Goal: Check status: Check status

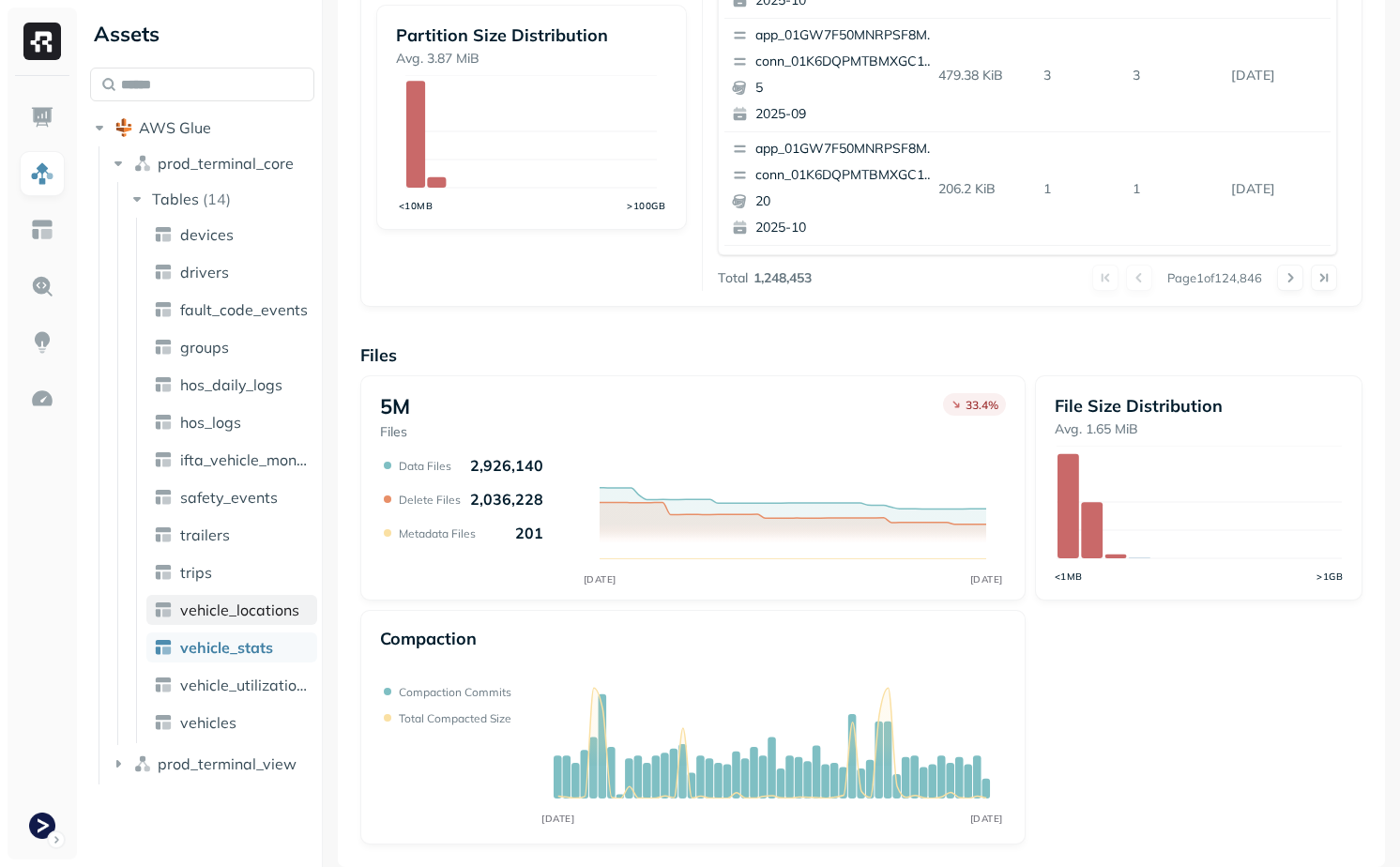
click at [226, 611] on span "vehicle_locations" at bounding box center [239, 609] width 119 height 18
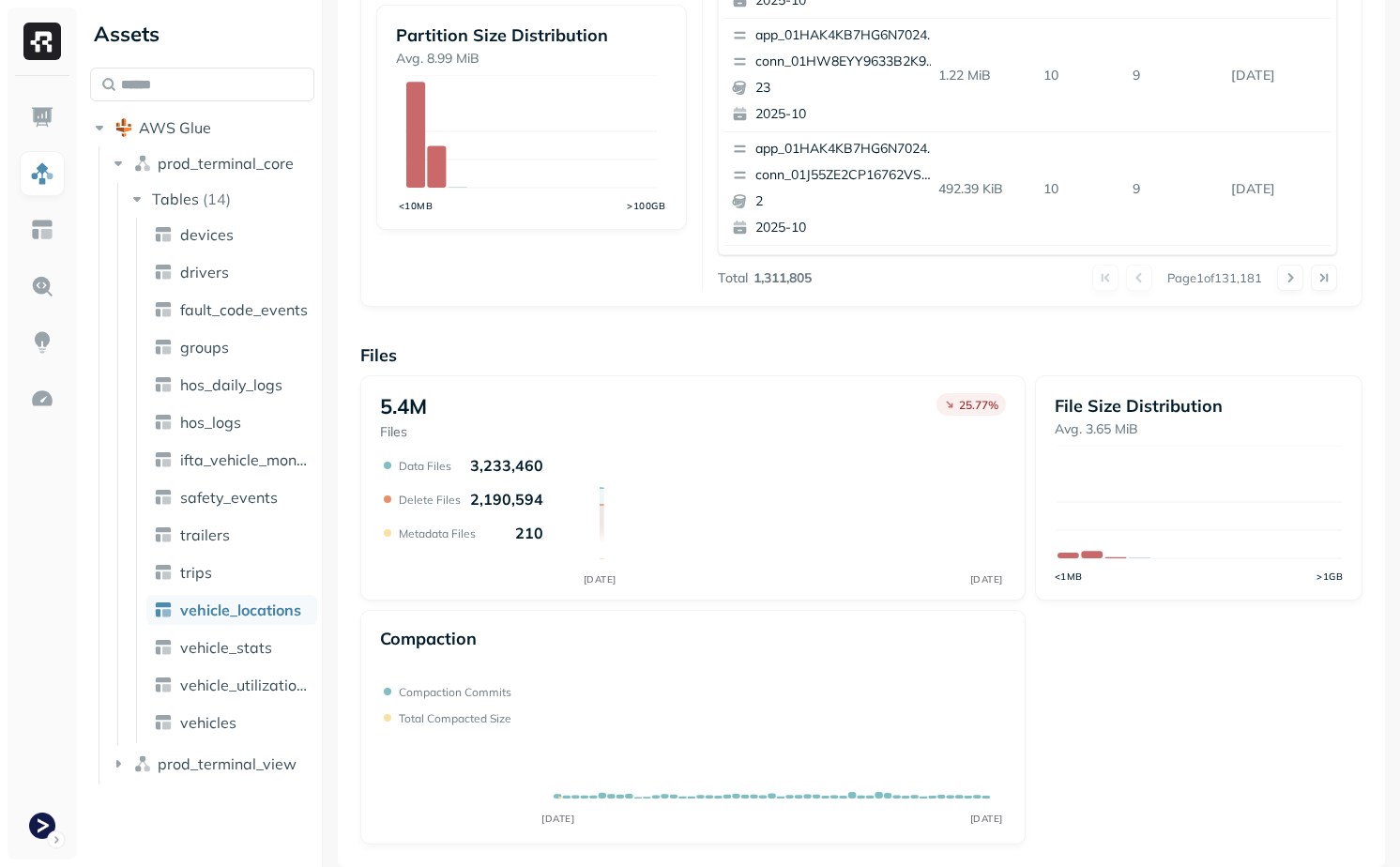
scroll to position [567, 0]
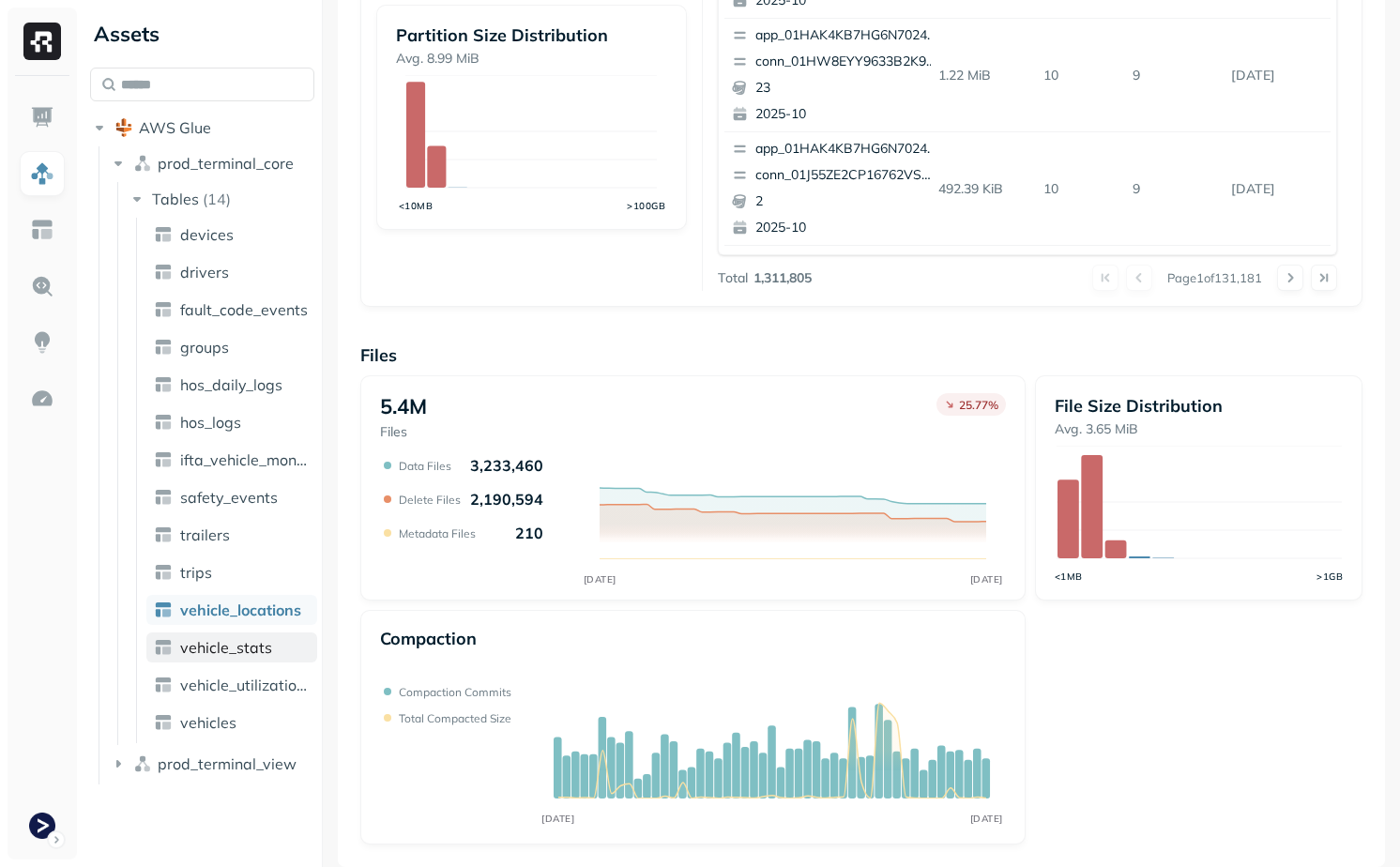
click at [240, 648] on span "vehicle_stats" at bounding box center [226, 646] width 92 height 18
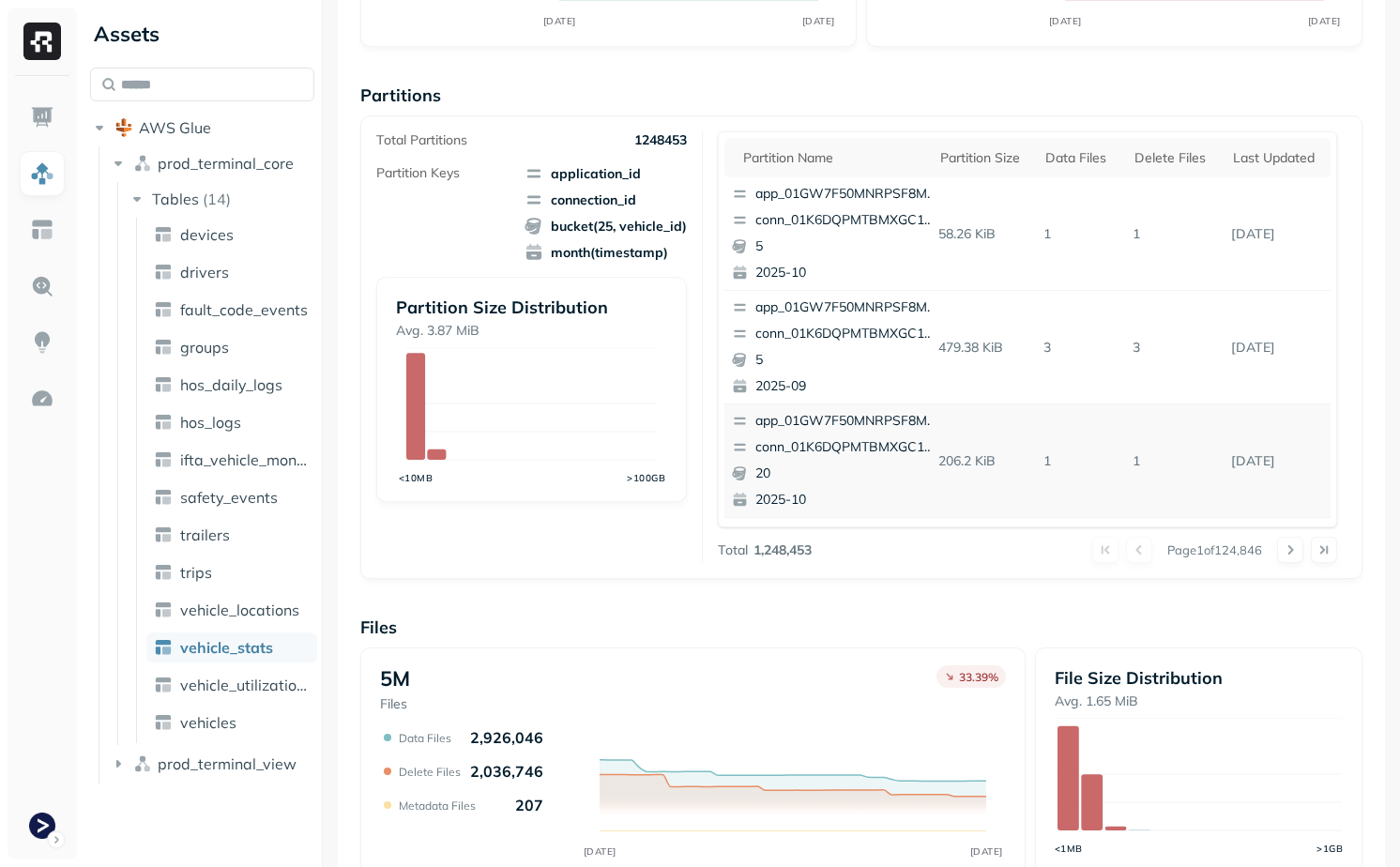
scroll to position [314, 0]
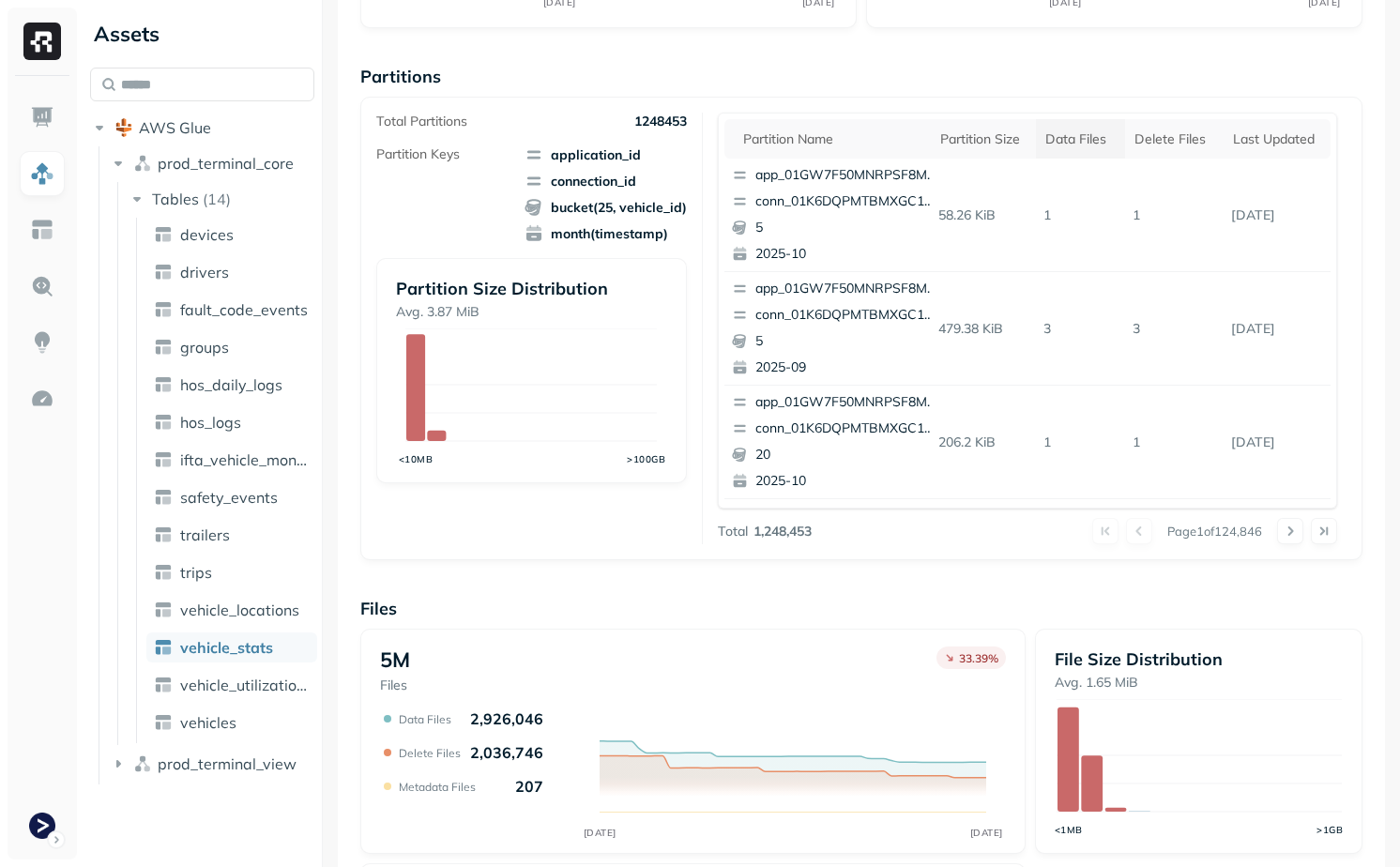
click at [1073, 153] on th "Data Files" at bounding box center [1080, 138] width 89 height 40
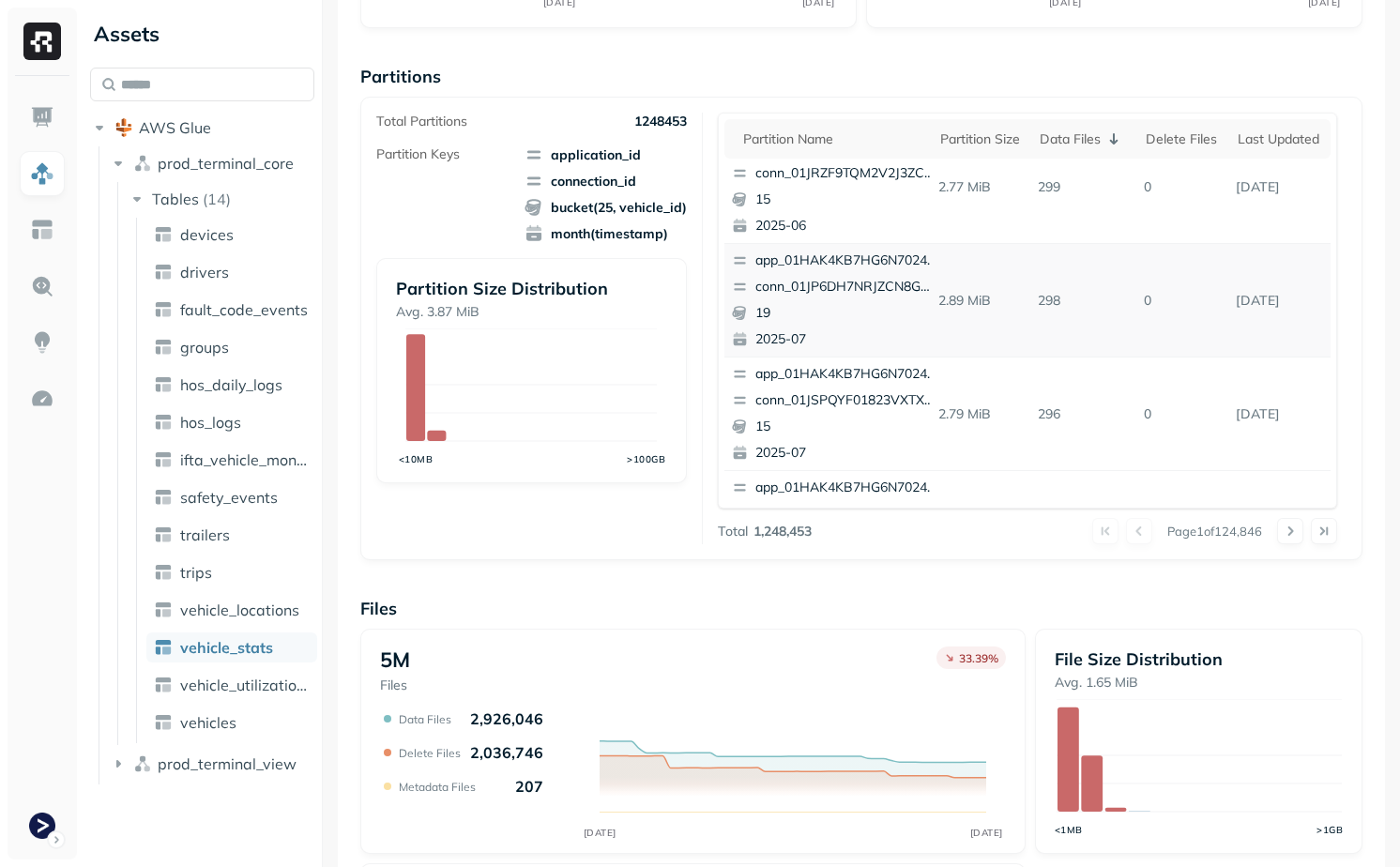
scroll to position [0, 0]
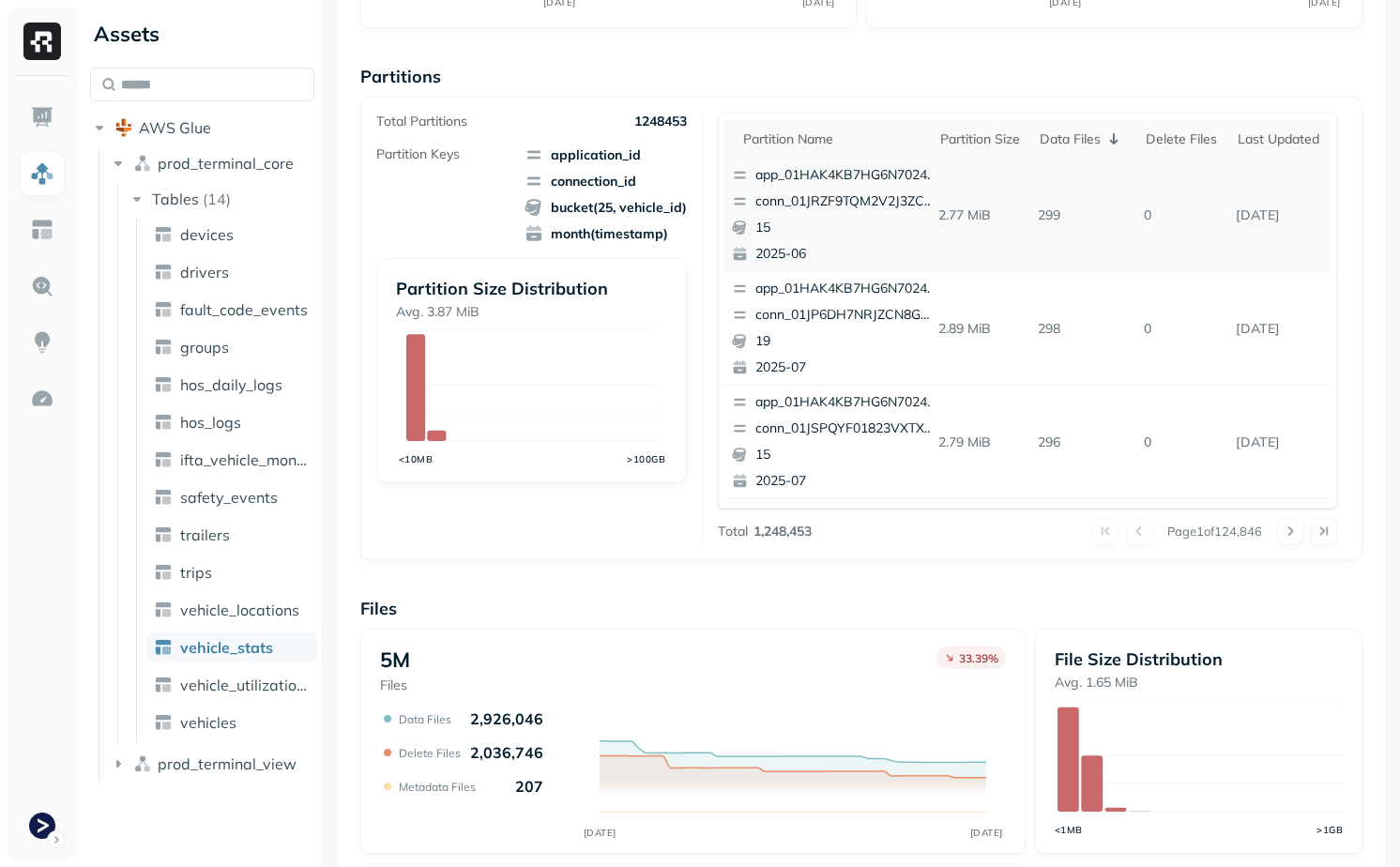
click at [1052, 221] on p "299" at bounding box center [1083, 215] width 107 height 33
click at [1052, 316] on p "298" at bounding box center [1083, 329] width 107 height 33
click at [1062, 333] on p "298" at bounding box center [1083, 329] width 107 height 33
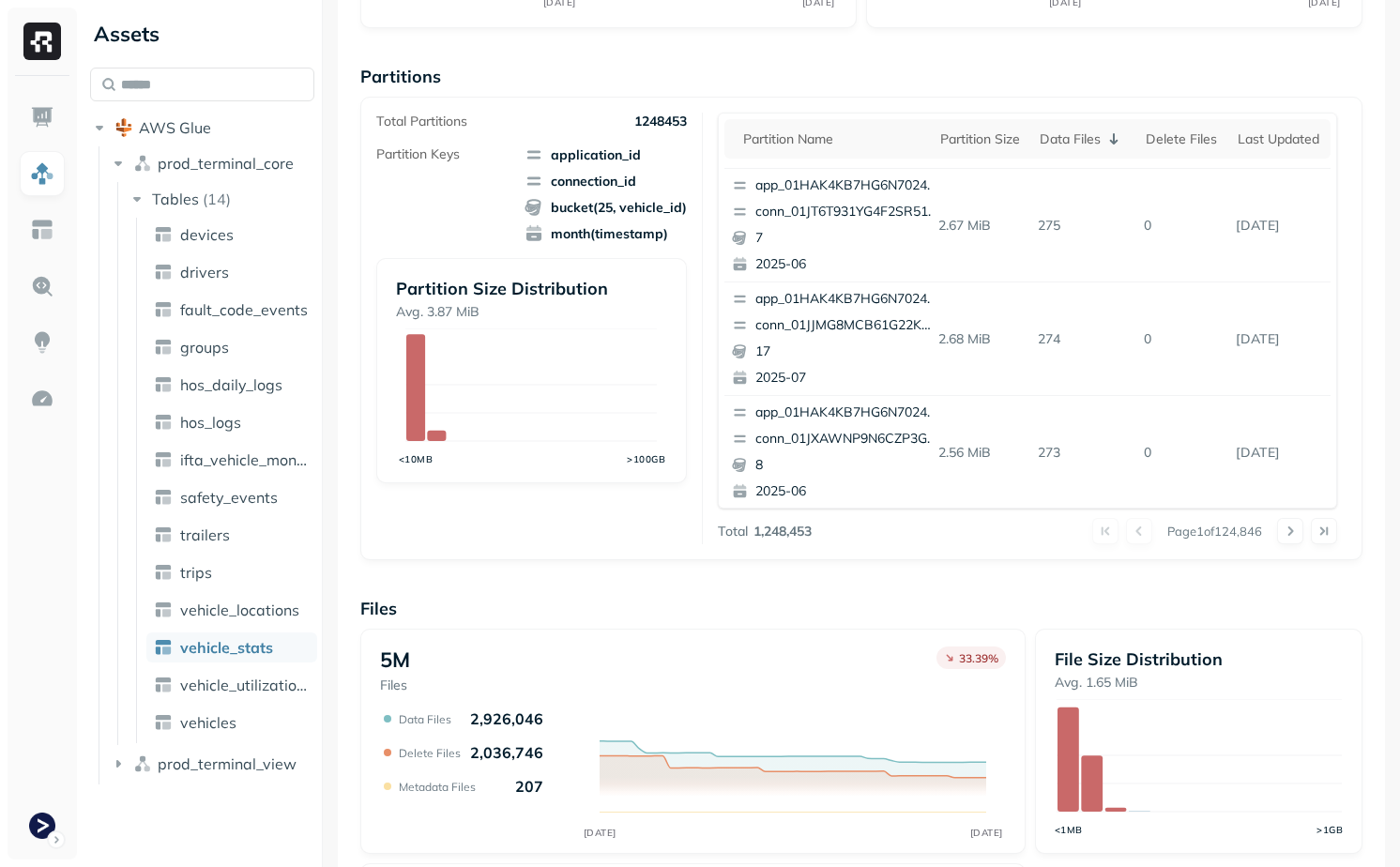
scroll to position [791, 0]
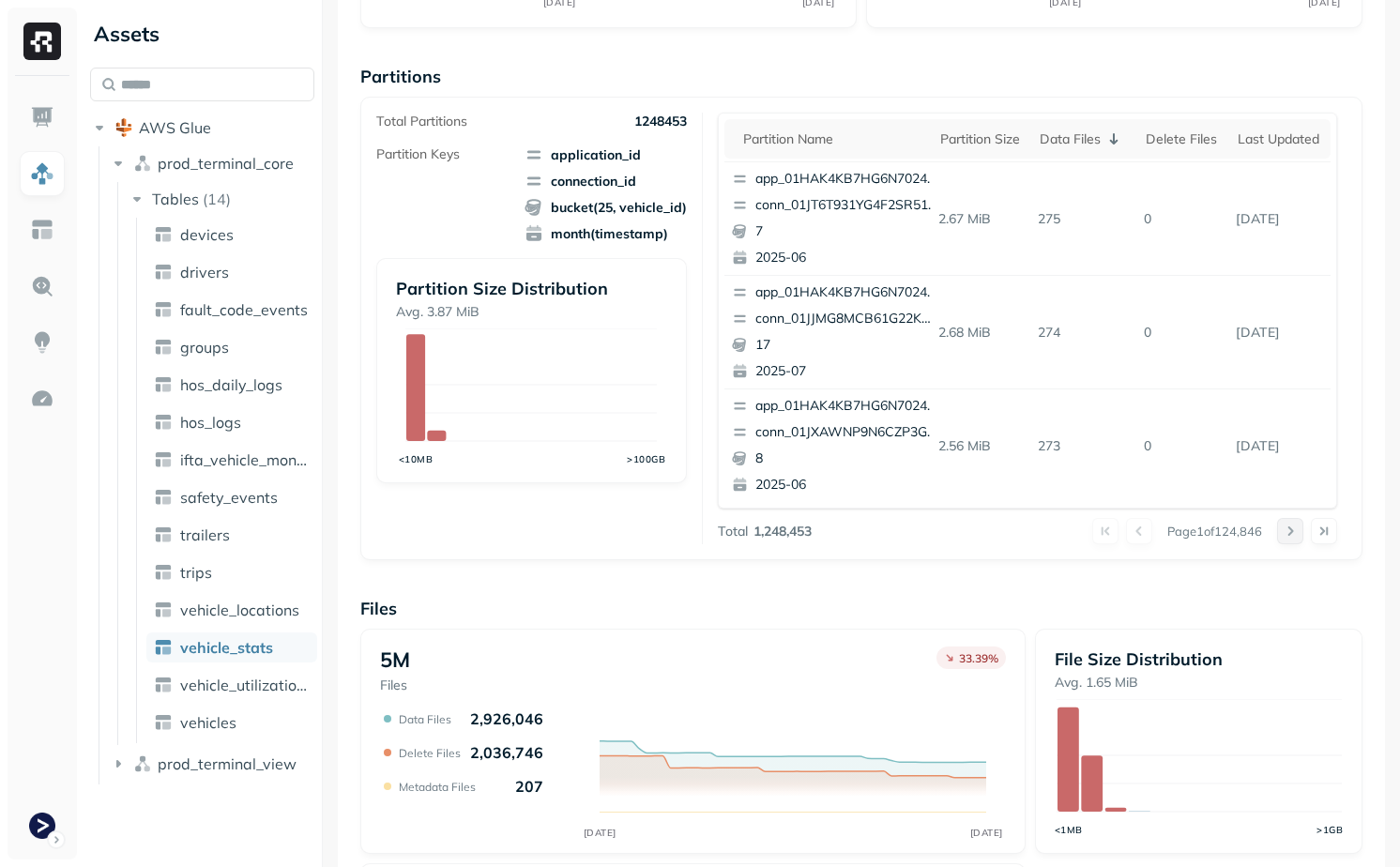
click at [1292, 519] on button at bounding box center [1290, 530] width 26 height 26
click at [1290, 529] on button at bounding box center [1290, 530] width 26 height 26
click at [1290, 529] on div at bounding box center [1307, 530] width 60 height 26
click at [1292, 534] on button at bounding box center [1290, 530] width 26 height 26
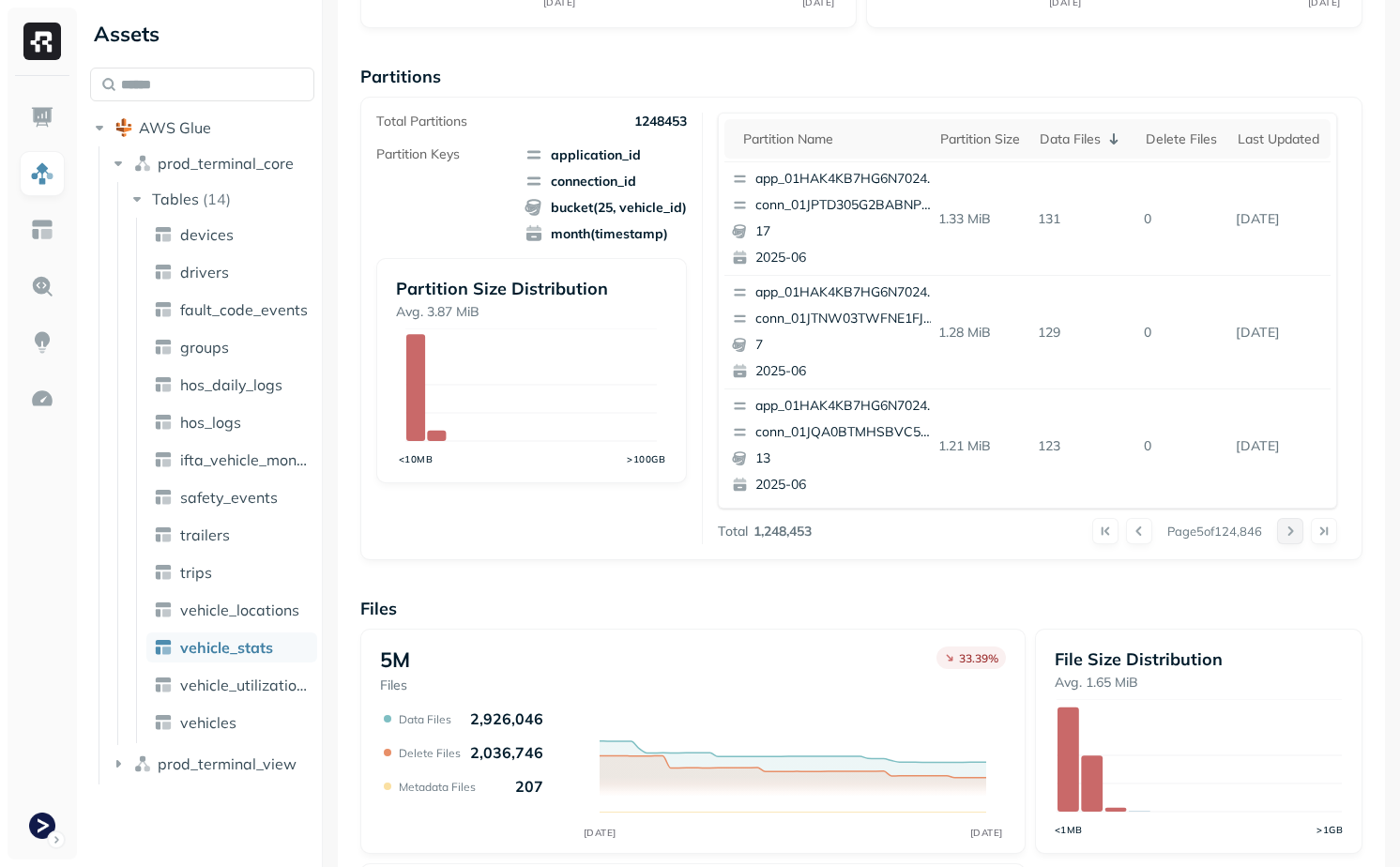
click at [1292, 534] on button at bounding box center [1290, 530] width 26 height 26
click at [1290, 532] on button at bounding box center [1290, 530] width 26 height 26
click at [1290, 532] on div at bounding box center [1307, 530] width 60 height 26
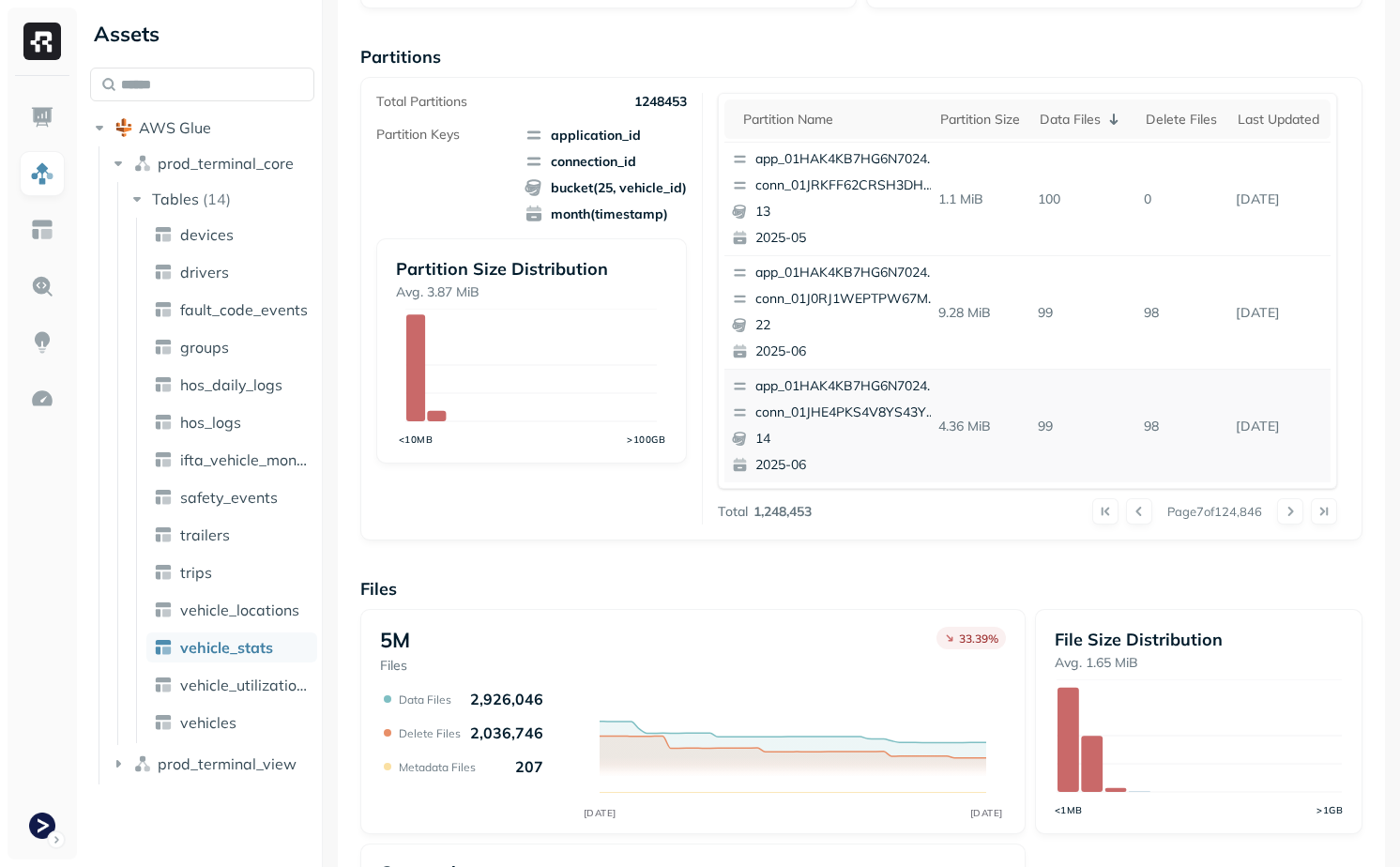
scroll to position [271, 0]
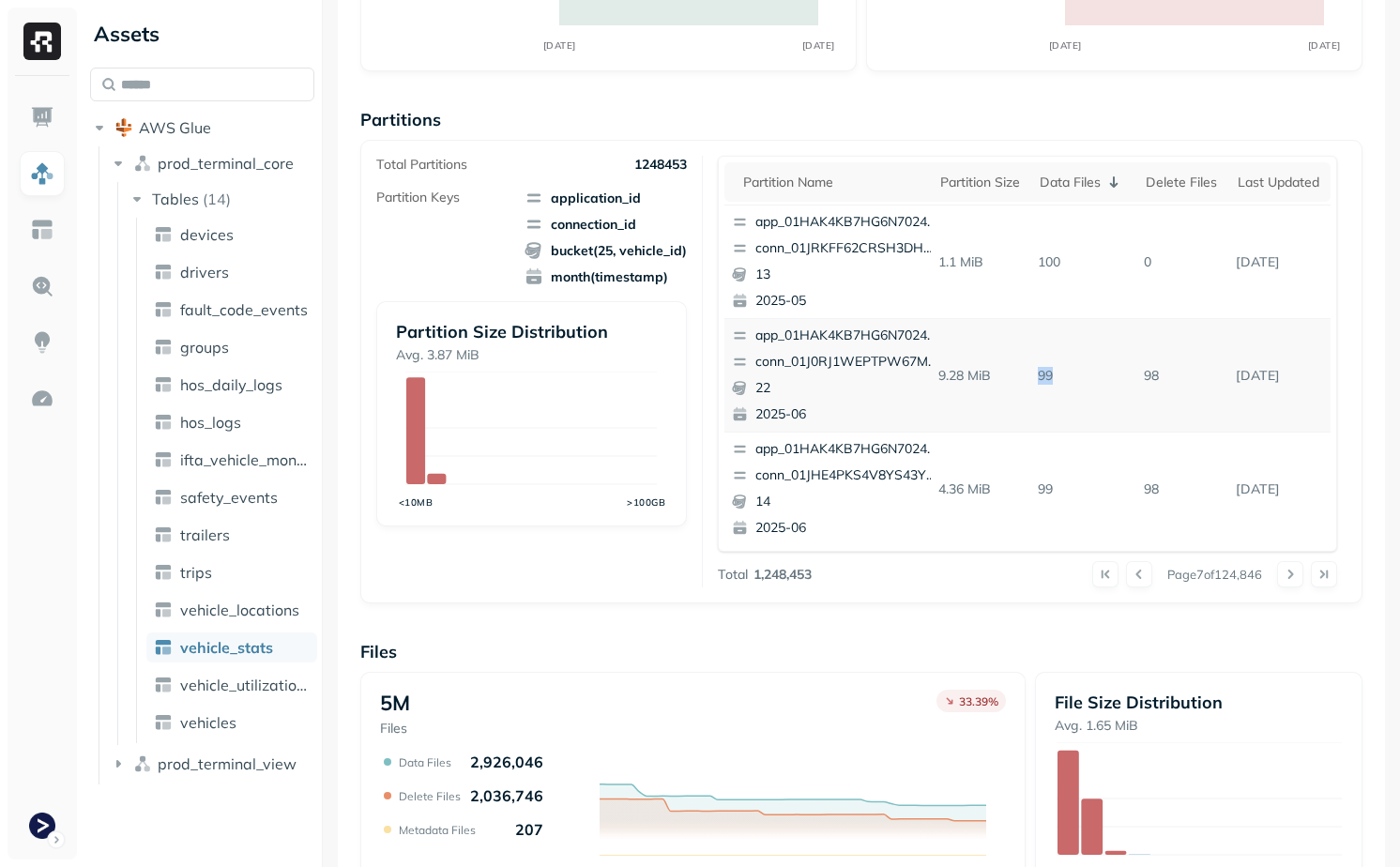
drag, startPoint x: 1036, startPoint y: 373, endPoint x: 1136, endPoint y: 374, distance: 100.0
click at [1136, 374] on p "99" at bounding box center [1083, 375] width 107 height 33
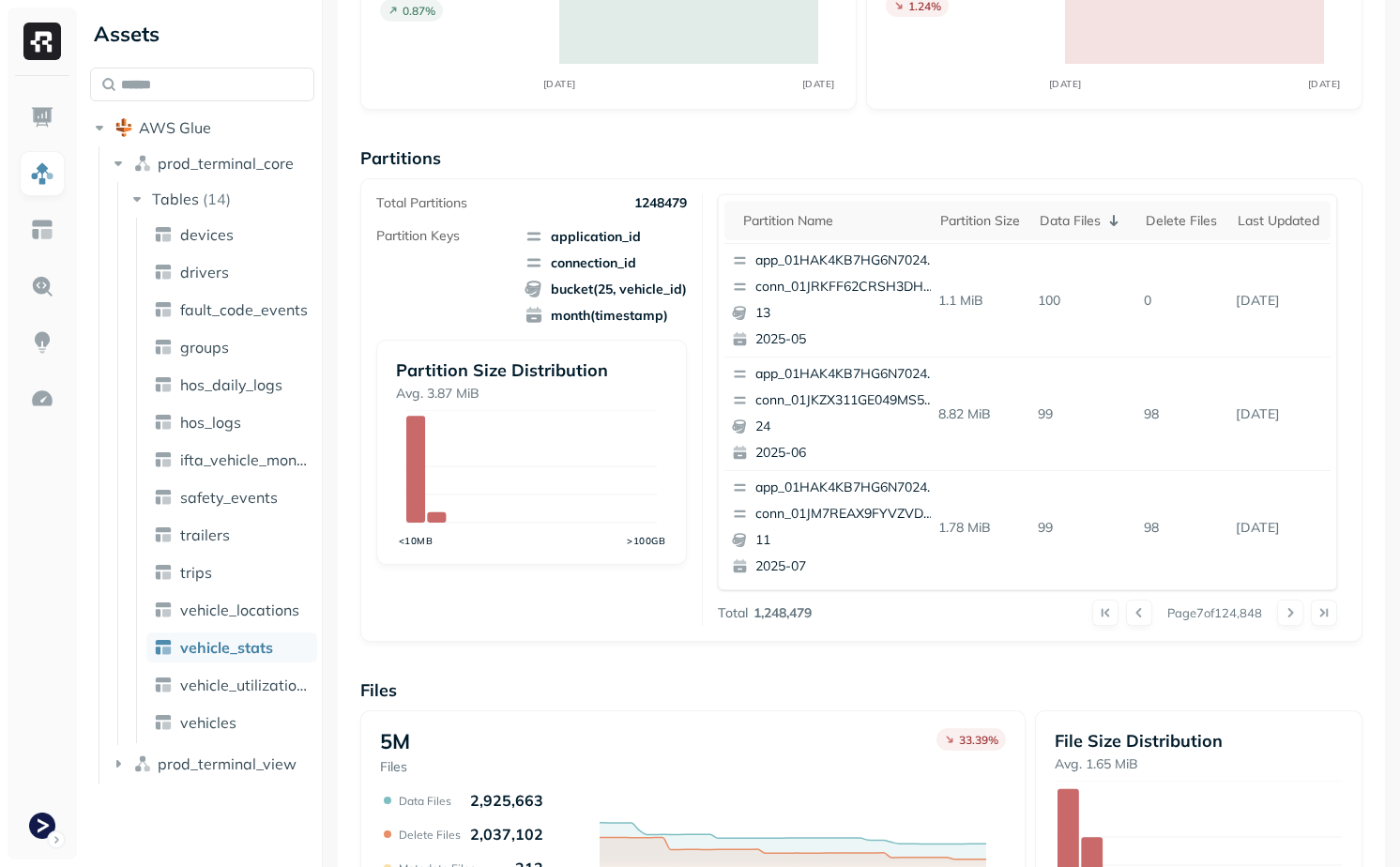
scroll to position [567, 0]
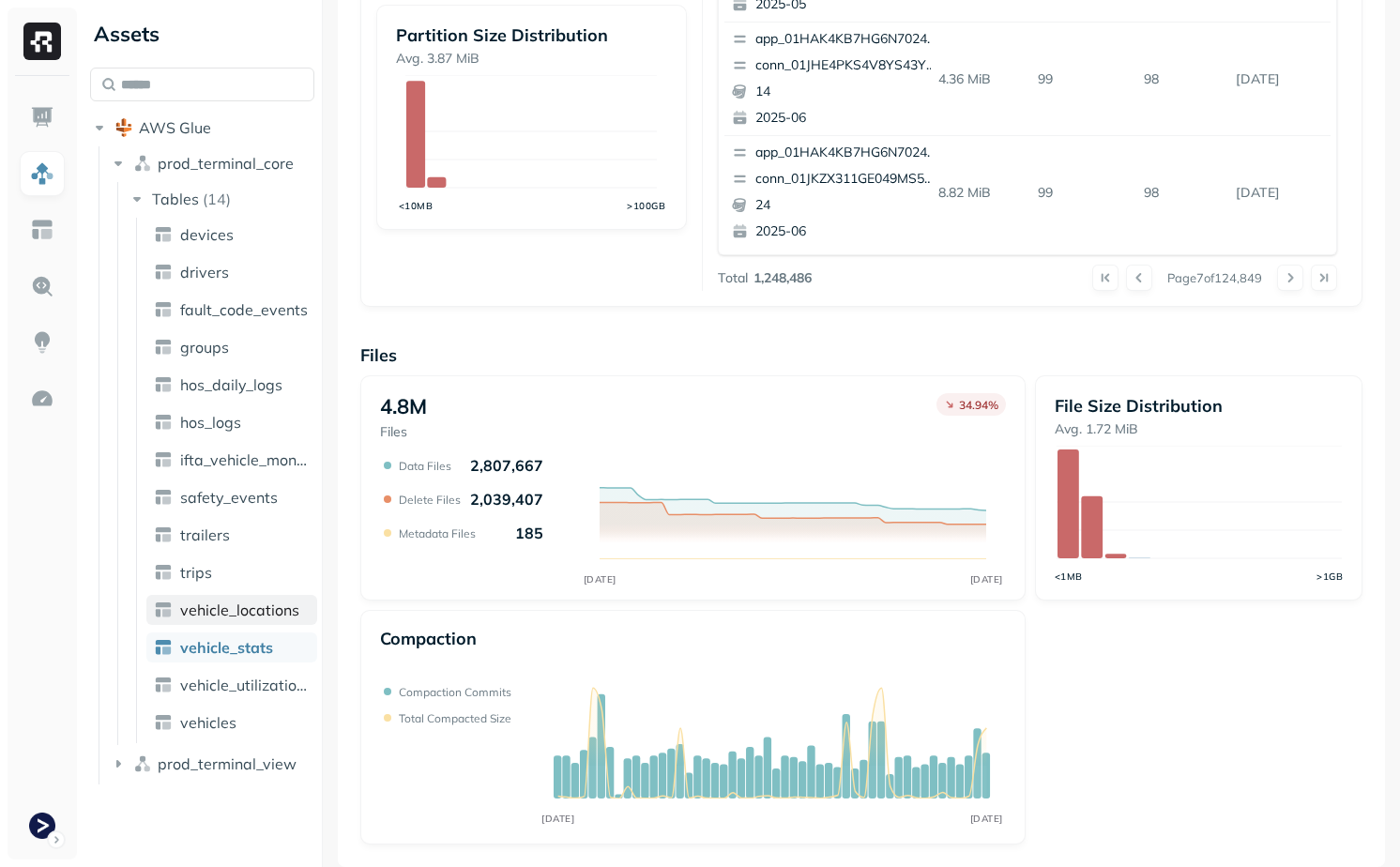
click at [220, 603] on span "vehicle_locations" at bounding box center [239, 609] width 119 height 18
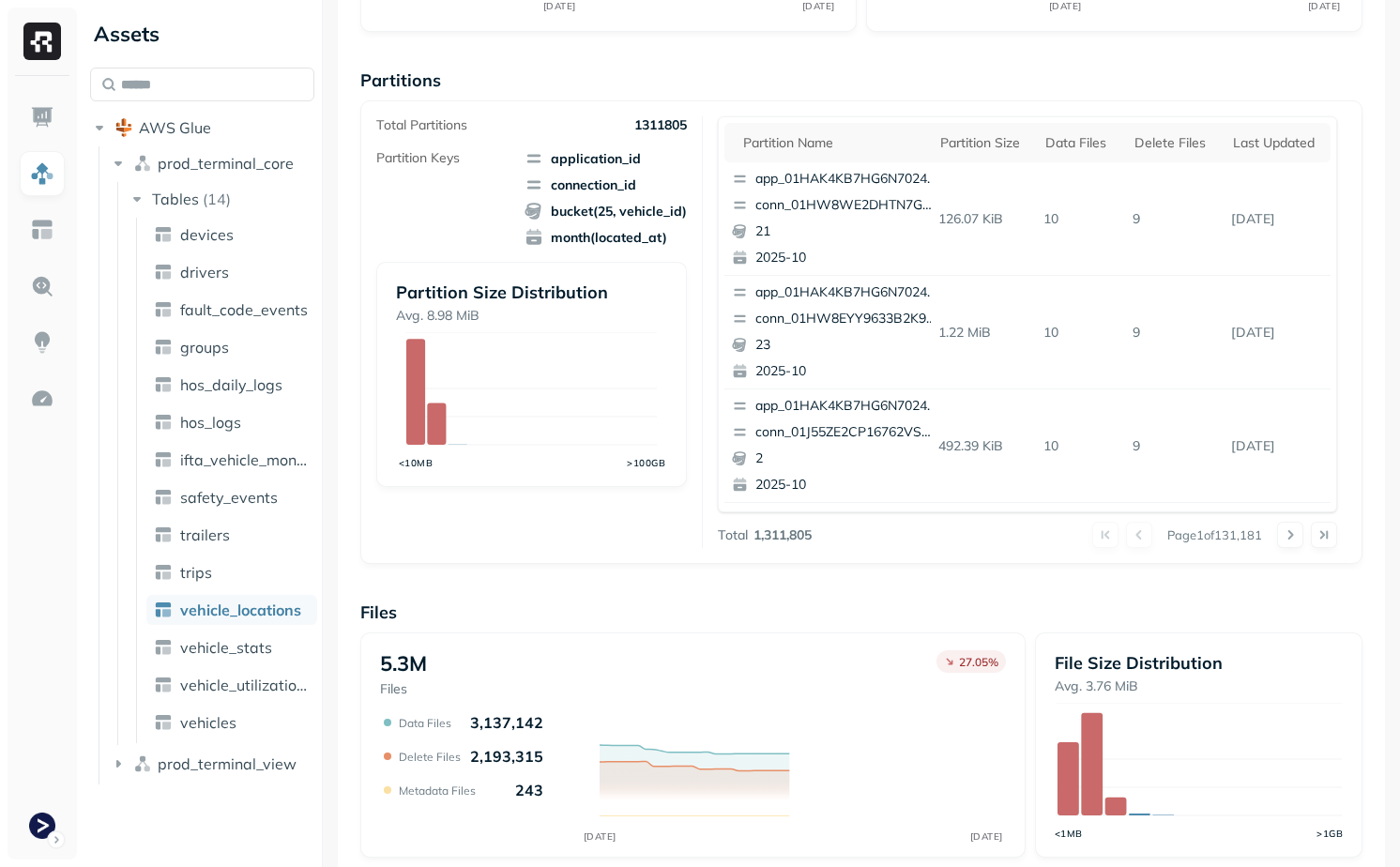
scroll to position [567, 0]
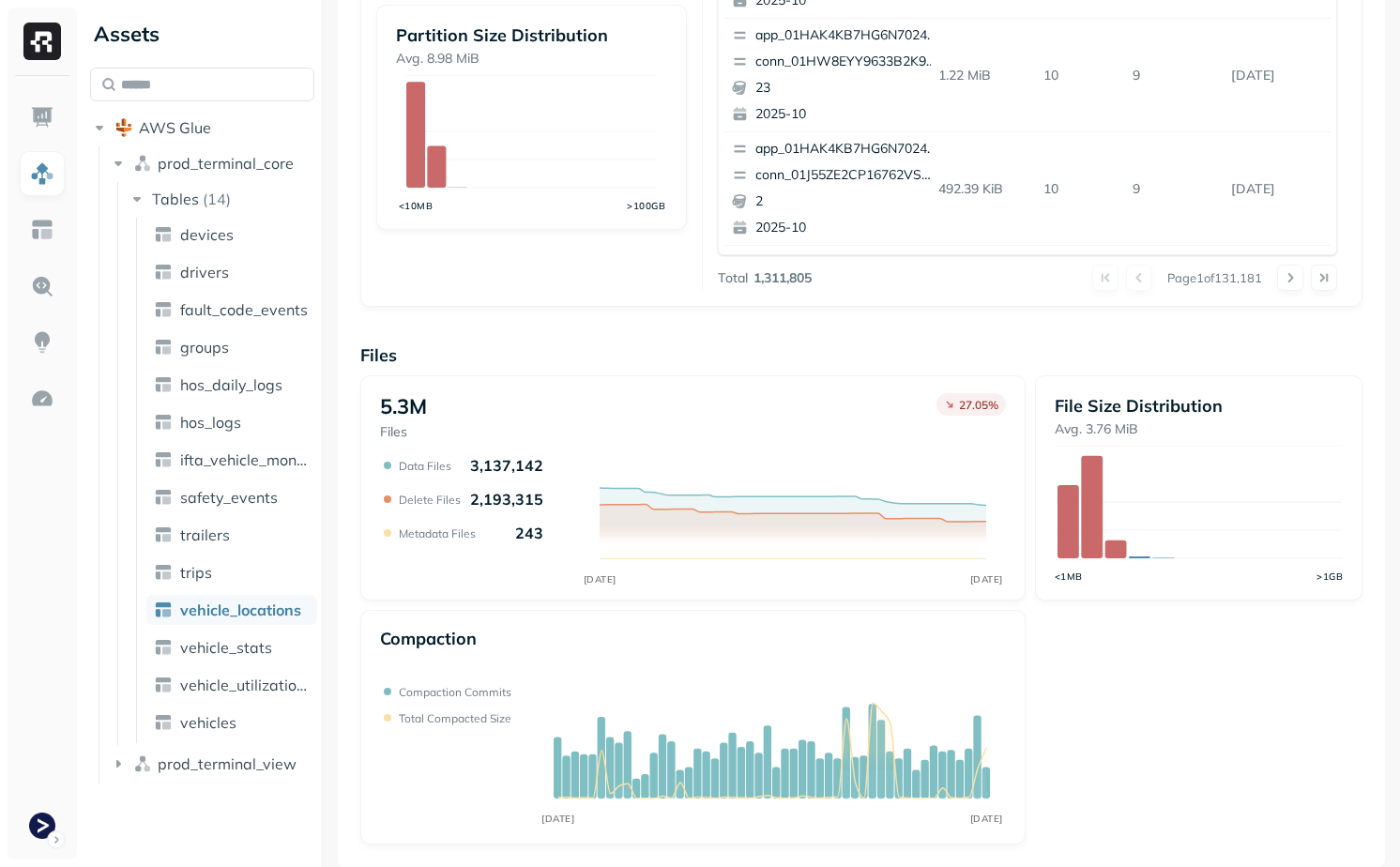
click at [534, 433] on div "5.3M Files 27.05 %" at bounding box center [693, 416] width 625 height 47
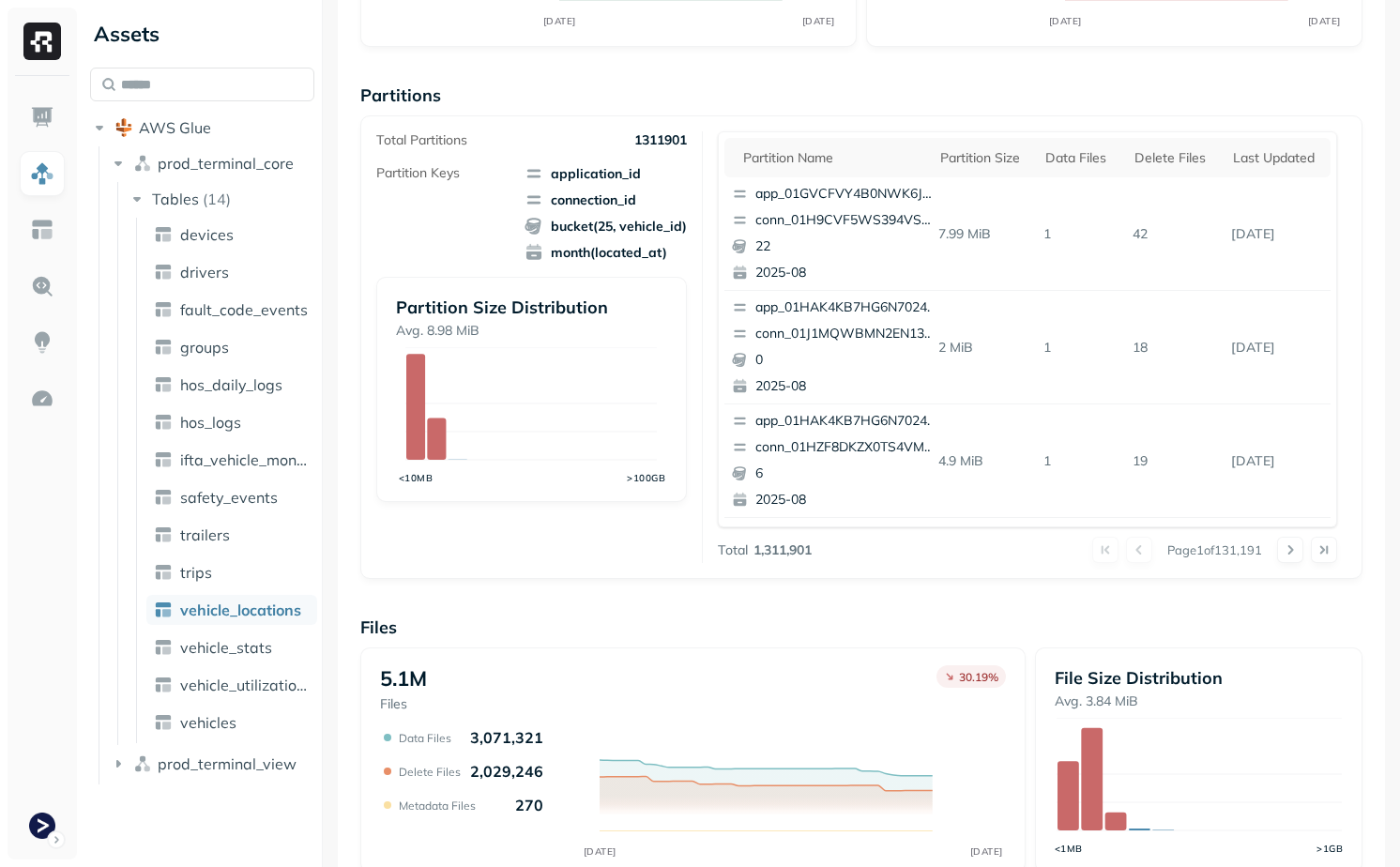
scroll to position [567, 0]
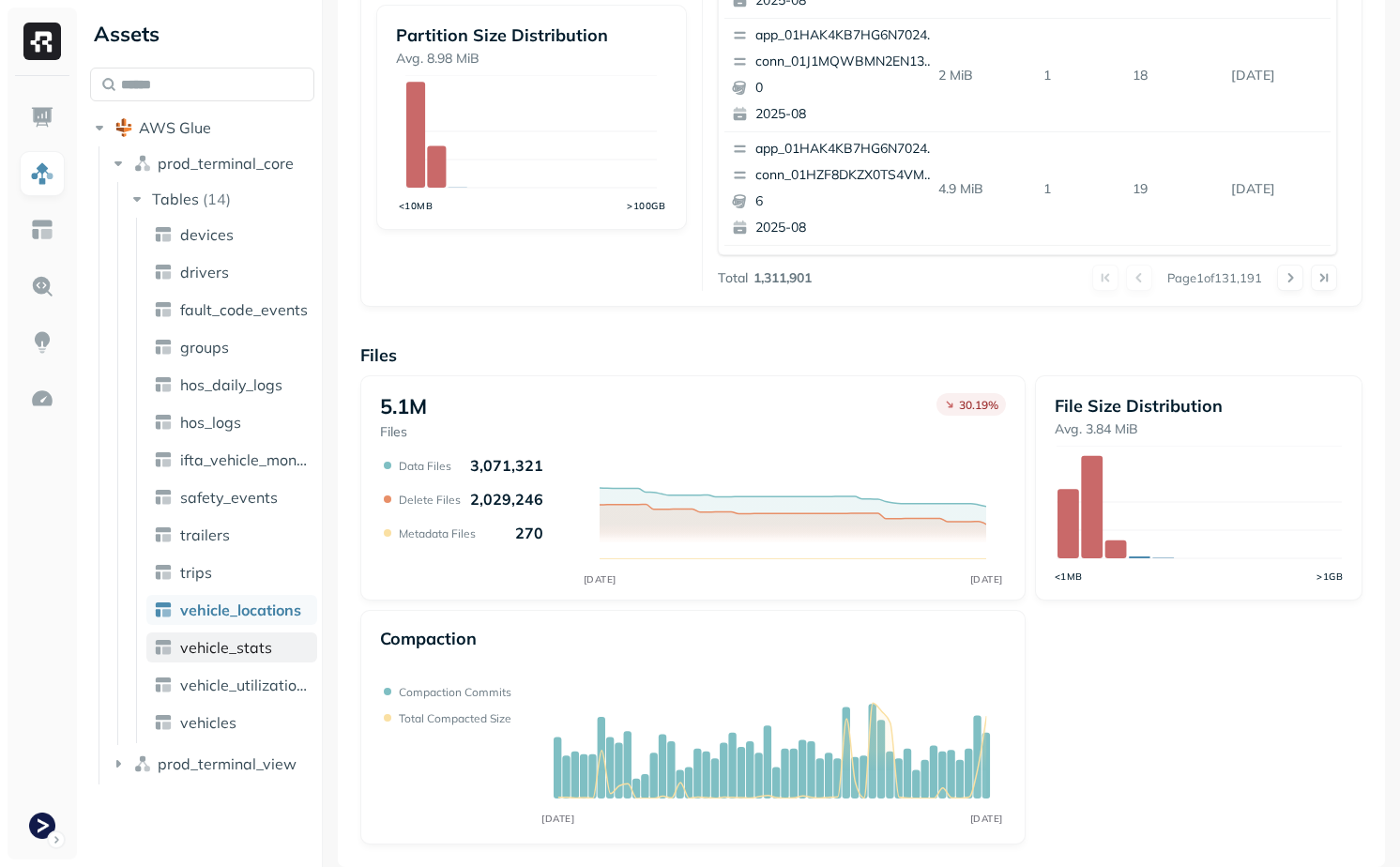
click at [233, 650] on span "vehicle_stats" at bounding box center [226, 646] width 92 height 18
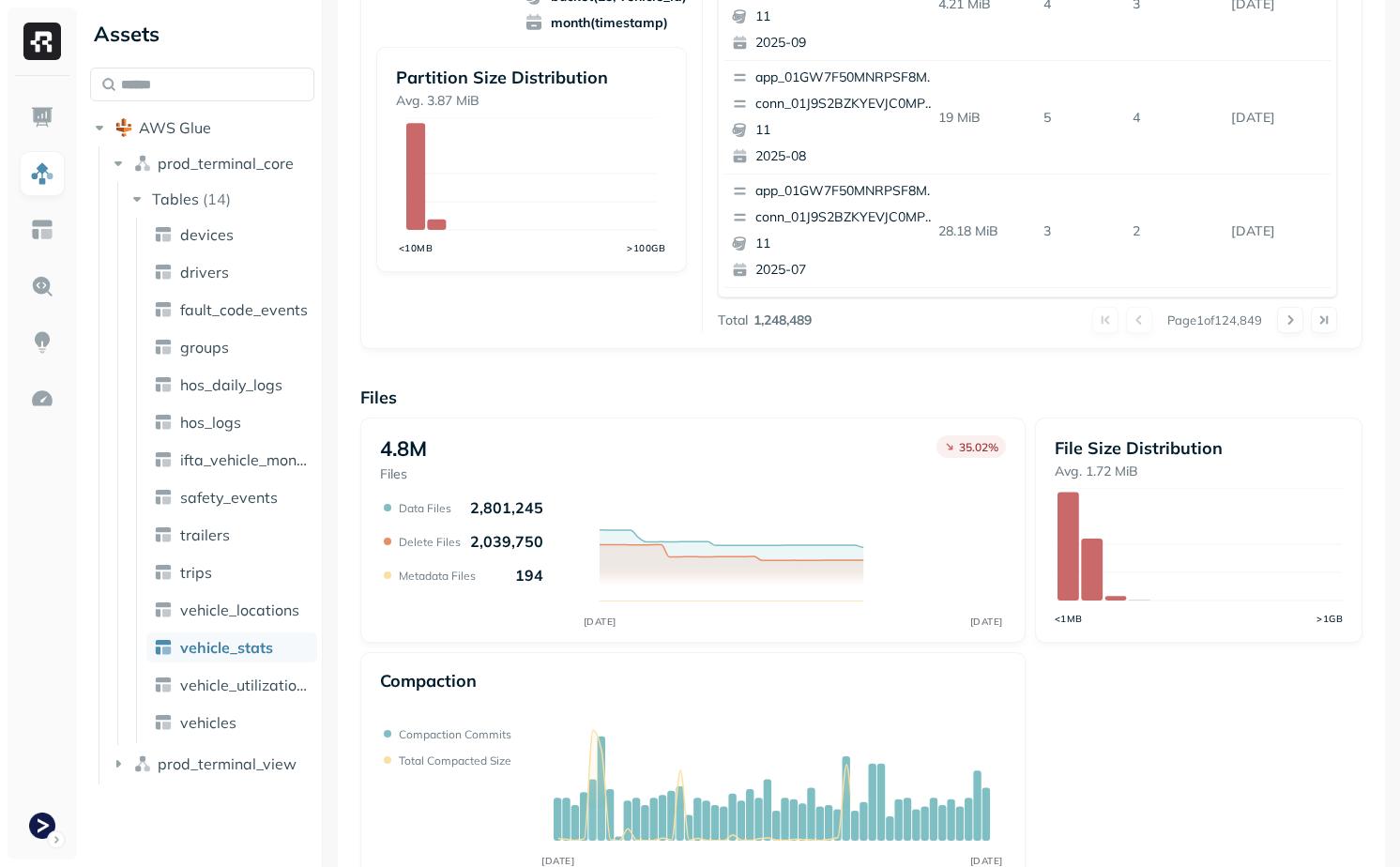
scroll to position [567, 0]
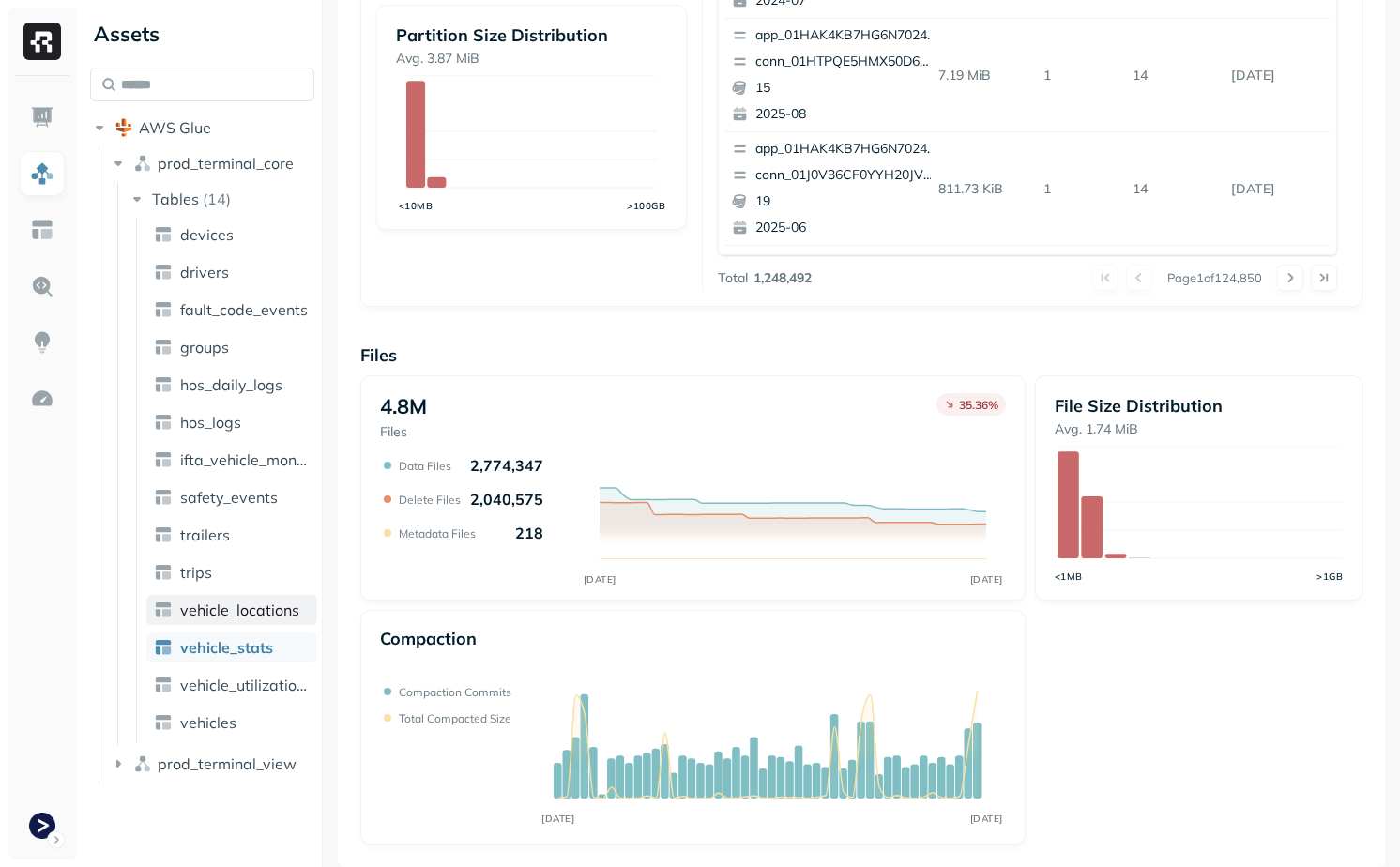
click at [233, 619] on link "vehicle_locations" at bounding box center [231, 610] width 170 height 30
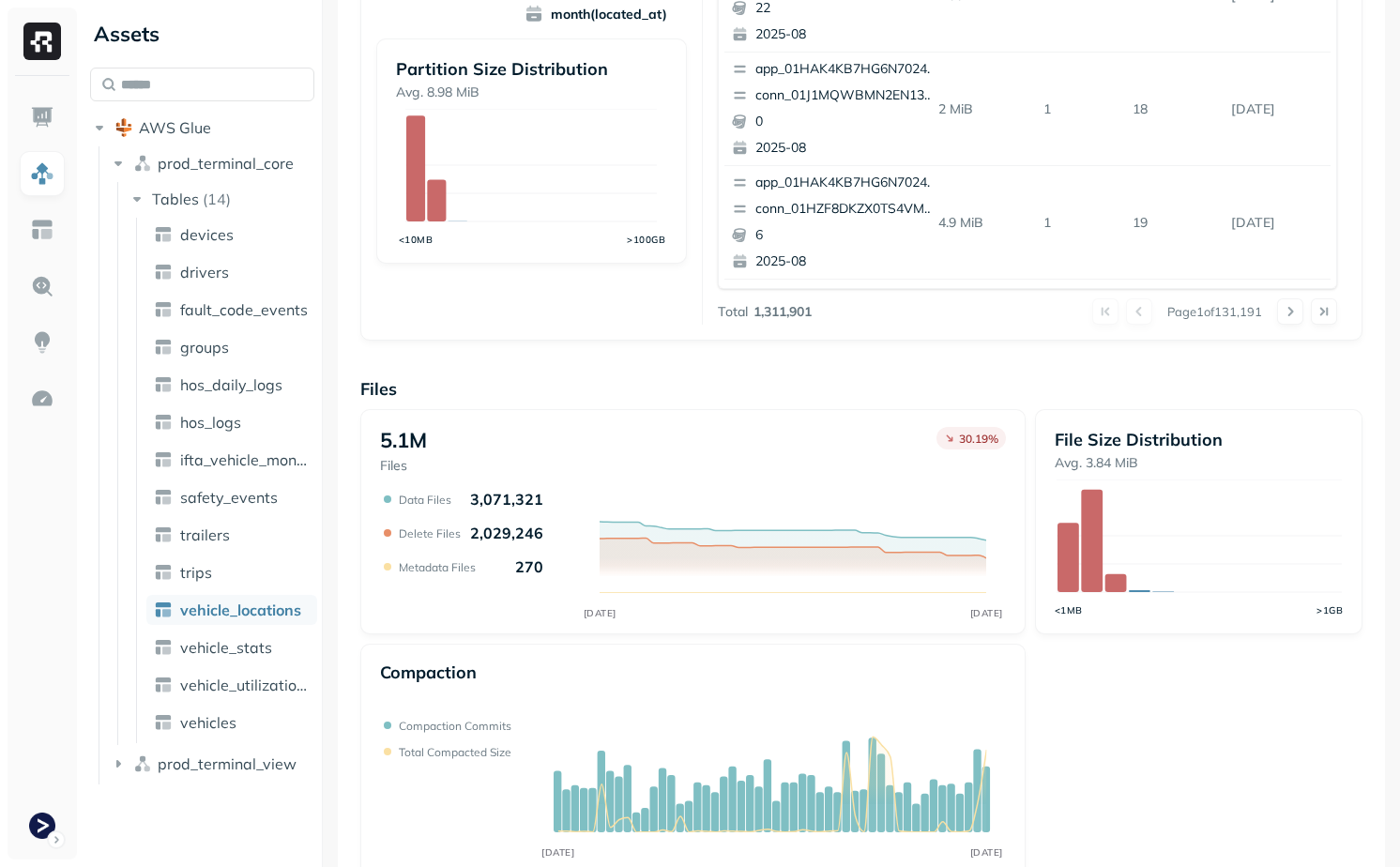
scroll to position [567, 0]
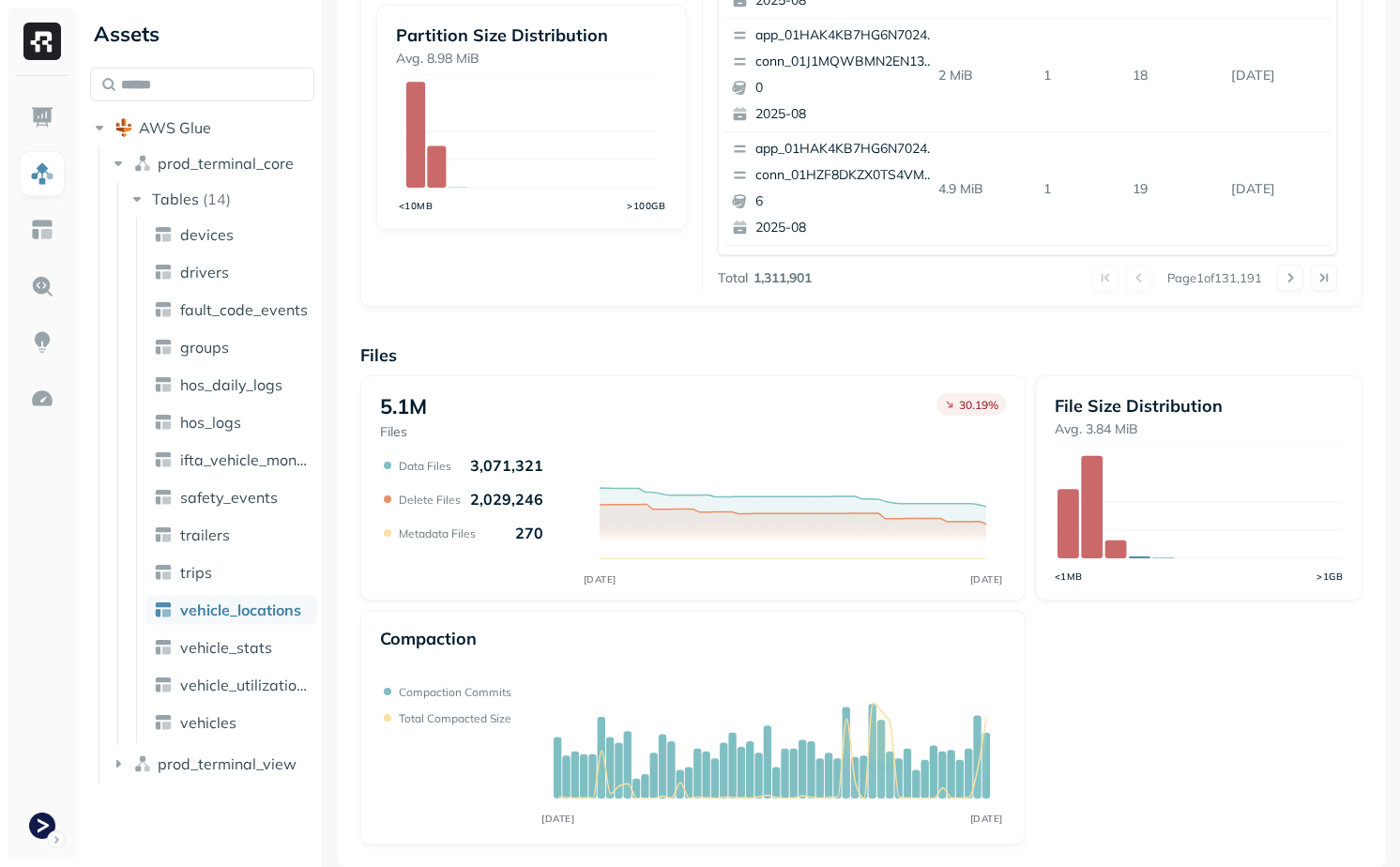
click at [201, 666] on ul "devices drivers fault_code_events groups hos_daily_logs hos_logs ifta_vehicle_m…" at bounding box center [227, 480] width 181 height 525
click at [201, 654] on span "vehicle_stats" at bounding box center [226, 646] width 92 height 18
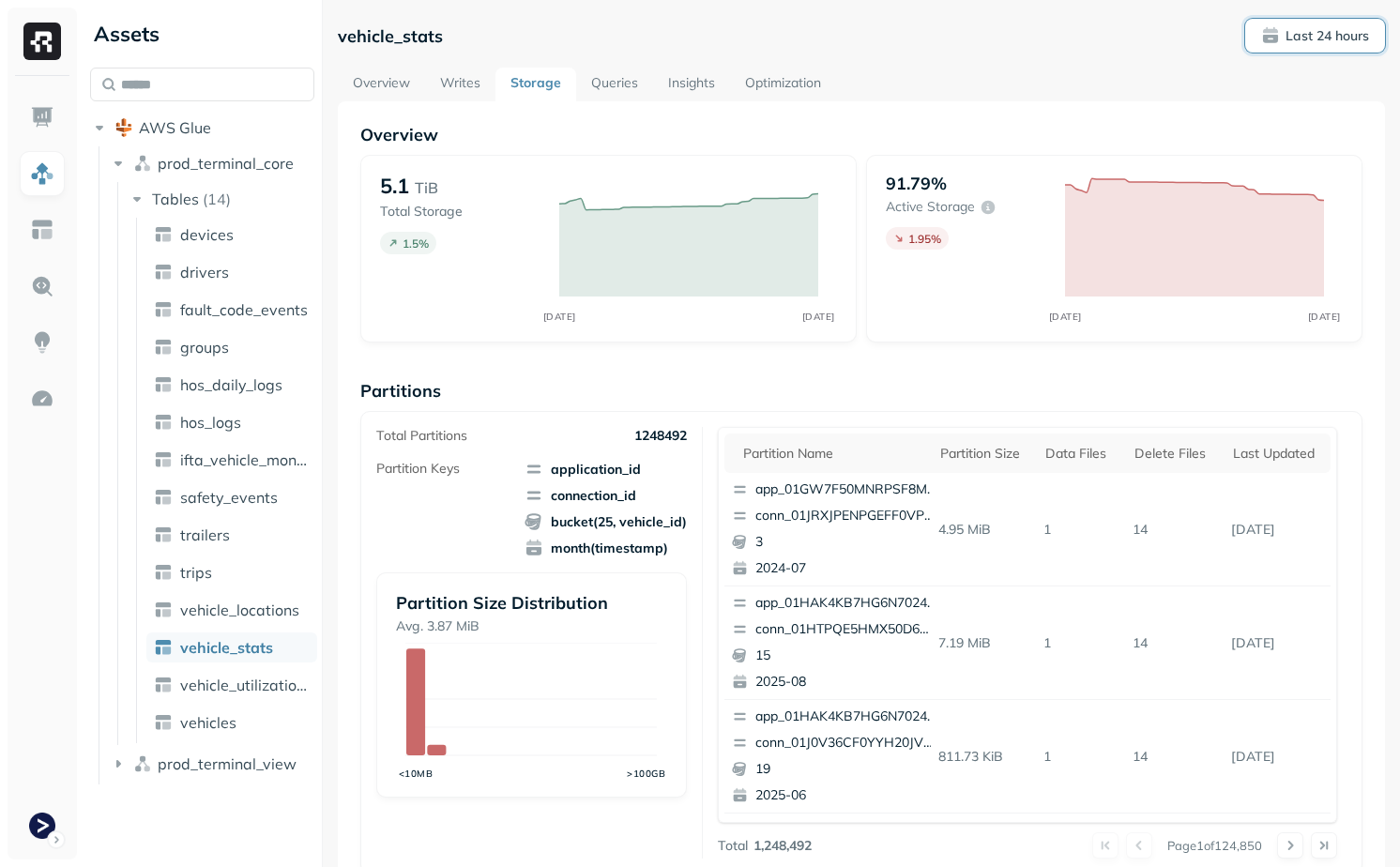
click at [1316, 45] on button "Last 24 hours" at bounding box center [1315, 35] width 139 height 34
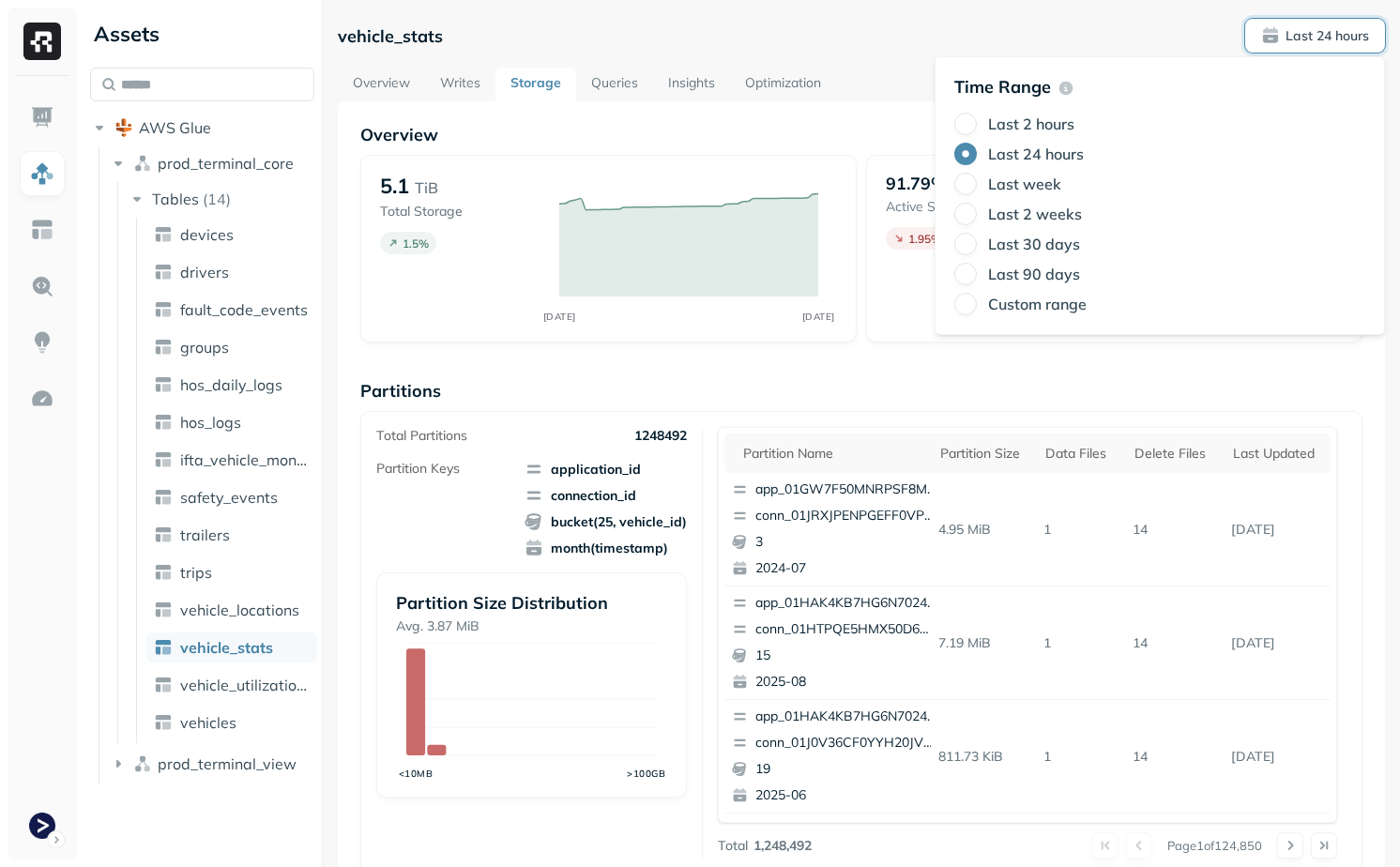
click at [1062, 246] on label "Last 30 days" at bounding box center [1034, 243] width 92 height 18
click at [977, 246] on button "Last 30 days" at bounding box center [965, 243] width 22 height 22
click at [675, 456] on div "Total Partitions 1248492 Partition Keys application_id connection_id bucket(25,…" at bounding box center [539, 643] width 325 height 432
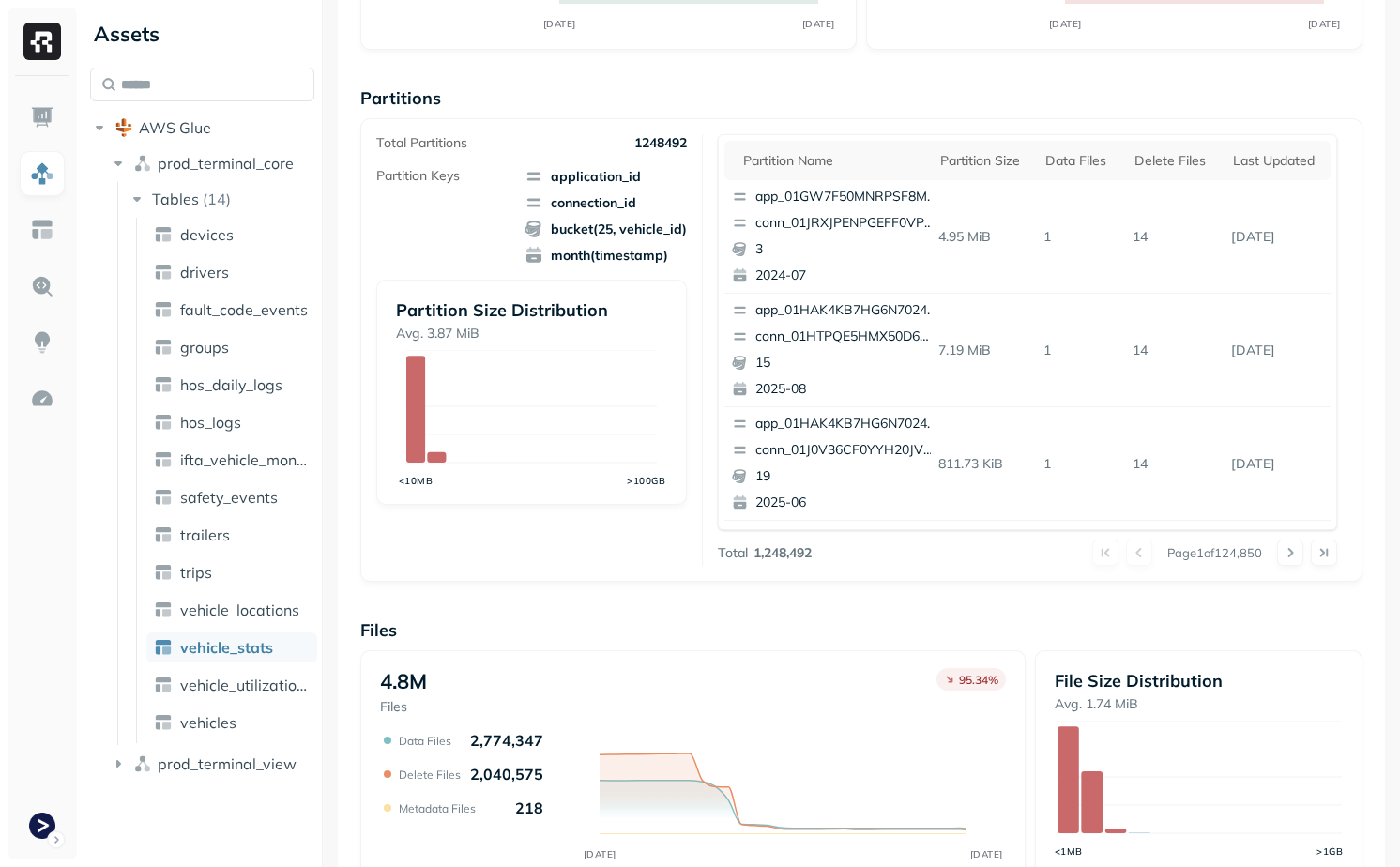
scroll to position [567, 0]
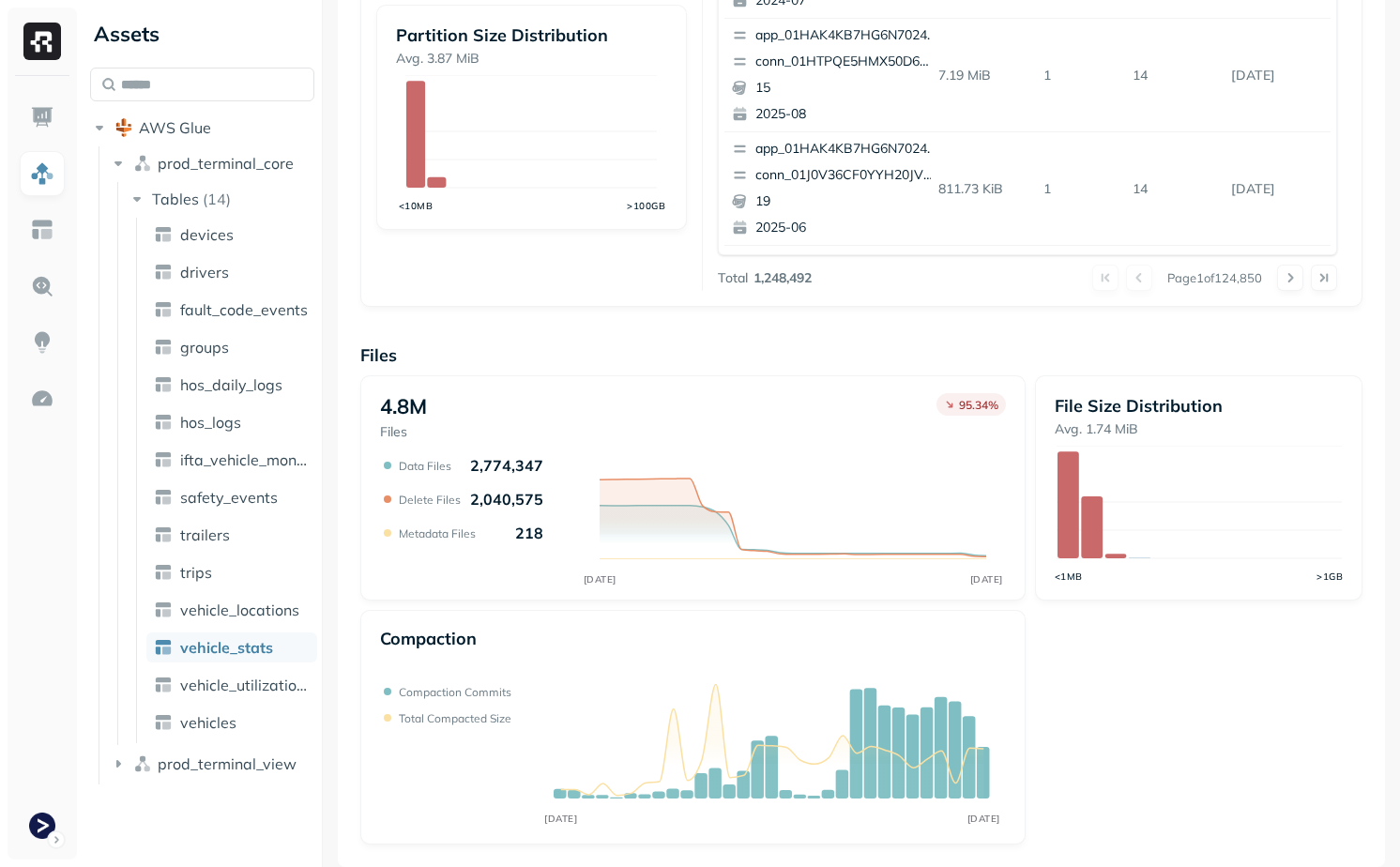
click at [217, 593] on ul "devices drivers fault_code_events groups hos_daily_logs hos_logs ifta_vehicle_m…" at bounding box center [227, 480] width 181 height 525
click at [217, 595] on link "vehicle_locations" at bounding box center [231, 610] width 170 height 30
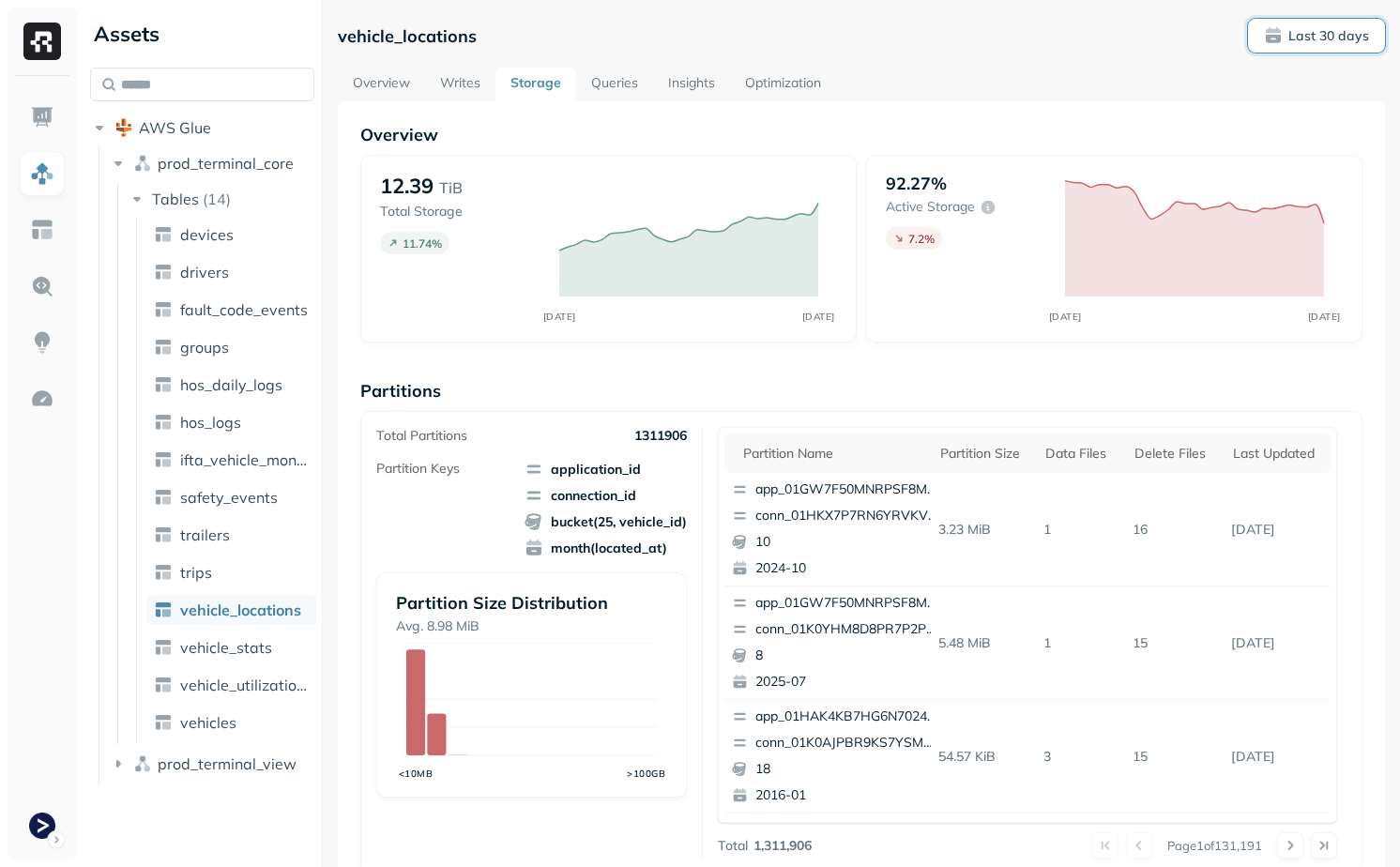
click at [1325, 18] on button "Last 30 days" at bounding box center [1317, 35] width 137 height 34
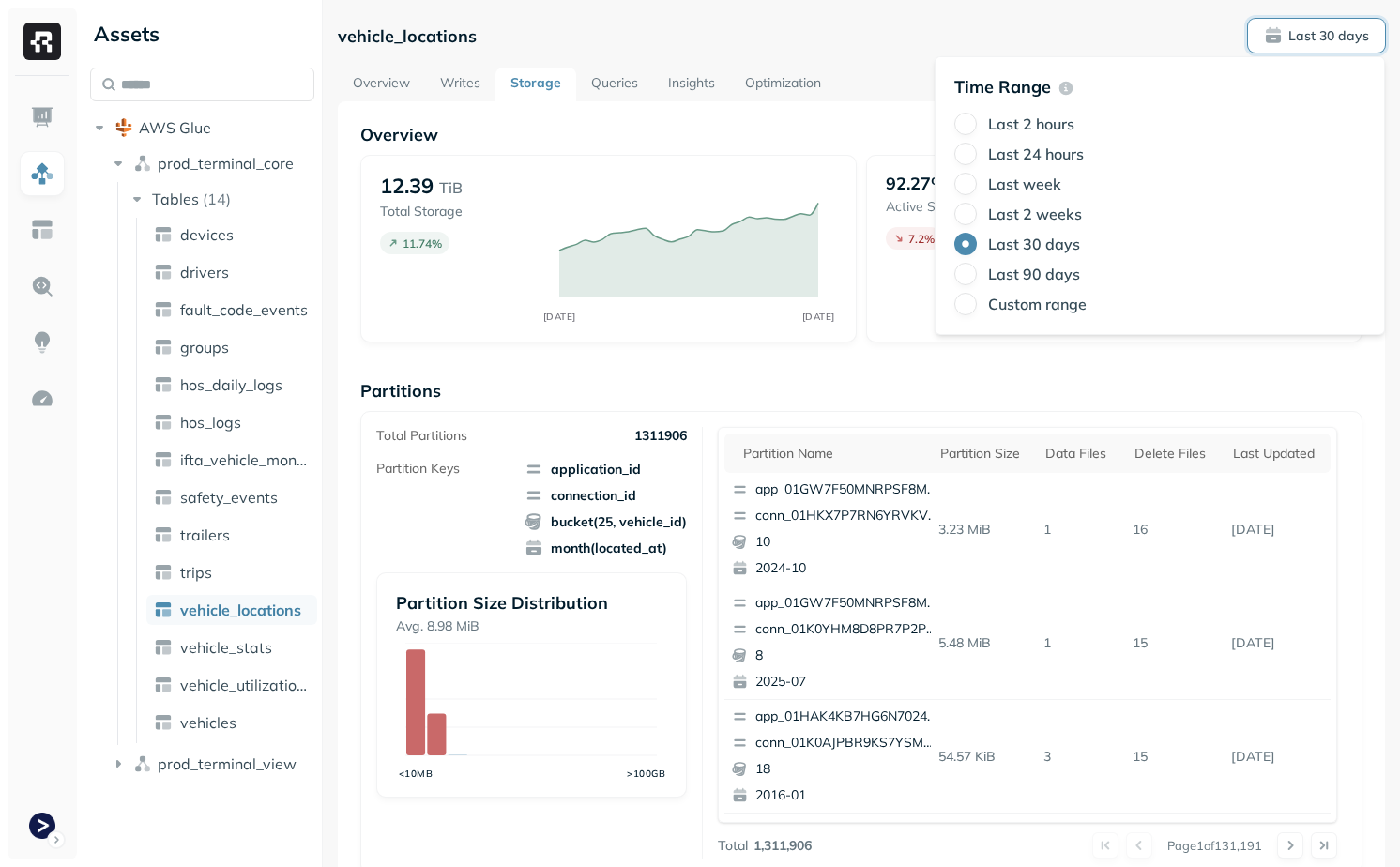
click at [1032, 154] on label "Last 24 hours" at bounding box center [1036, 153] width 96 height 18
click at [977, 154] on button "Last 24 hours" at bounding box center [965, 153] width 22 height 22
click at [820, 153] on div "Overview 12.39 TiB Total Storage 2.12 % OCT 02 OCT 03 92.27% Active storage 2.7…" at bounding box center [861, 233] width 1002 height 219
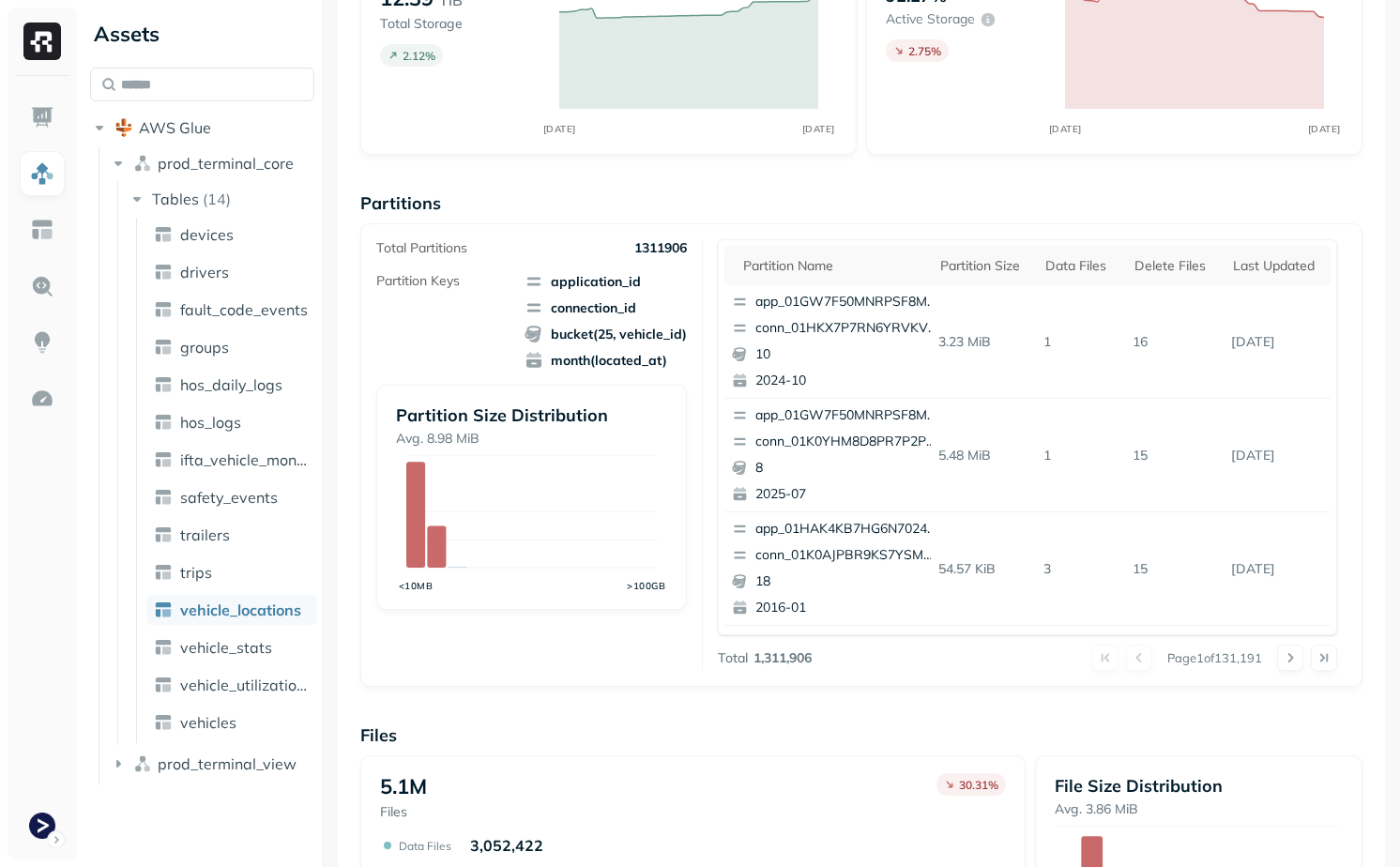
scroll to position [567, 0]
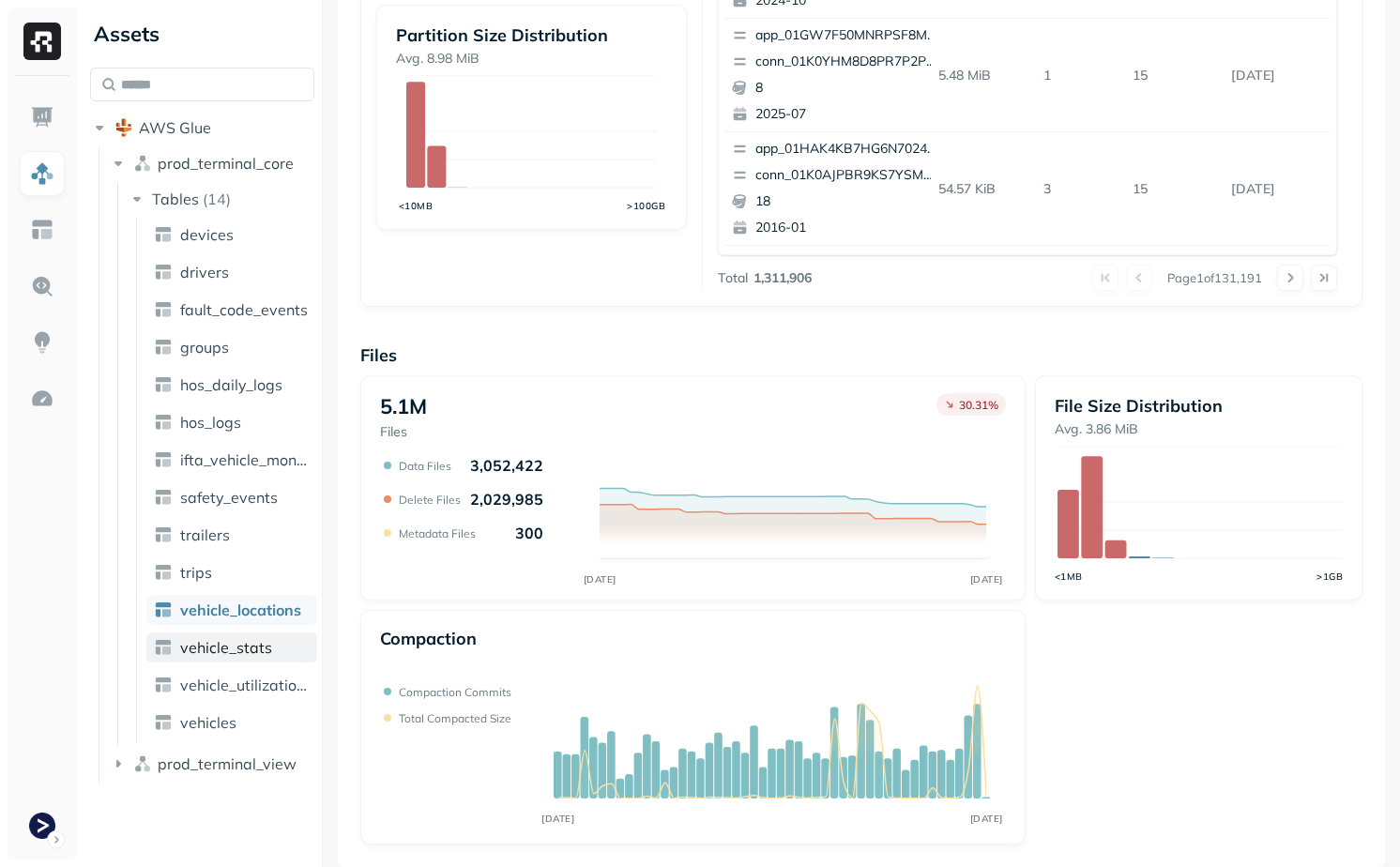
click at [239, 649] on span "vehicle_stats" at bounding box center [226, 646] width 92 height 18
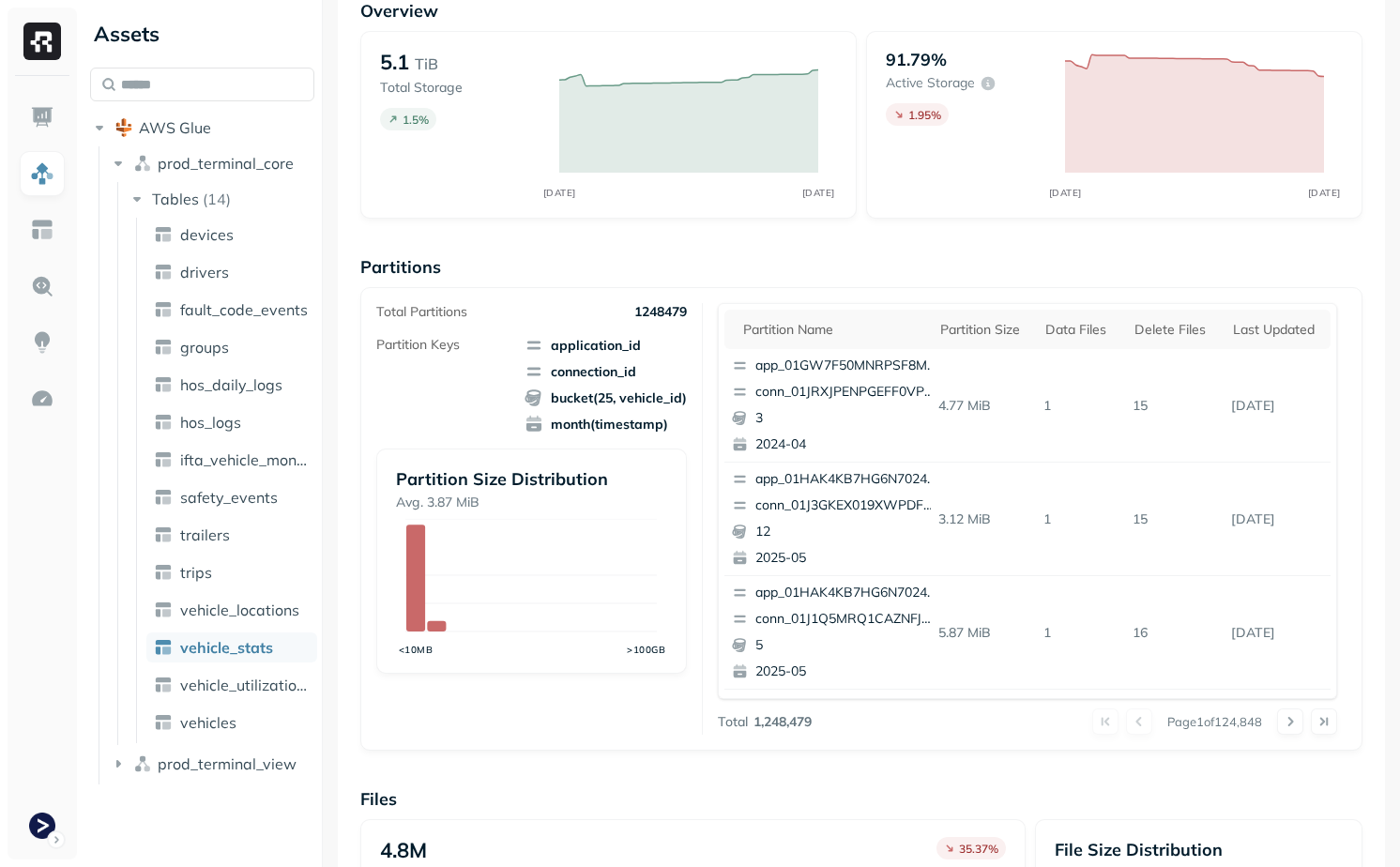
scroll to position [398, 0]
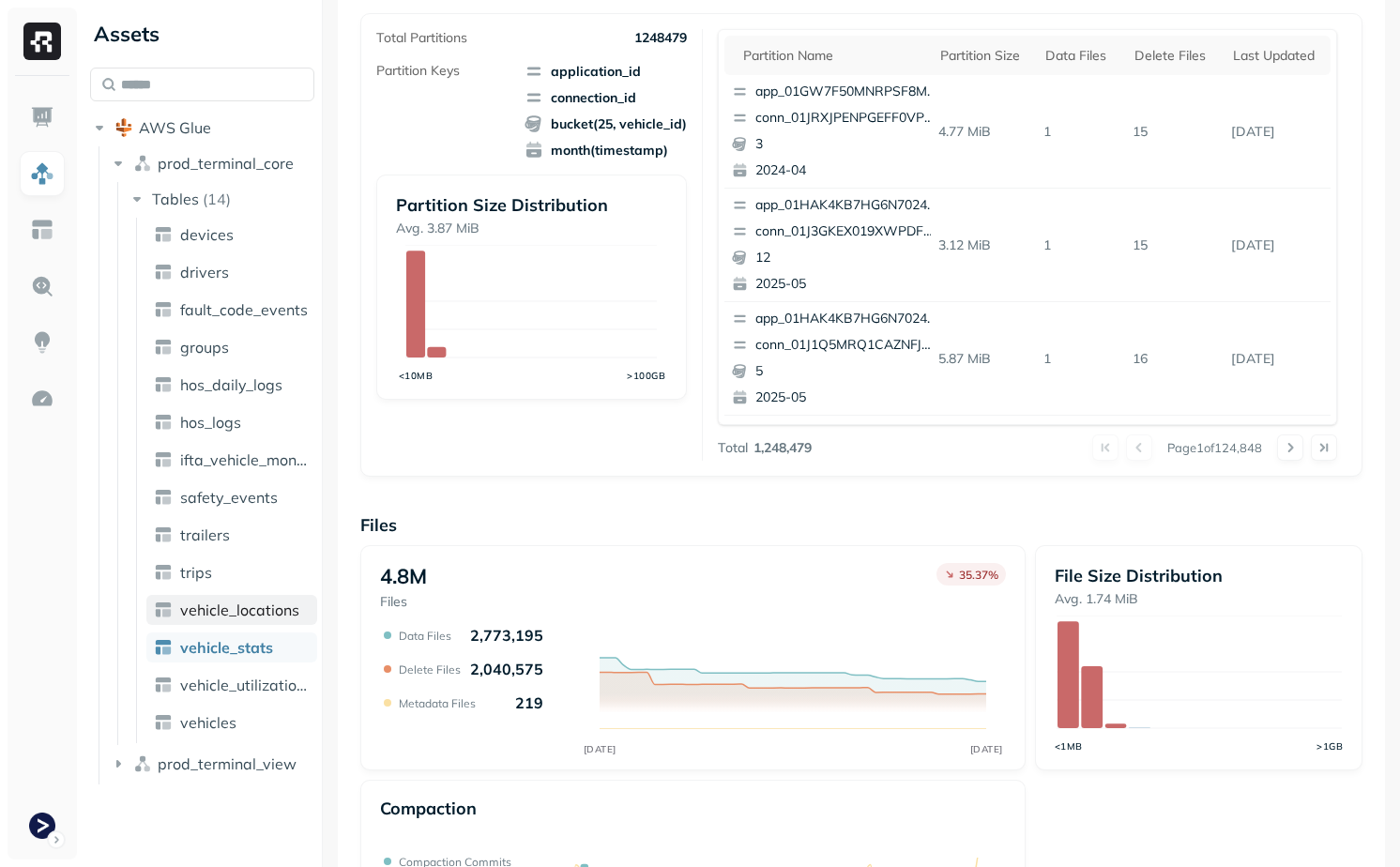
click at [208, 619] on link "vehicle_locations" at bounding box center [231, 610] width 170 height 30
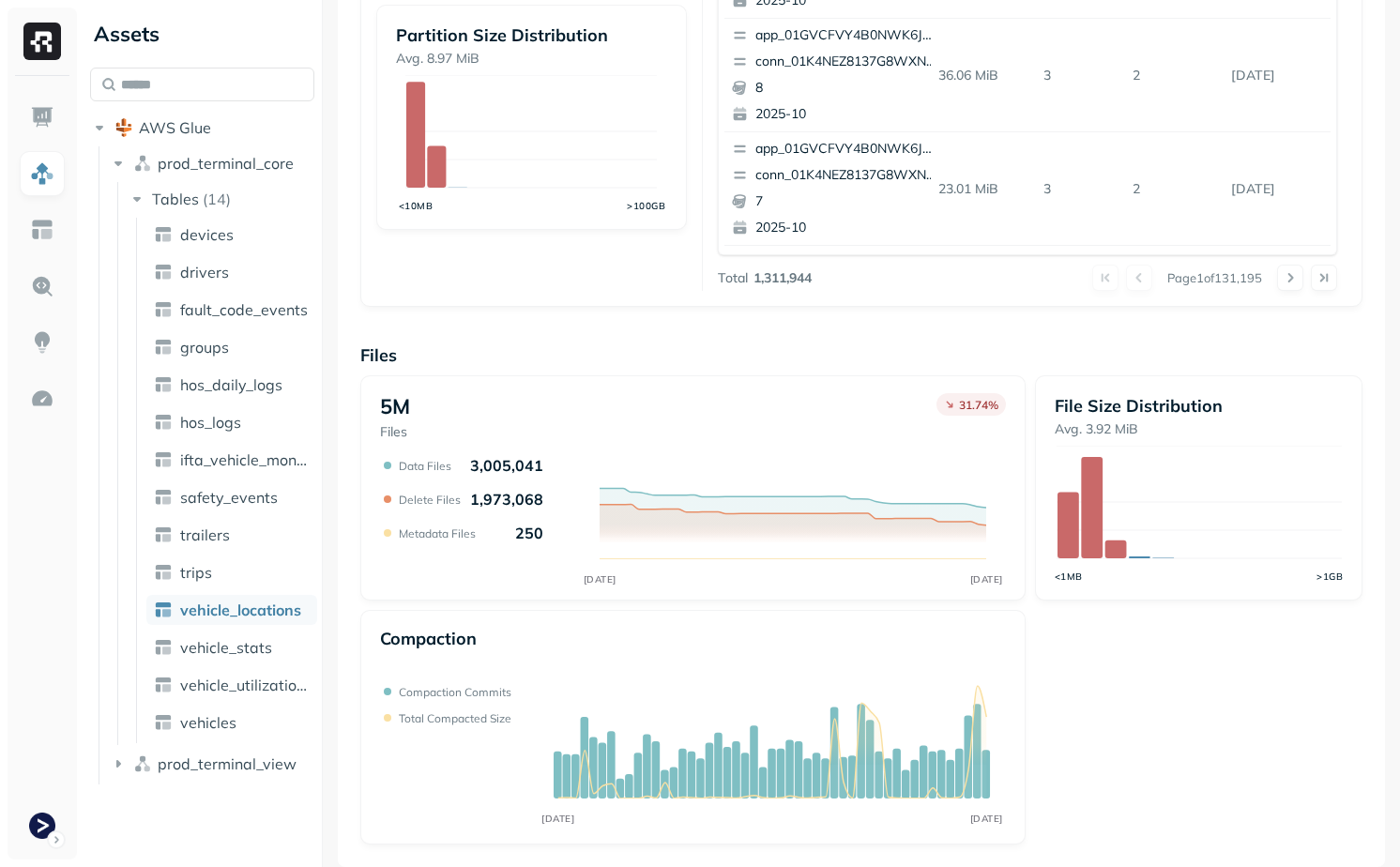
click at [279, 663] on ul "devices drivers fault_code_events groups hos_daily_logs hos_logs ifta_vehicle_m…" at bounding box center [227, 480] width 181 height 525
click at [279, 655] on link "vehicle_stats" at bounding box center [231, 646] width 170 height 30
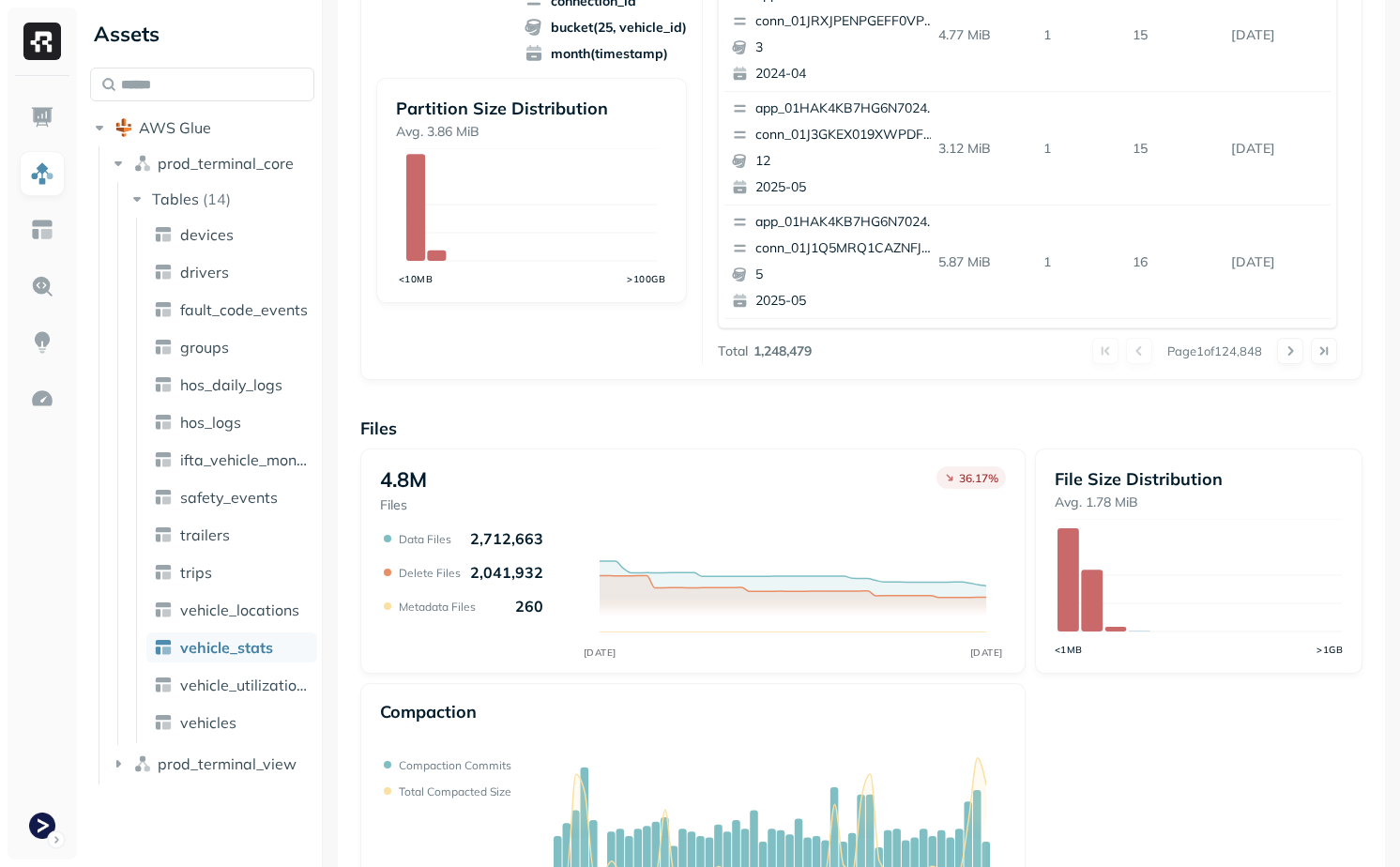
scroll to position [567, 0]
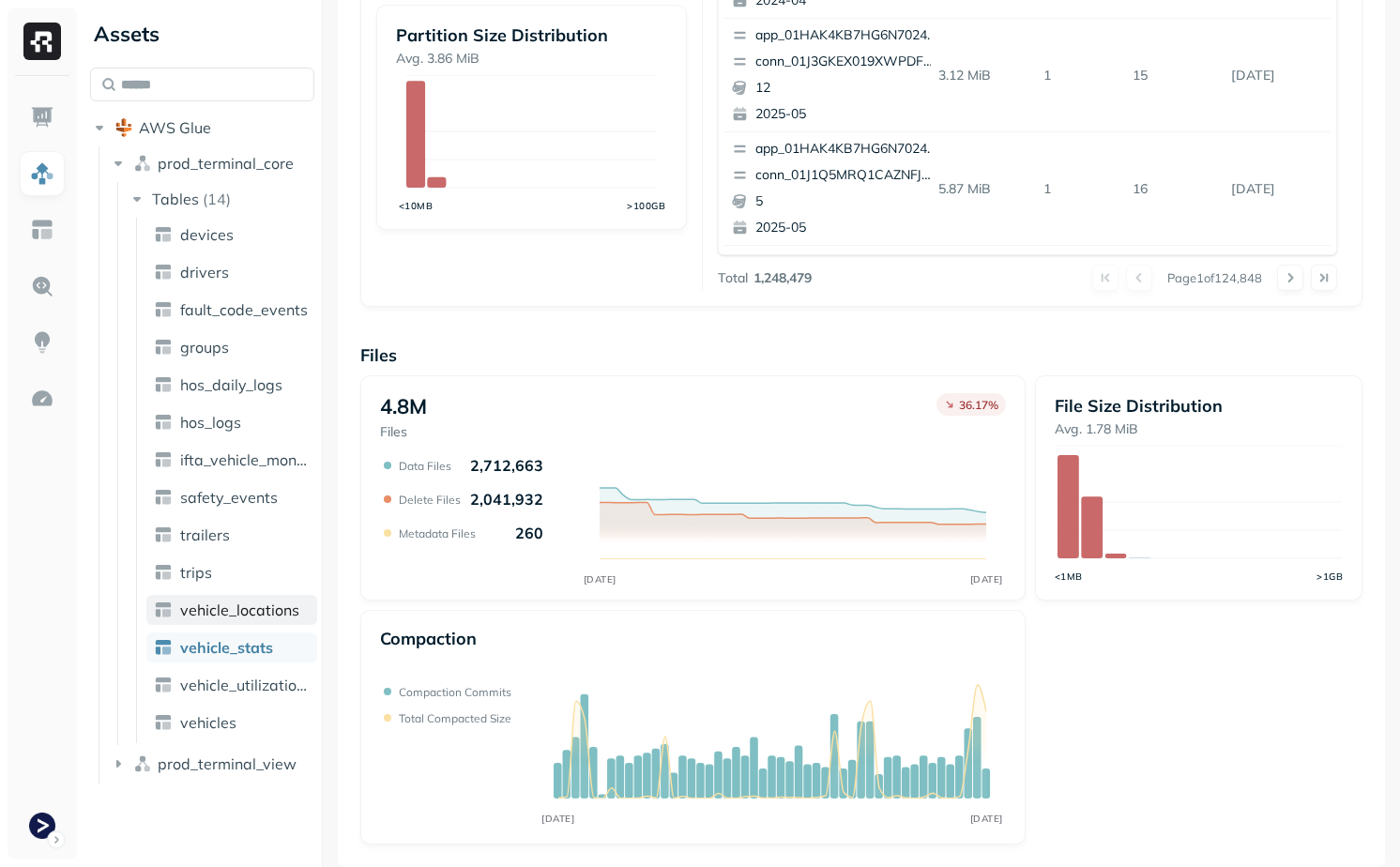
click at [241, 605] on span "vehicle_locations" at bounding box center [239, 609] width 119 height 18
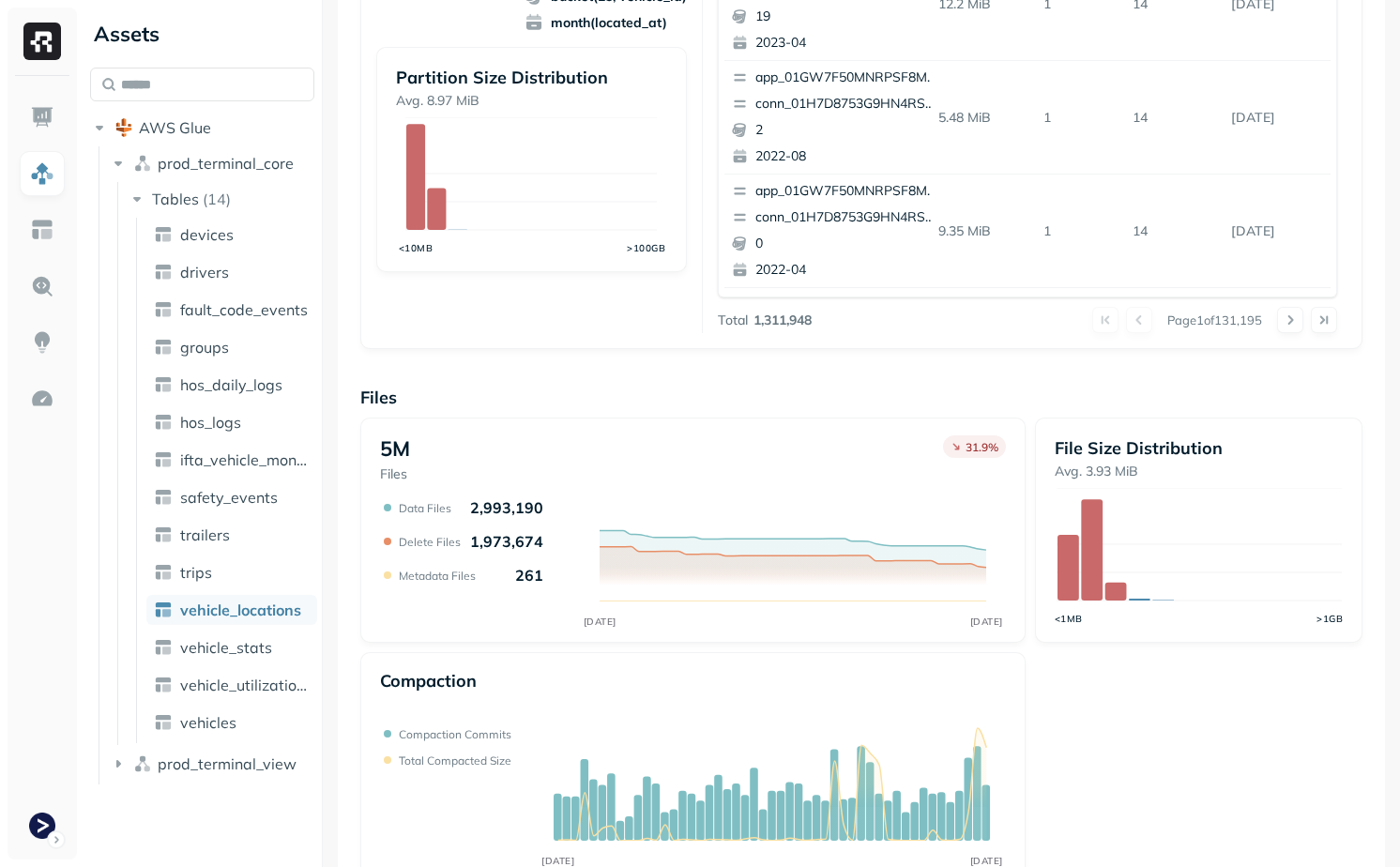
scroll to position [567, 0]
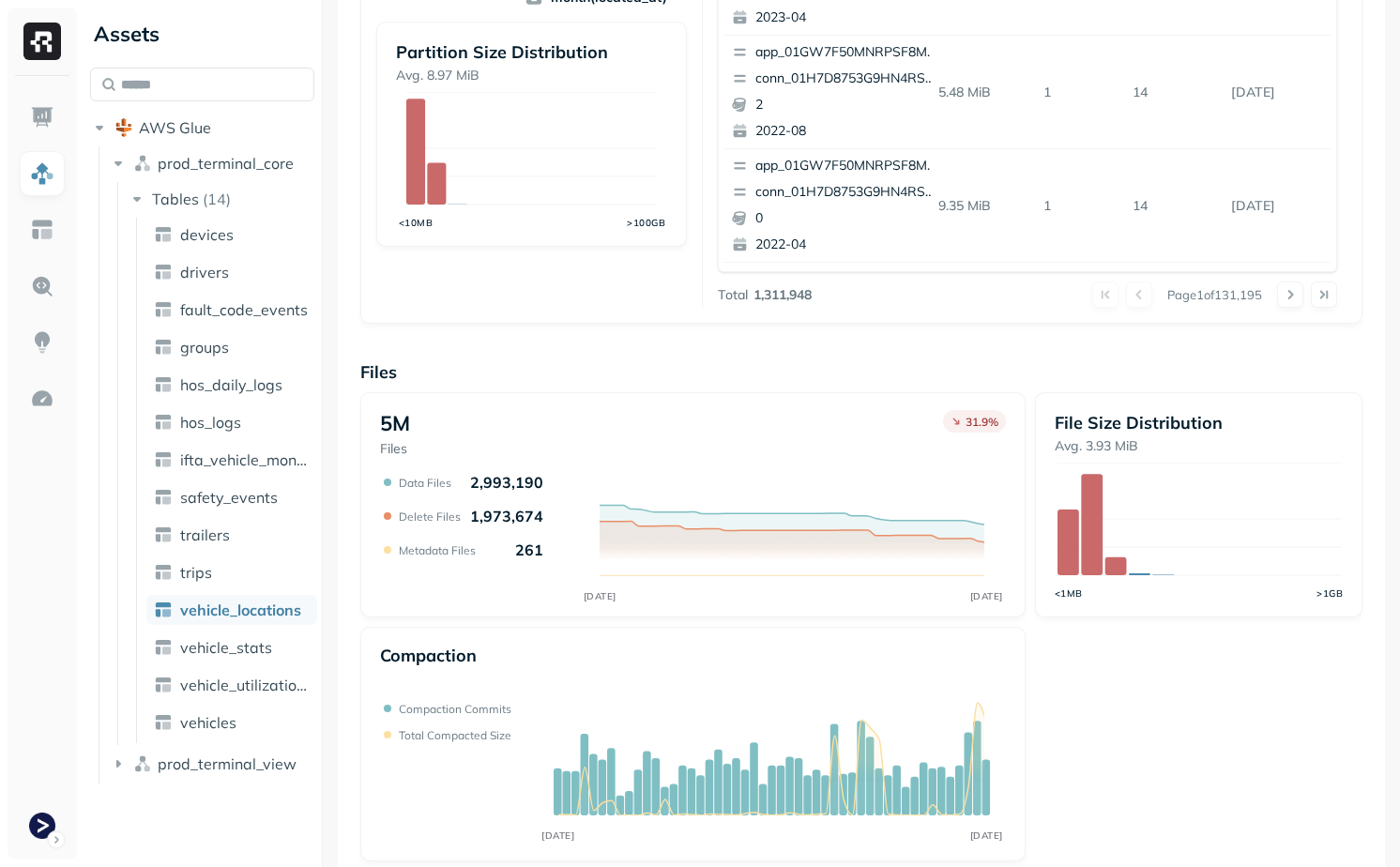
scroll to position [567, 0]
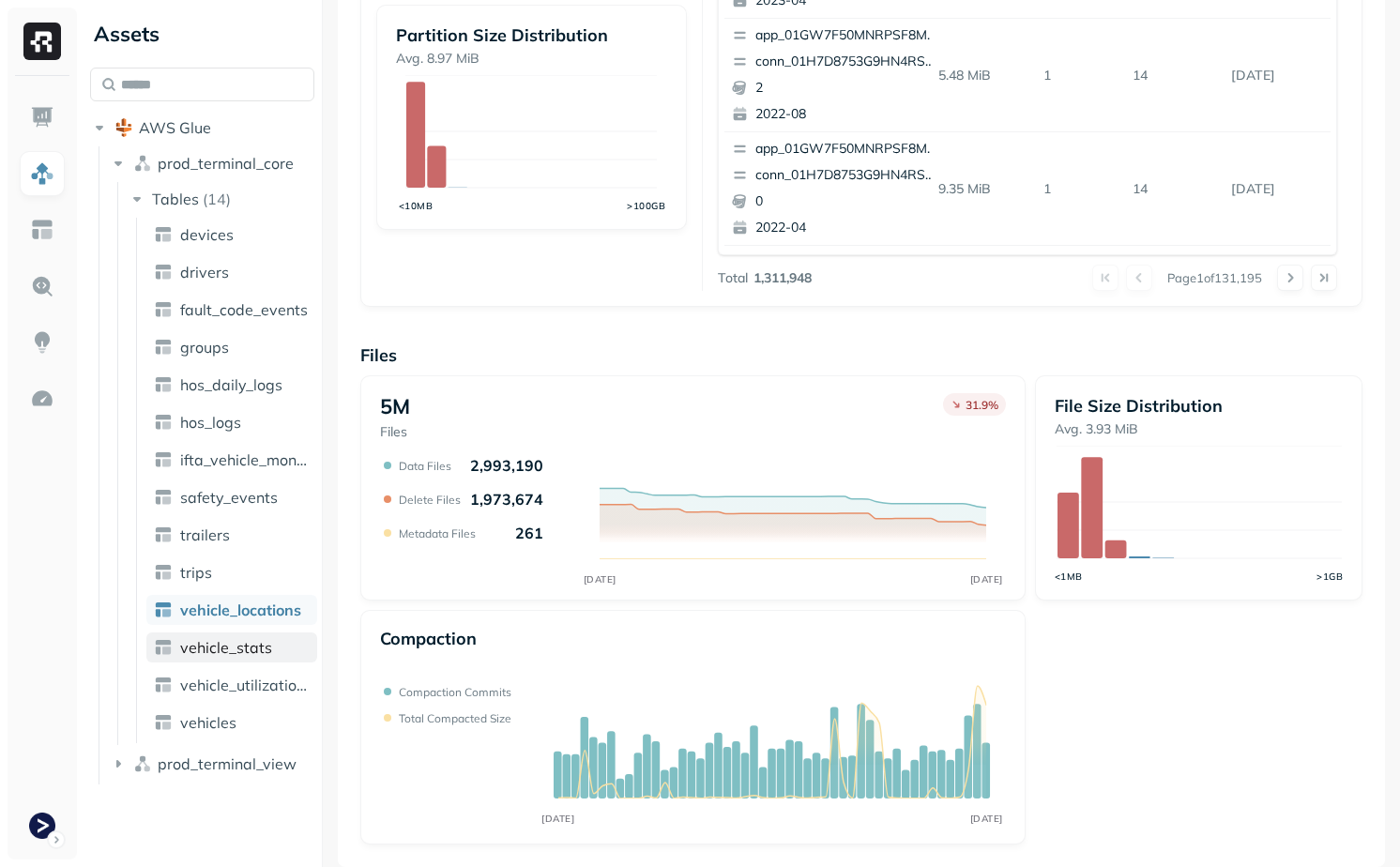
click at [229, 648] on span "vehicle_stats" at bounding box center [226, 646] width 92 height 18
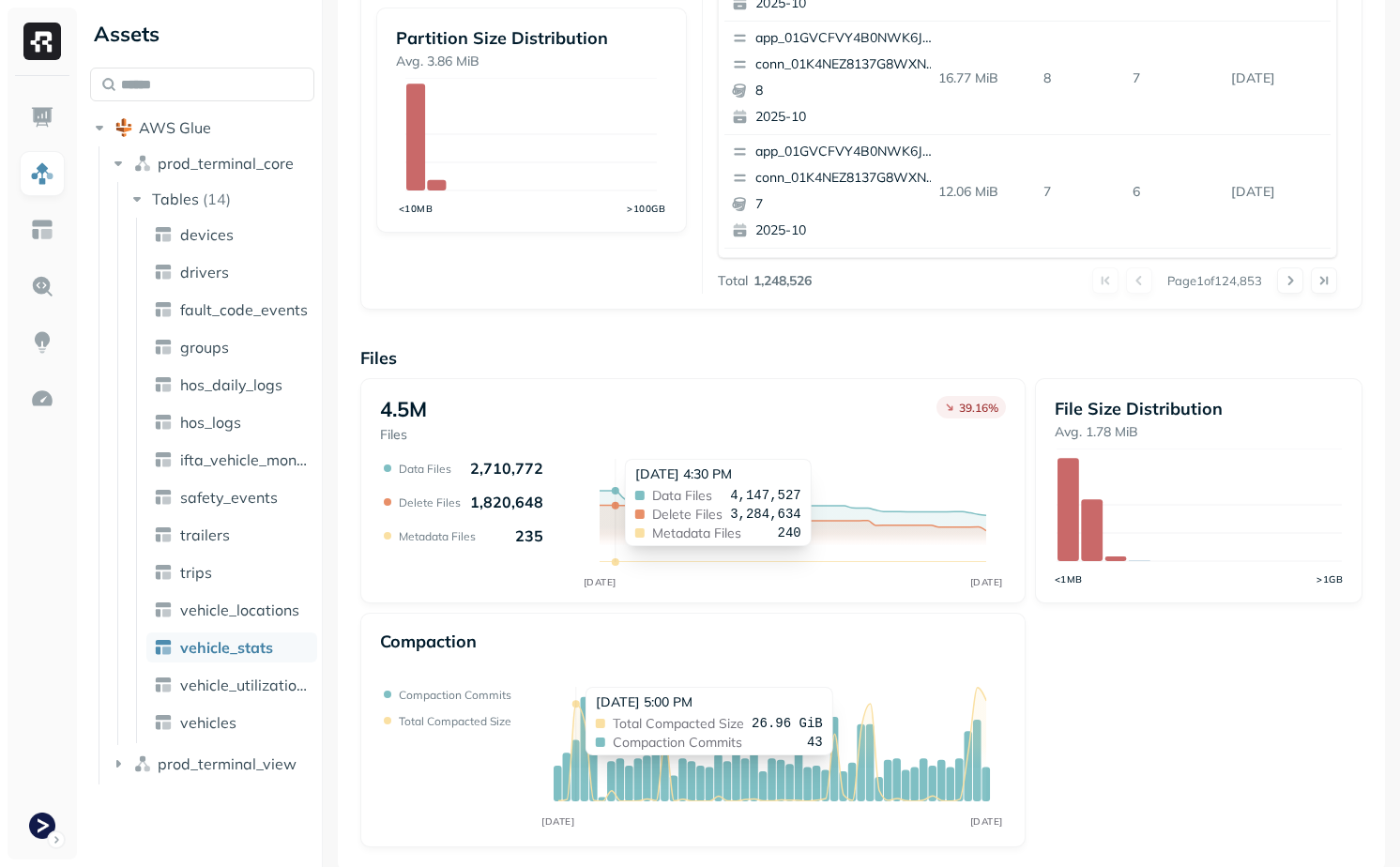
scroll to position [567, 0]
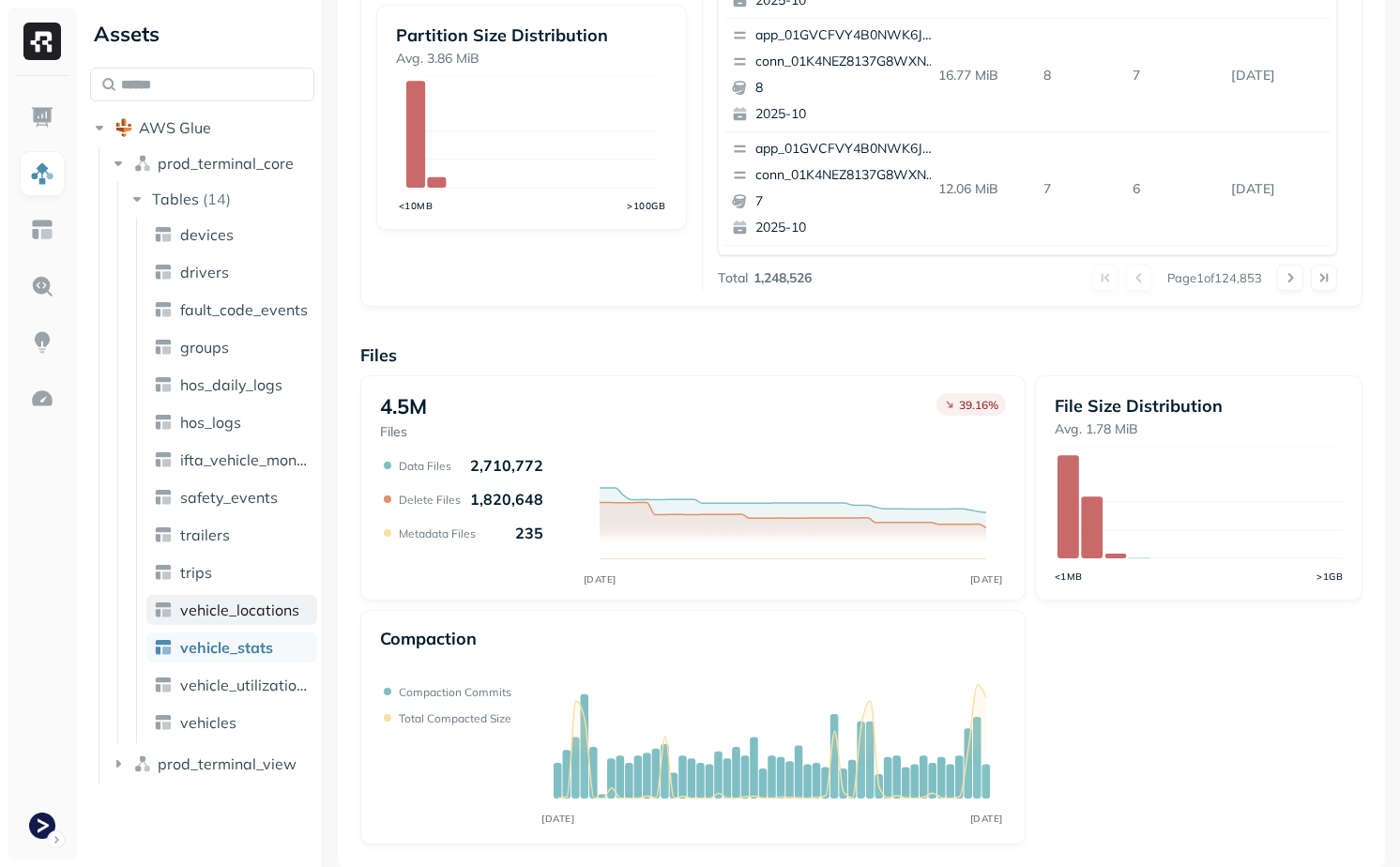
click at [264, 618] on span "vehicle_locations" at bounding box center [239, 609] width 119 height 18
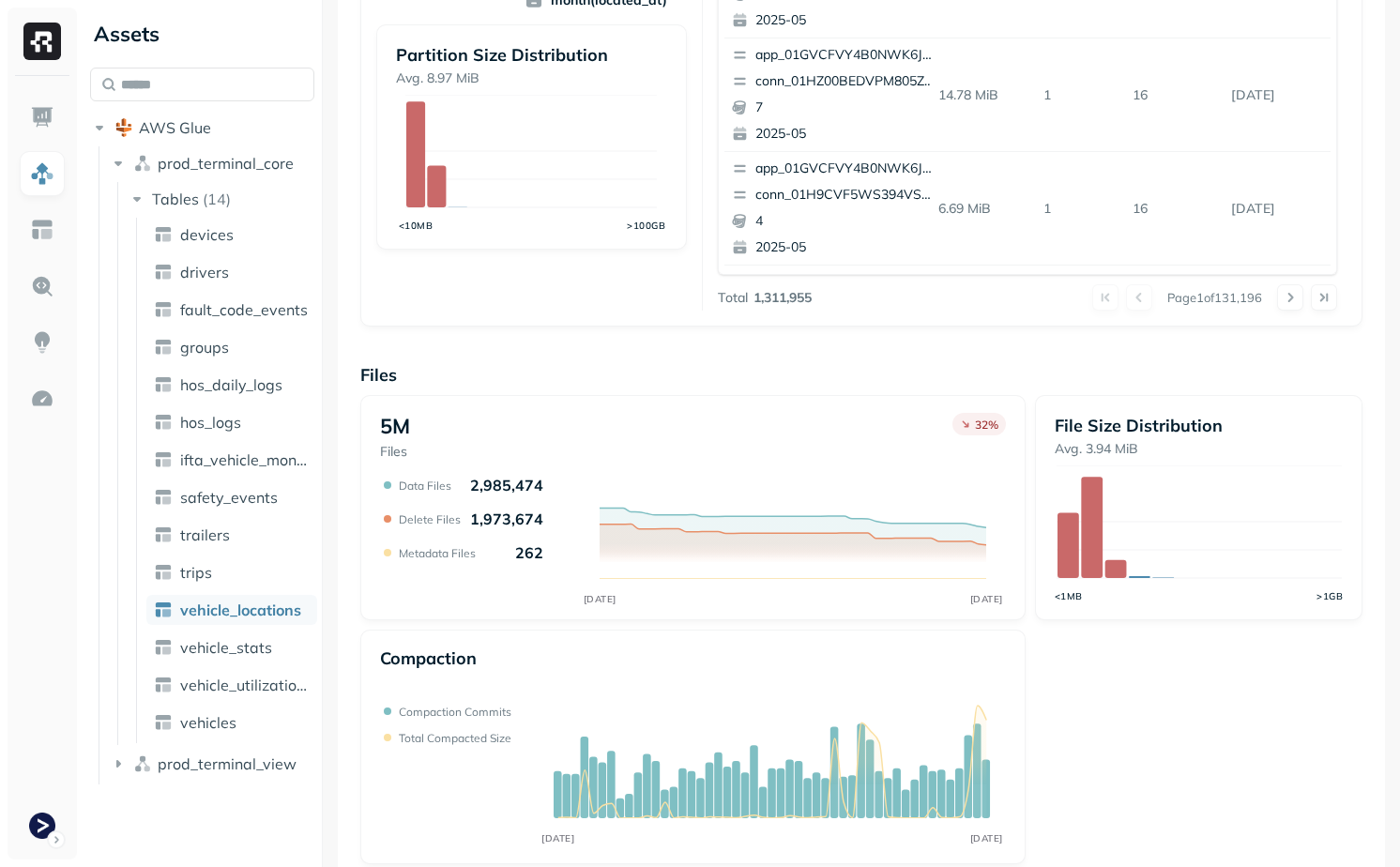
scroll to position [567, 0]
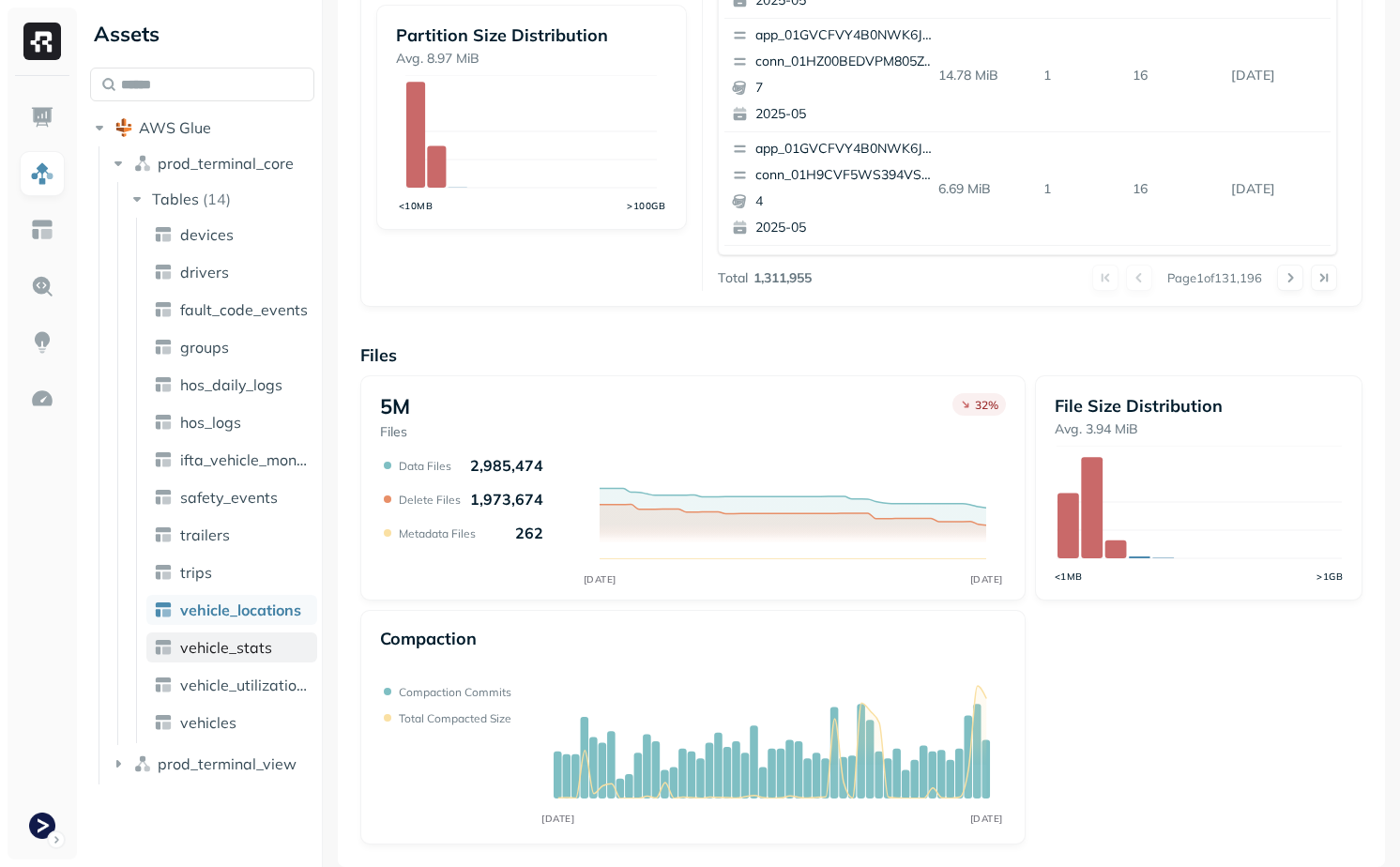
click at [247, 651] on span "vehicle_stats" at bounding box center [226, 646] width 92 height 18
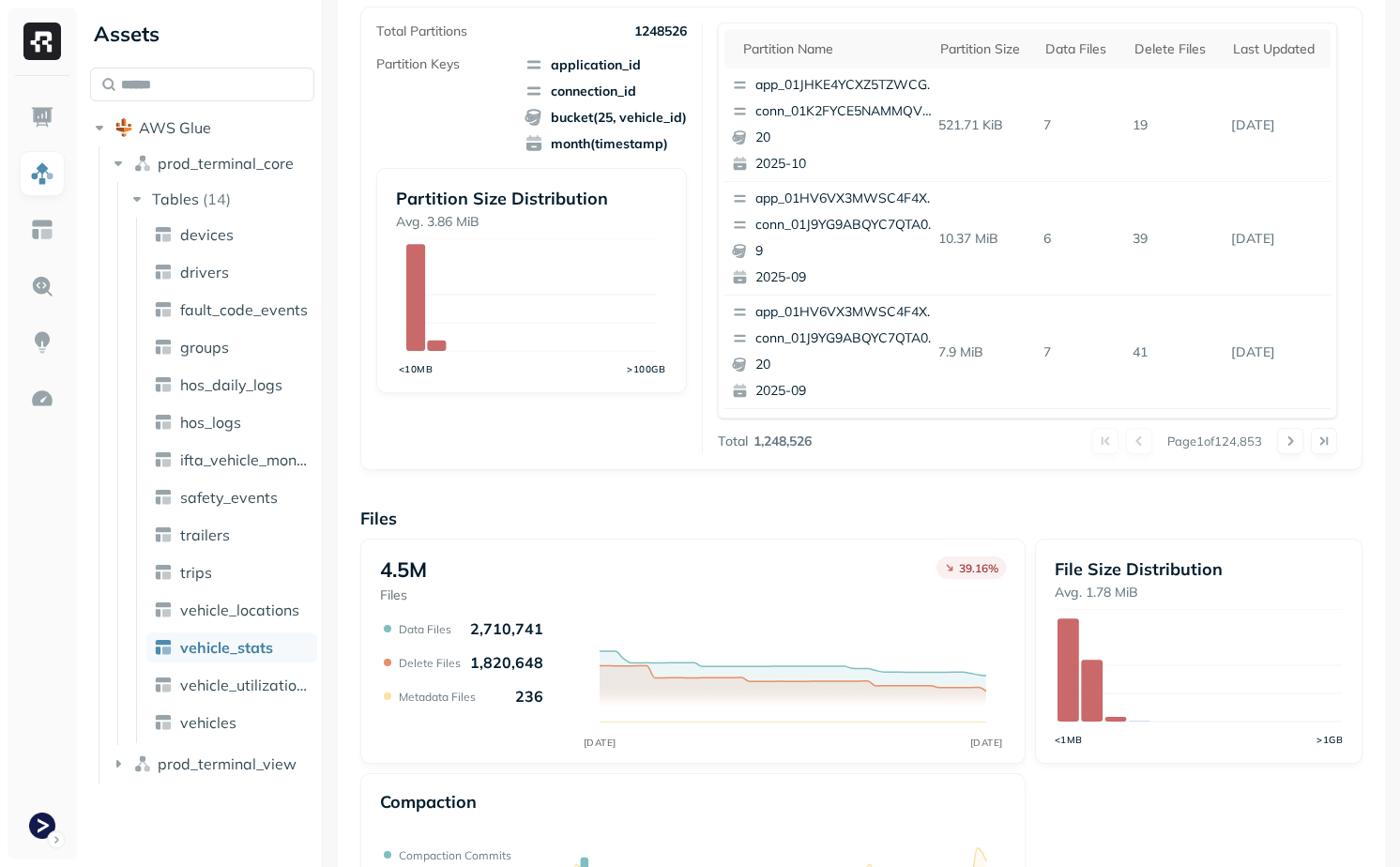
scroll to position [567, 0]
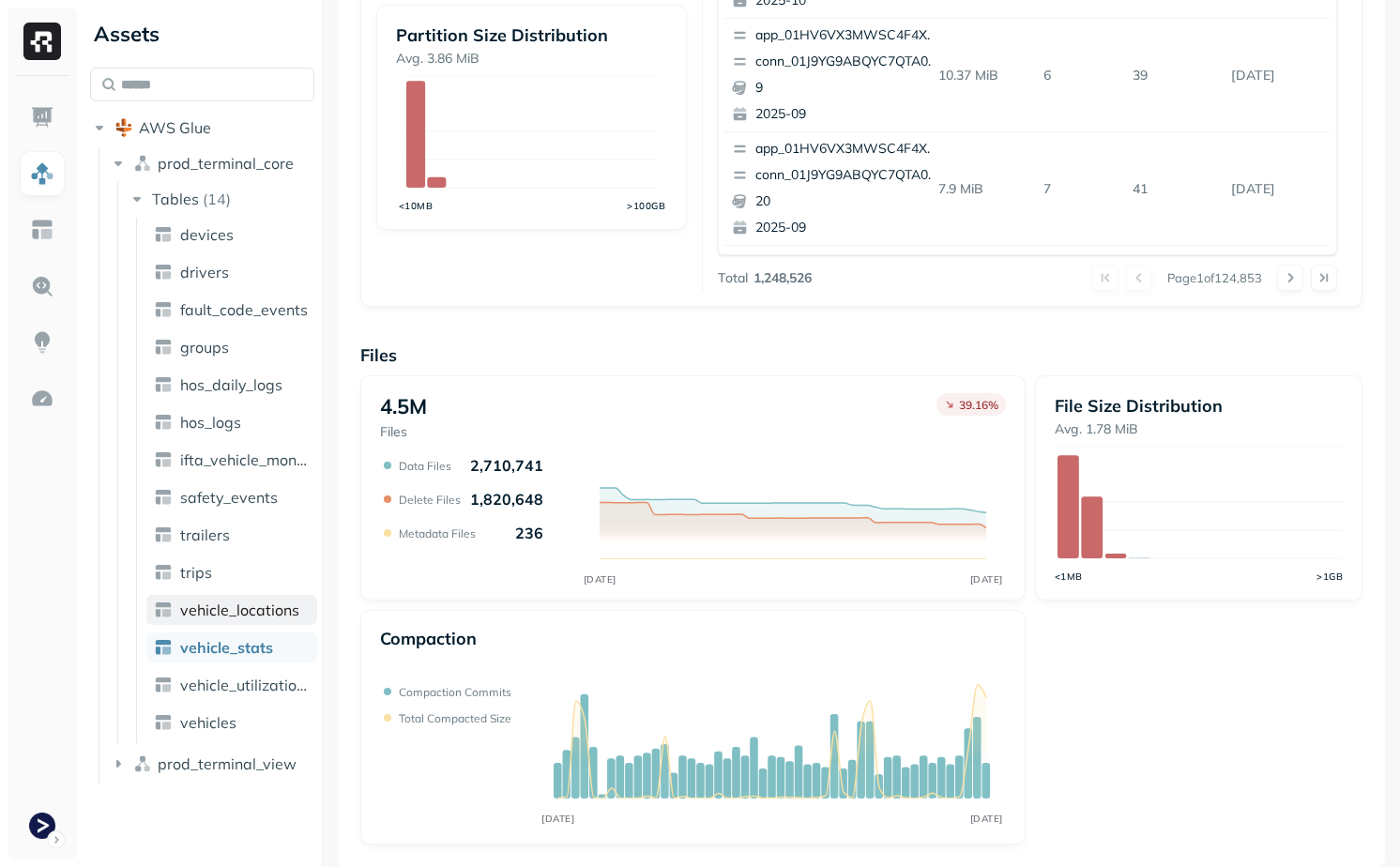
click at [245, 607] on span "vehicle_locations" at bounding box center [239, 609] width 119 height 18
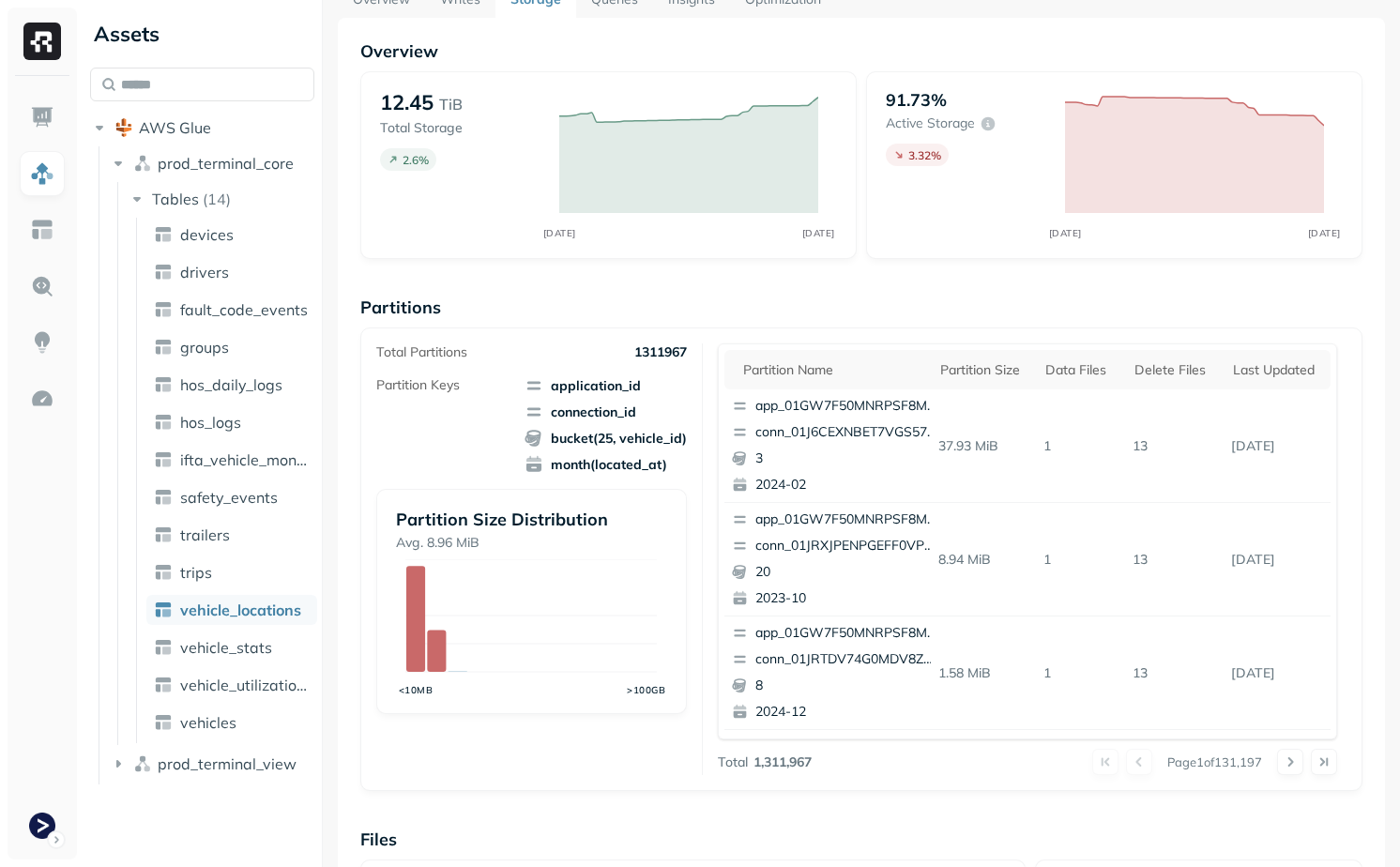
scroll to position [67, 0]
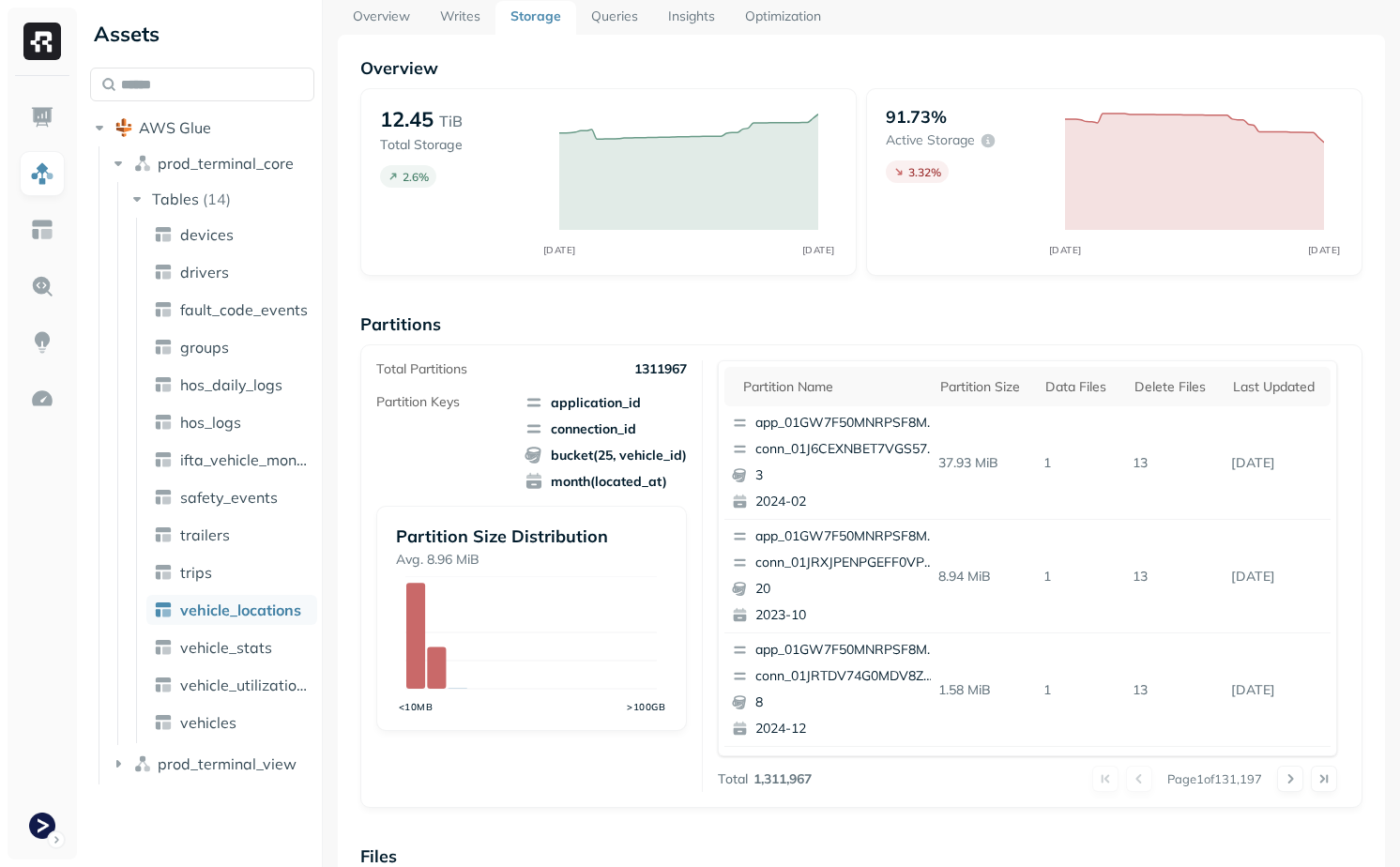
click at [459, 15] on link "Writes" at bounding box center [460, 17] width 71 height 34
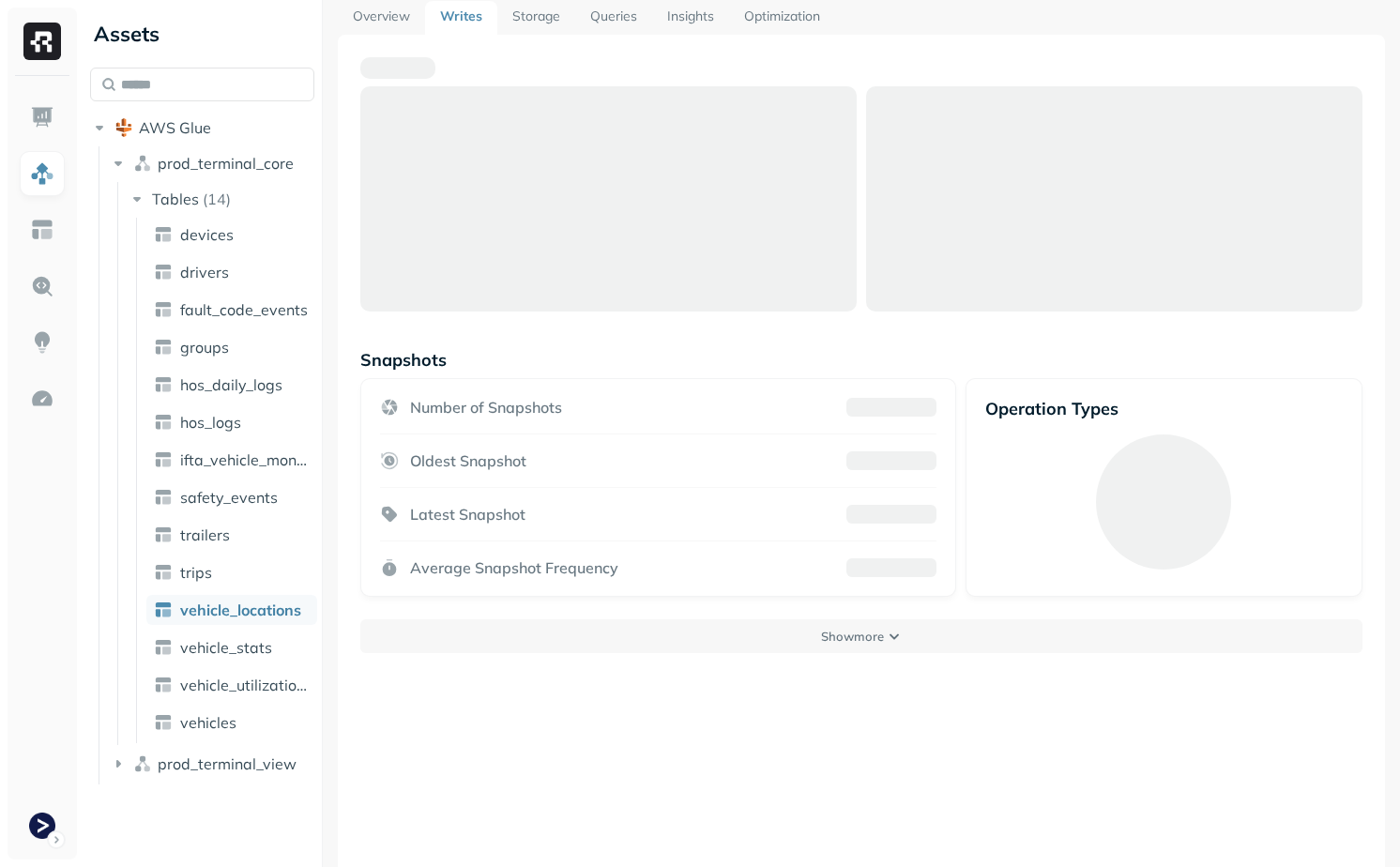
scroll to position [102, 0]
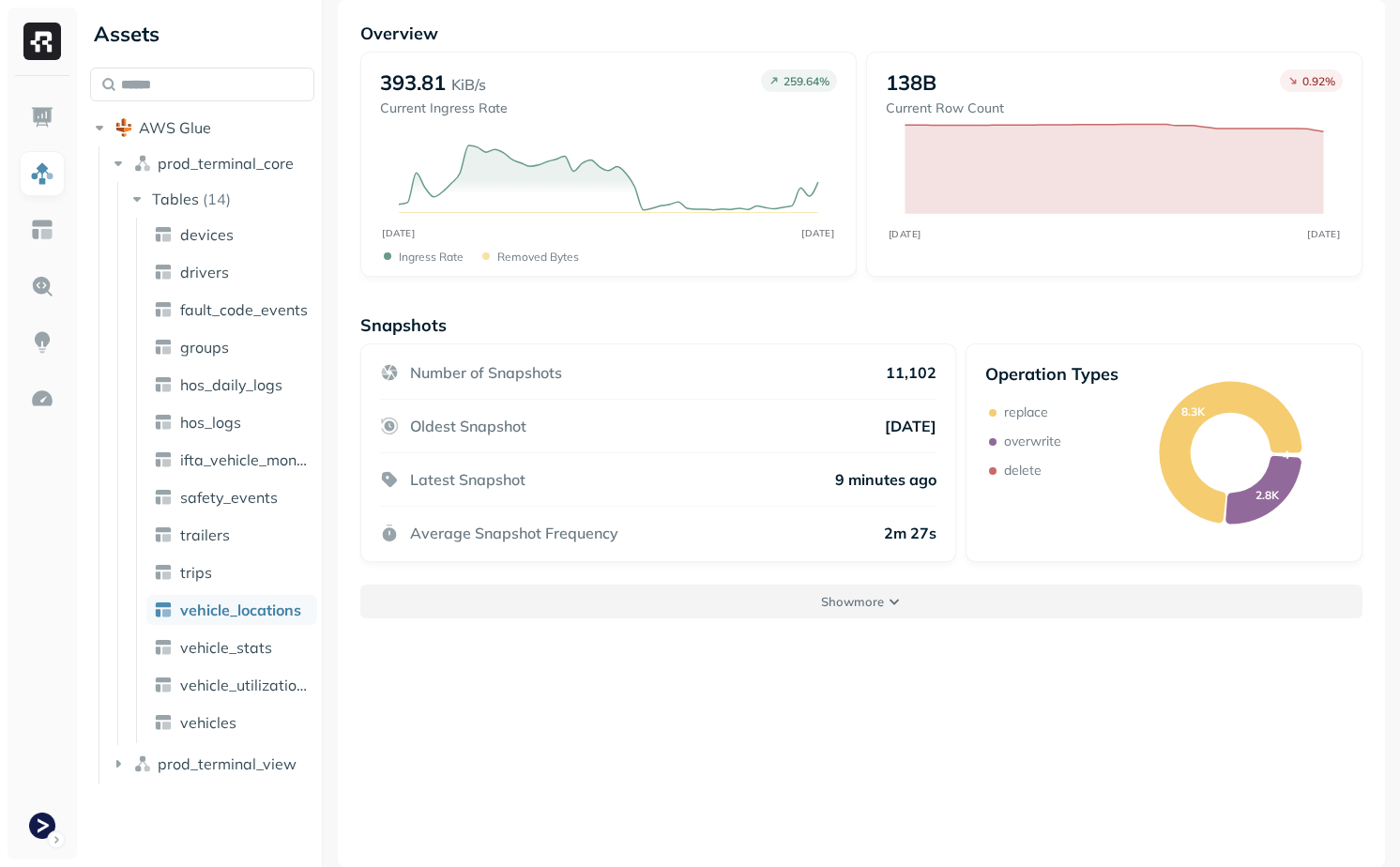
click at [579, 595] on button "Show more" at bounding box center [861, 601] width 1002 height 34
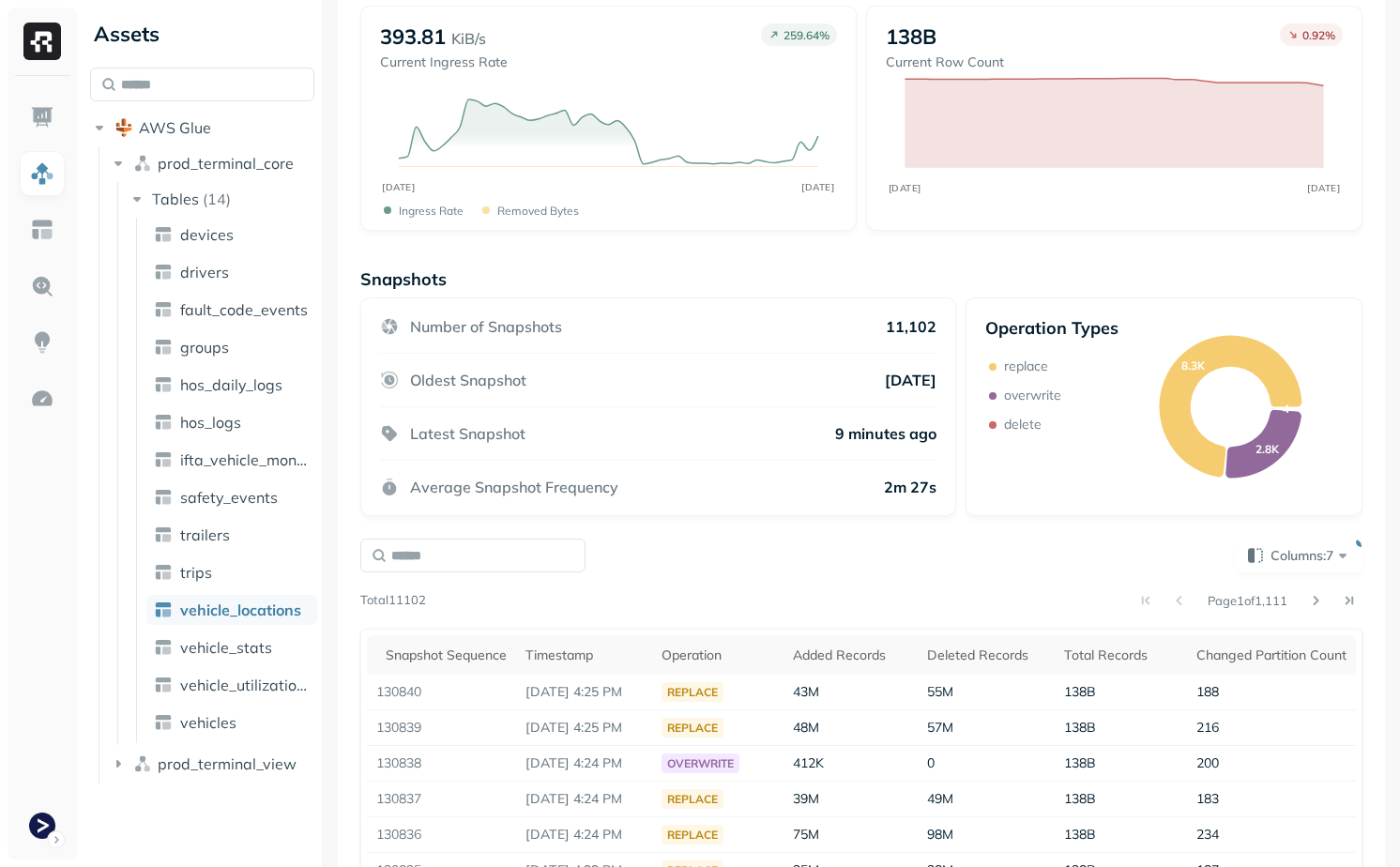
scroll to position [185, 0]
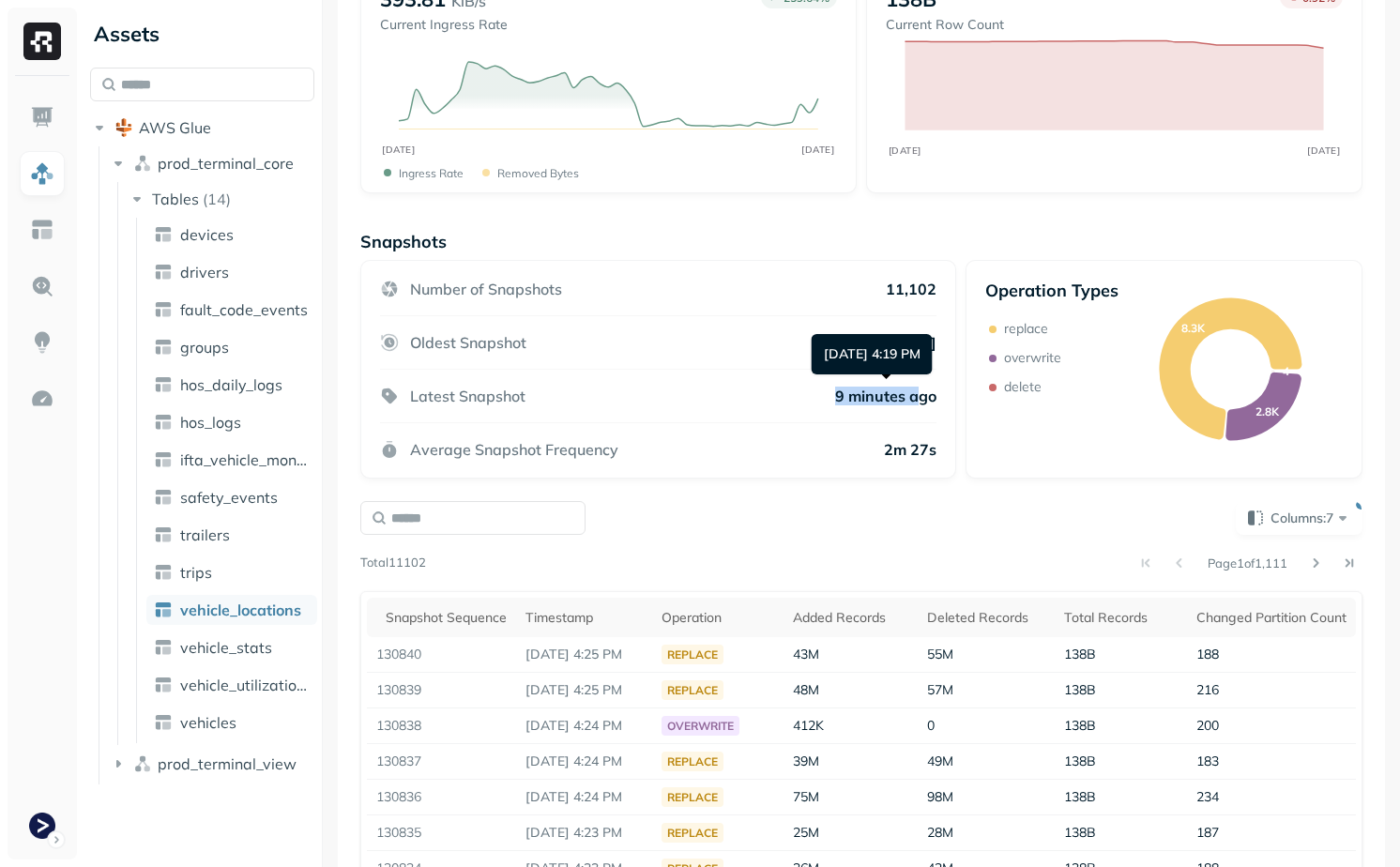
drag, startPoint x: 807, startPoint y: 399, endPoint x: 925, endPoint y: 399, distance: 118.0
click at [922, 399] on div "Latest Snapshot 9 minutes ago" at bounding box center [658, 396] width 557 height 53
click at [925, 399] on p "9 minutes ago" at bounding box center [886, 395] width 102 height 18
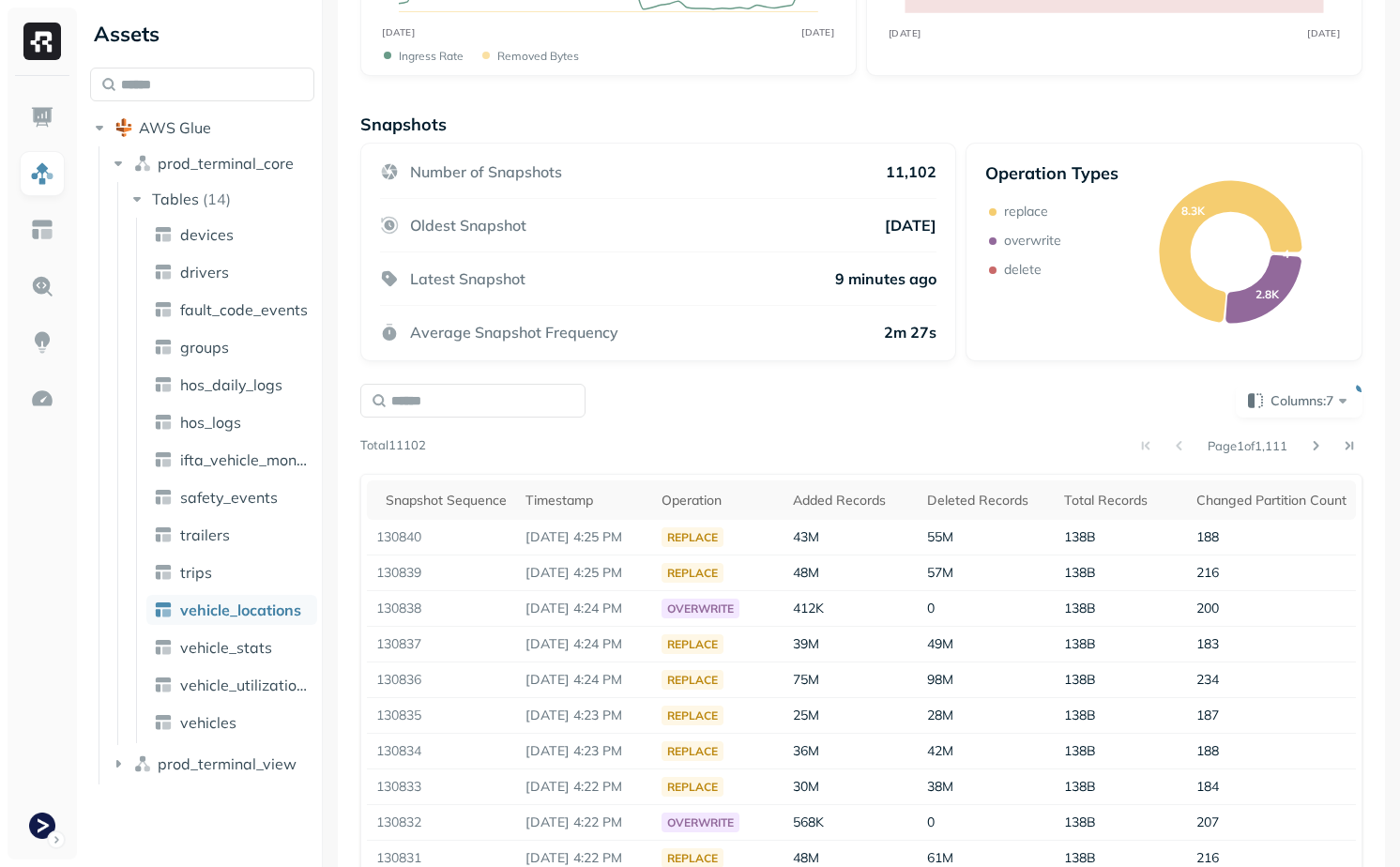
scroll to position [0, 0]
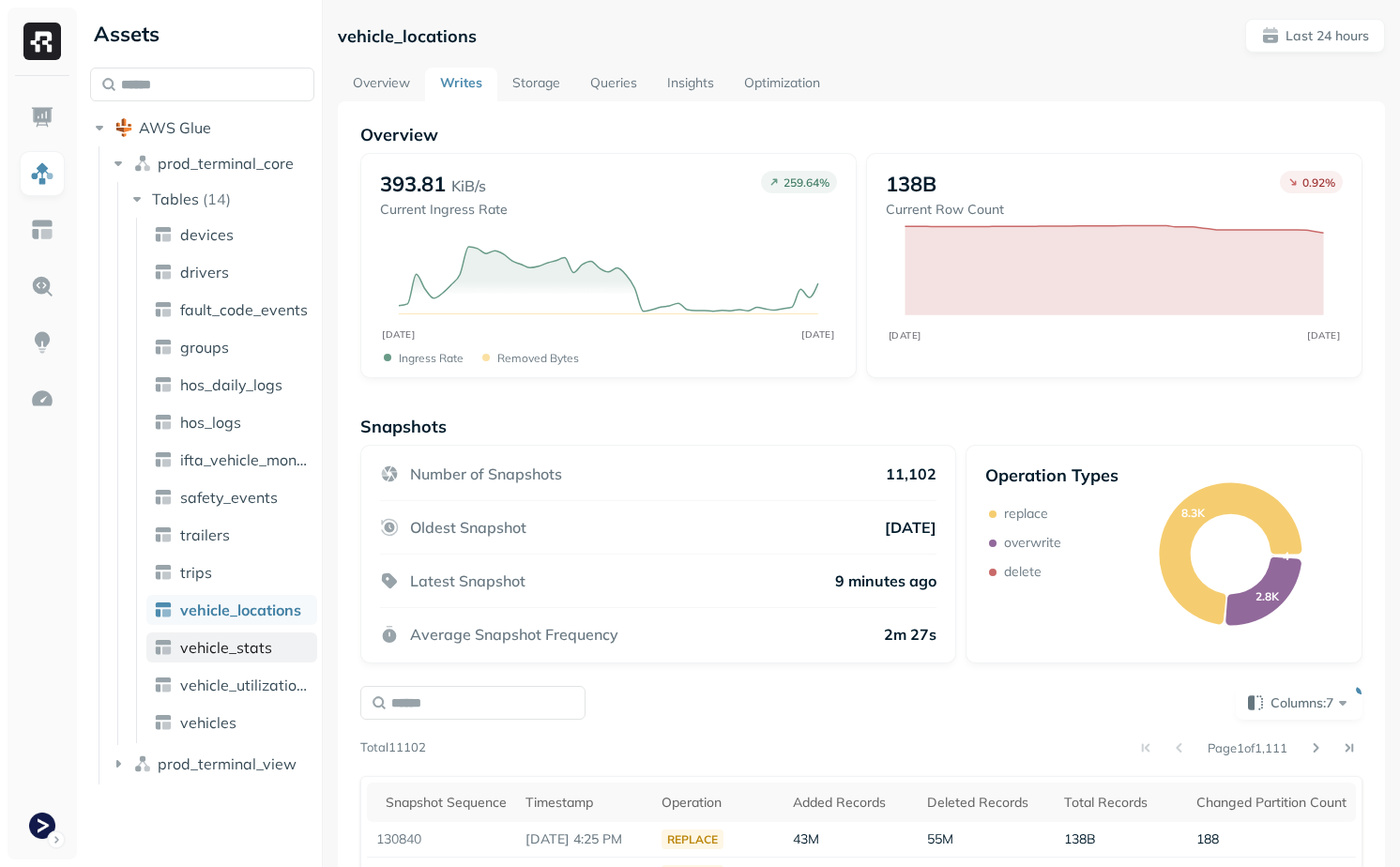
click at [231, 650] on span "vehicle_stats" at bounding box center [226, 646] width 92 height 18
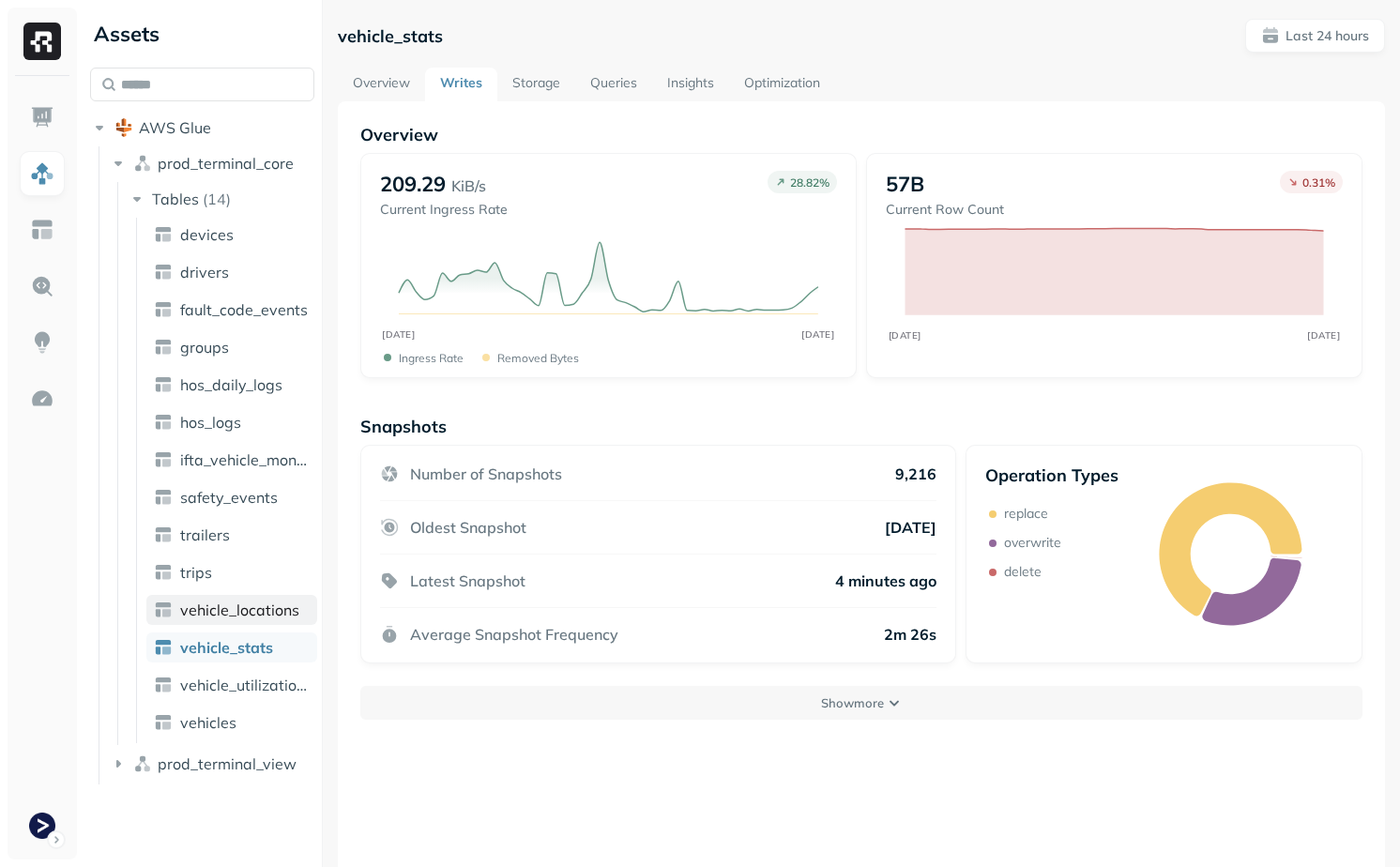
click at [250, 610] on span "vehicle_locations" at bounding box center [239, 609] width 119 height 18
click at [530, 75] on link "Storage" at bounding box center [536, 84] width 77 height 34
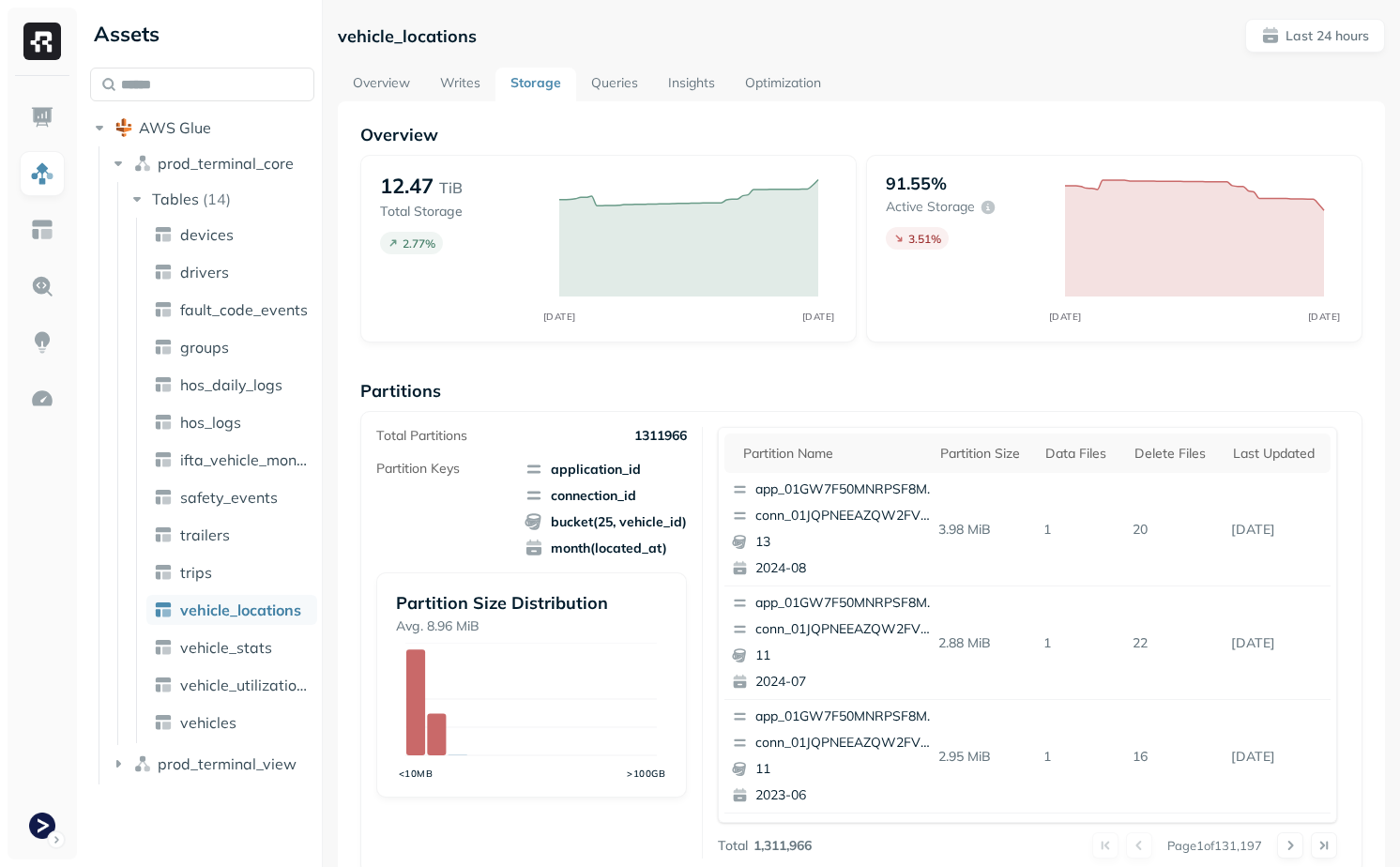
click at [451, 73] on link "Writes" at bounding box center [460, 84] width 71 height 34
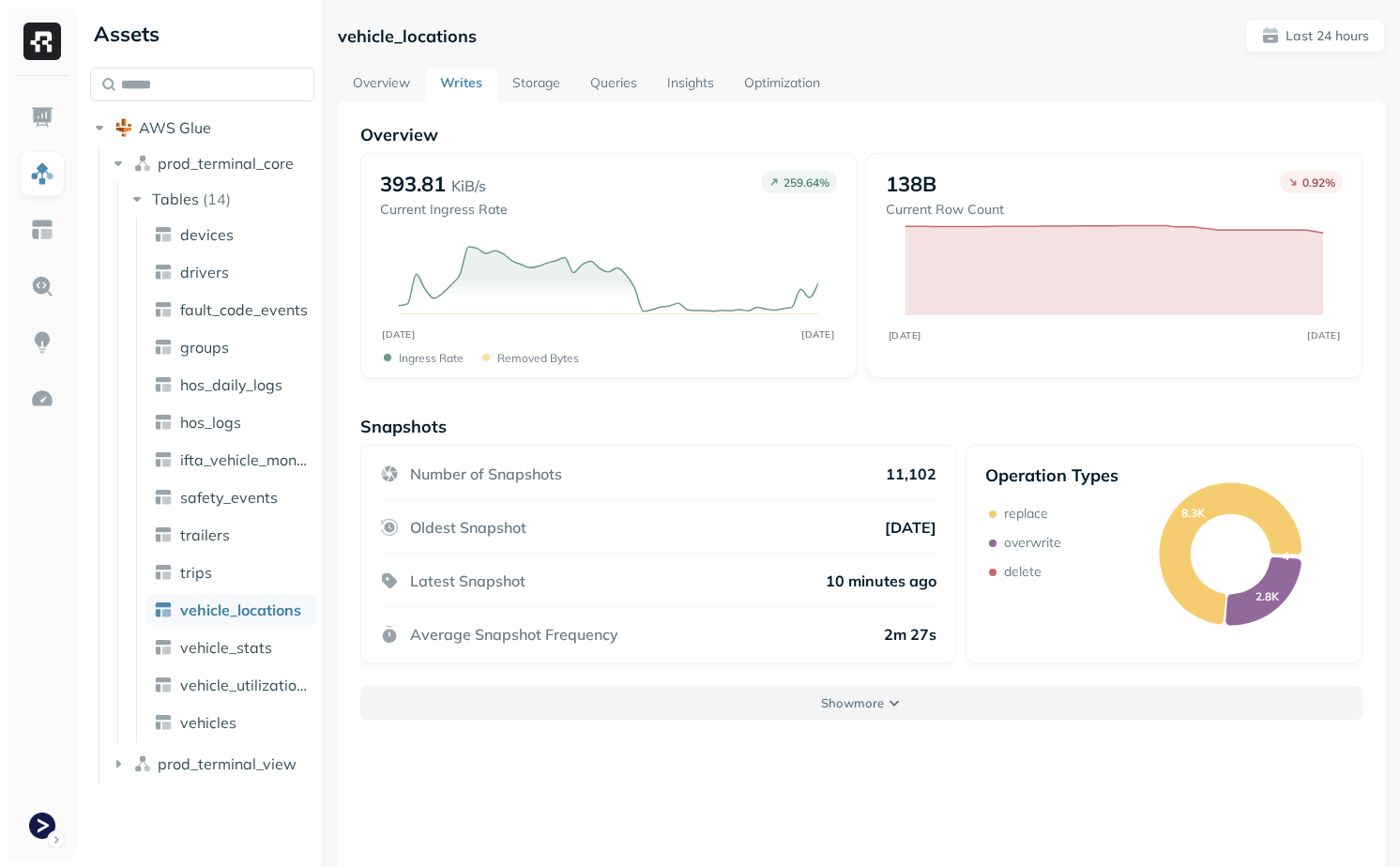
click at [755, 694] on button "Show more" at bounding box center [861, 703] width 1002 height 34
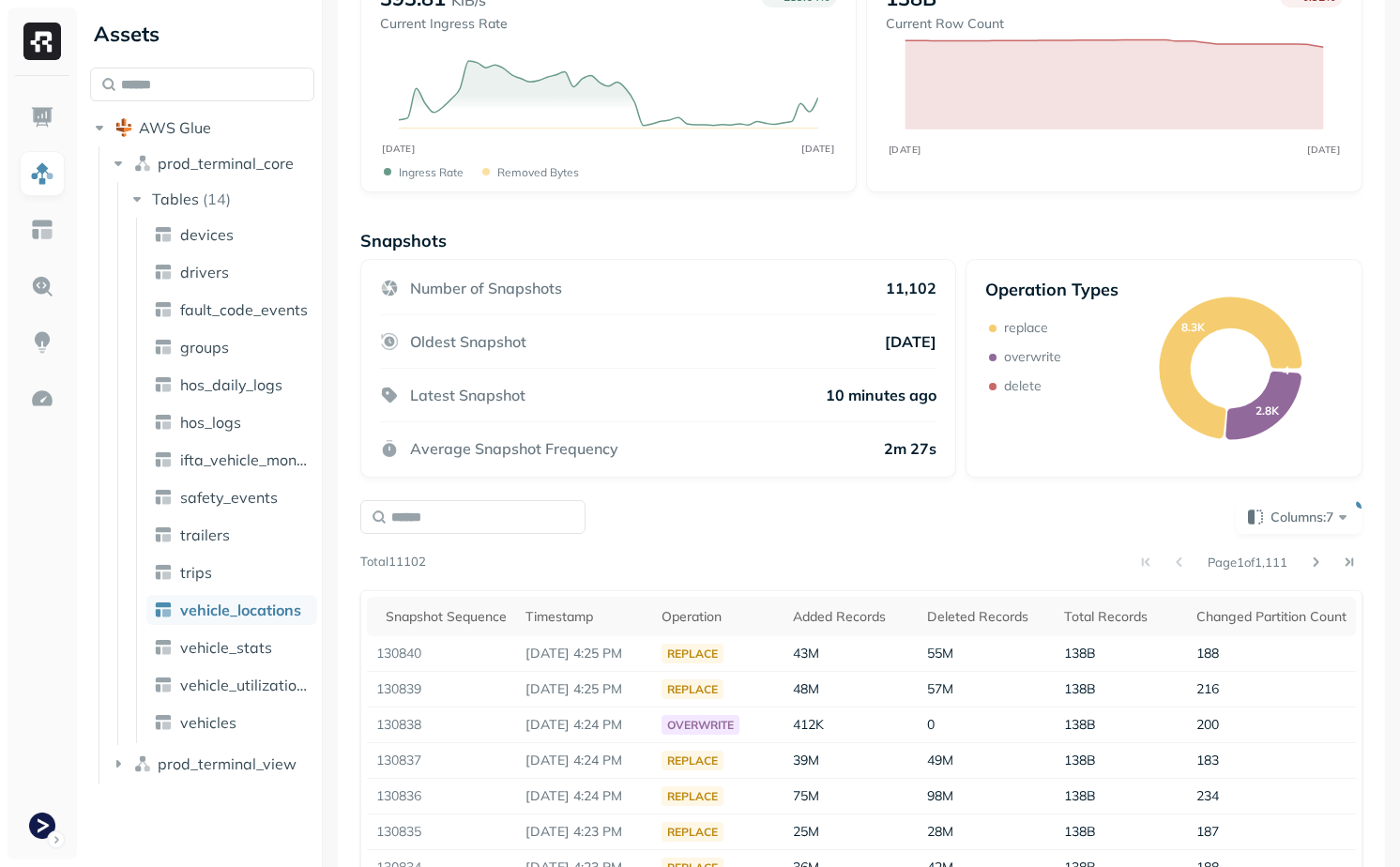
scroll to position [268, 0]
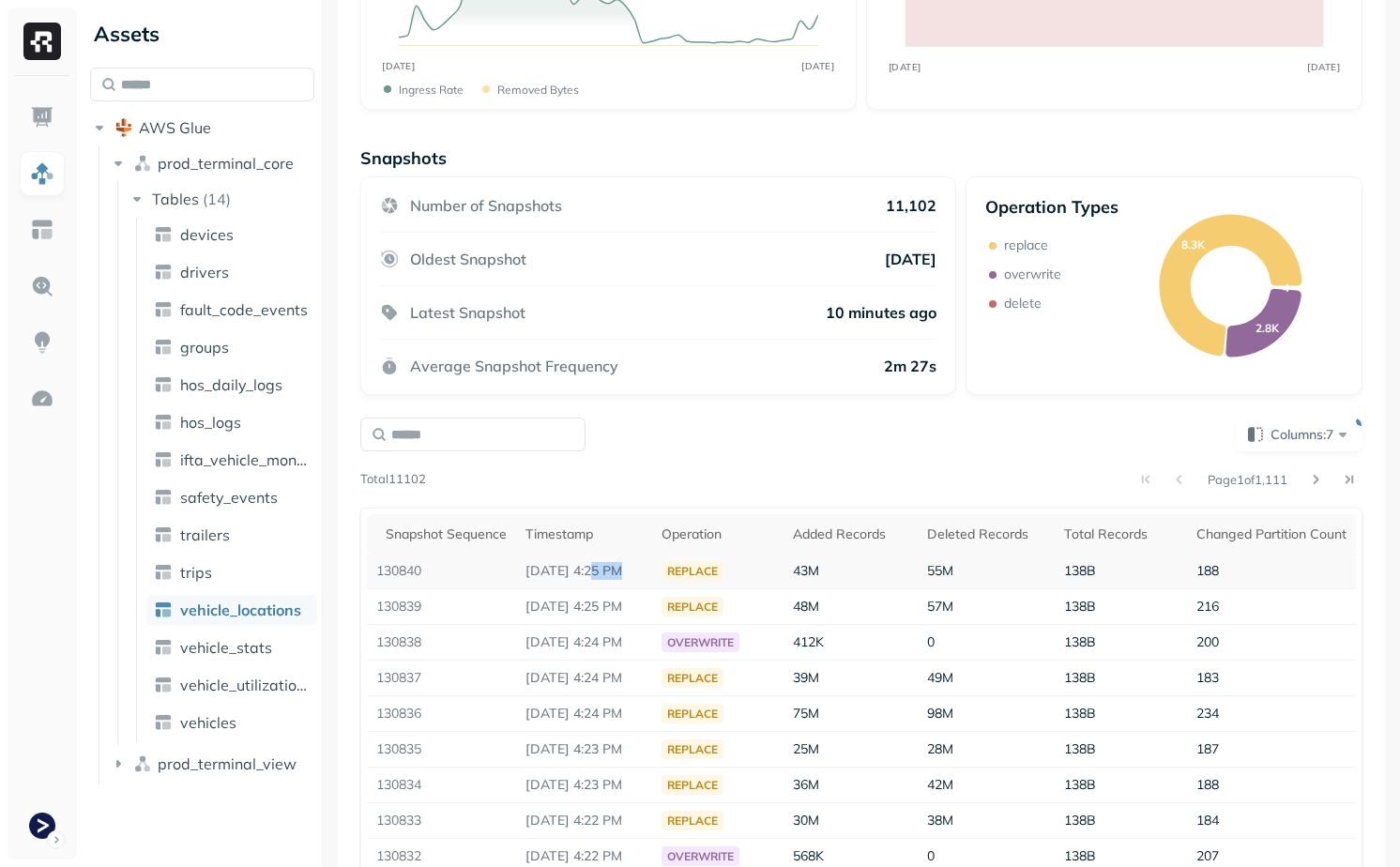
drag, startPoint x: 597, startPoint y: 567, endPoint x: 677, endPoint y: 567, distance: 80.0
click at [677, 567] on tr "130840 [DATE] 4:25 PM replace 43M 55M 138B 188" at bounding box center [862, 571] width 989 height 36
click at [704, 582] on td "replace" at bounding box center [718, 571] width 132 height 36
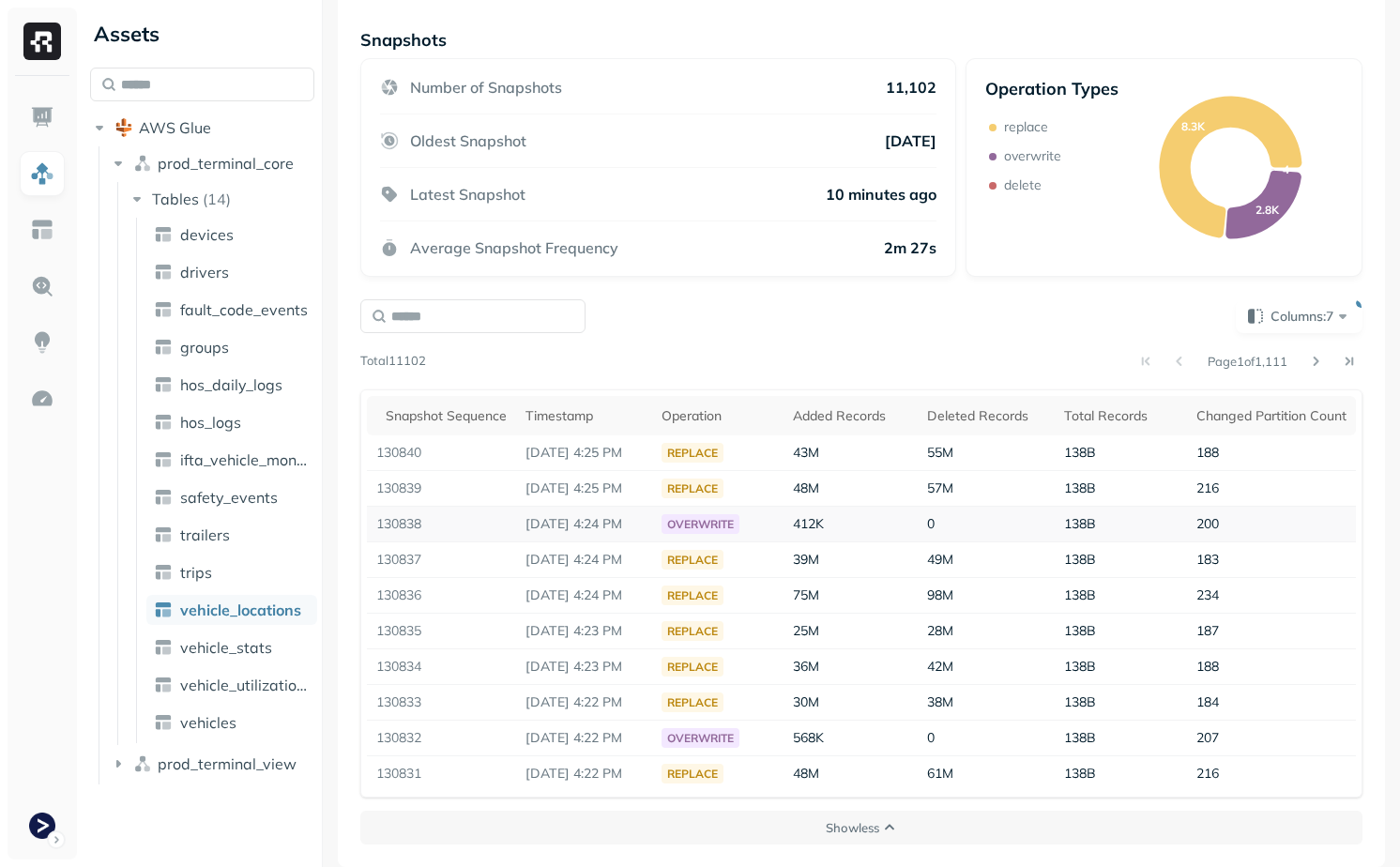
scroll to position [382, 0]
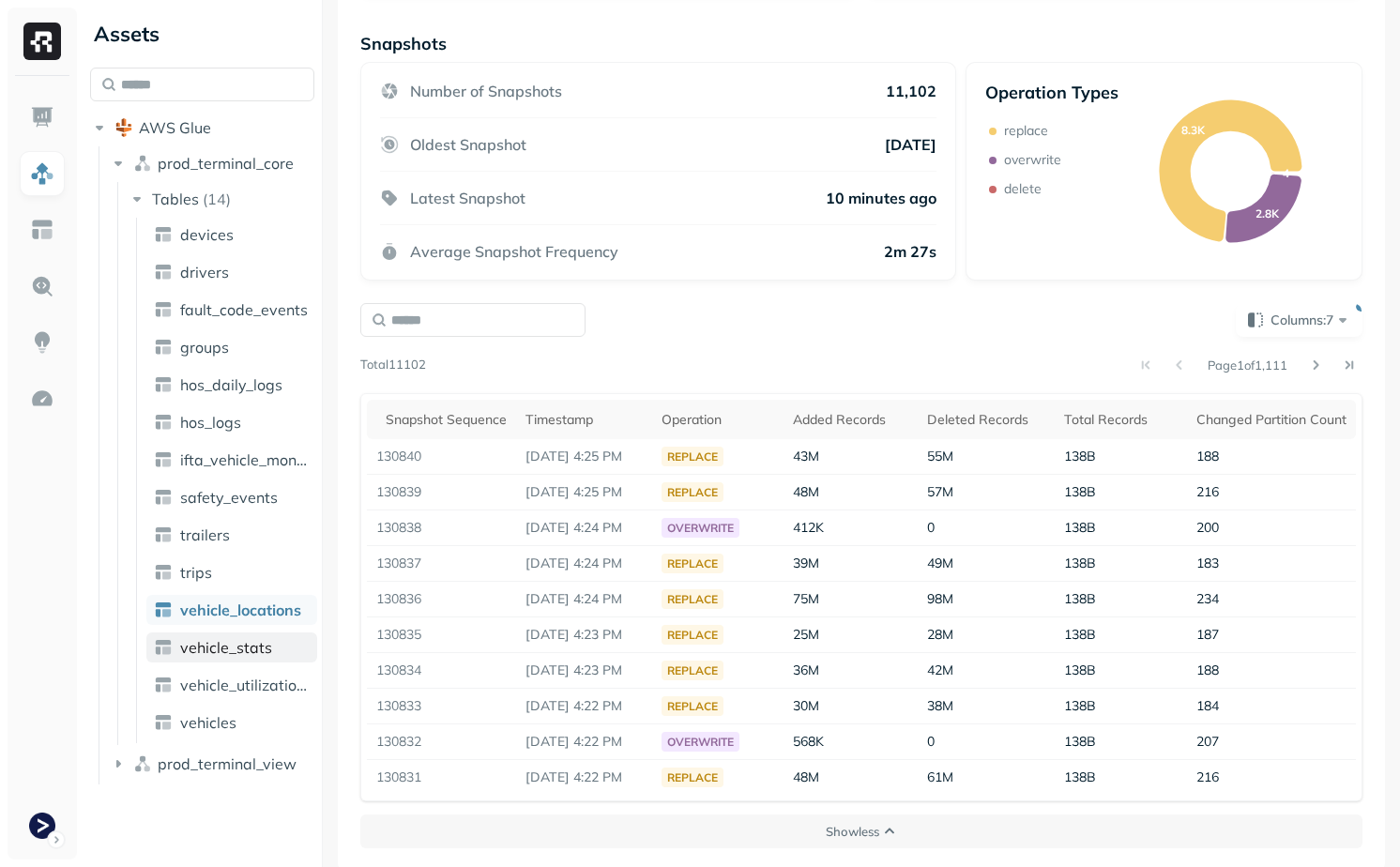
click at [216, 647] on span "vehicle_stats" at bounding box center [226, 646] width 92 height 18
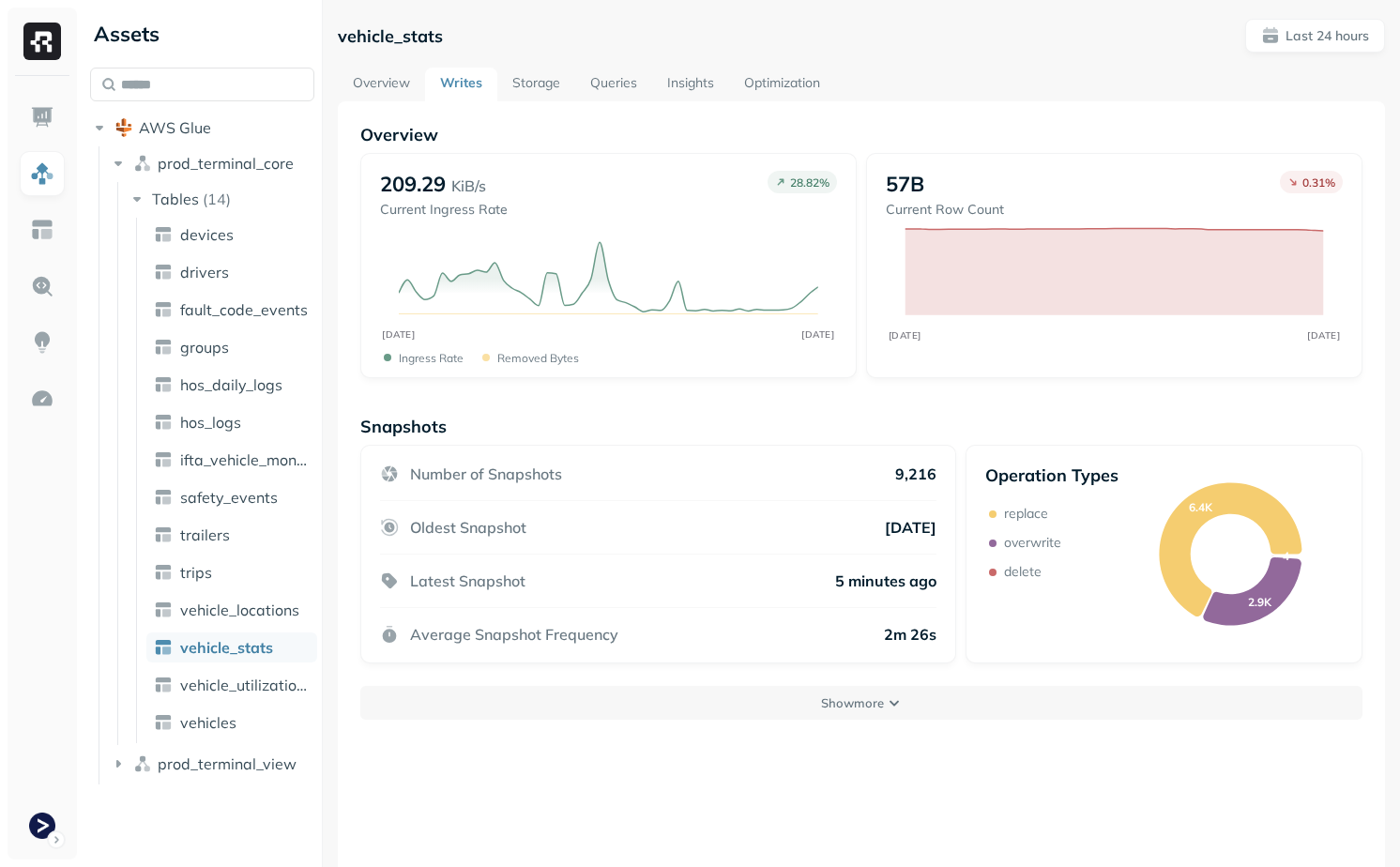
click at [528, 90] on link "Storage" at bounding box center [536, 84] width 77 height 34
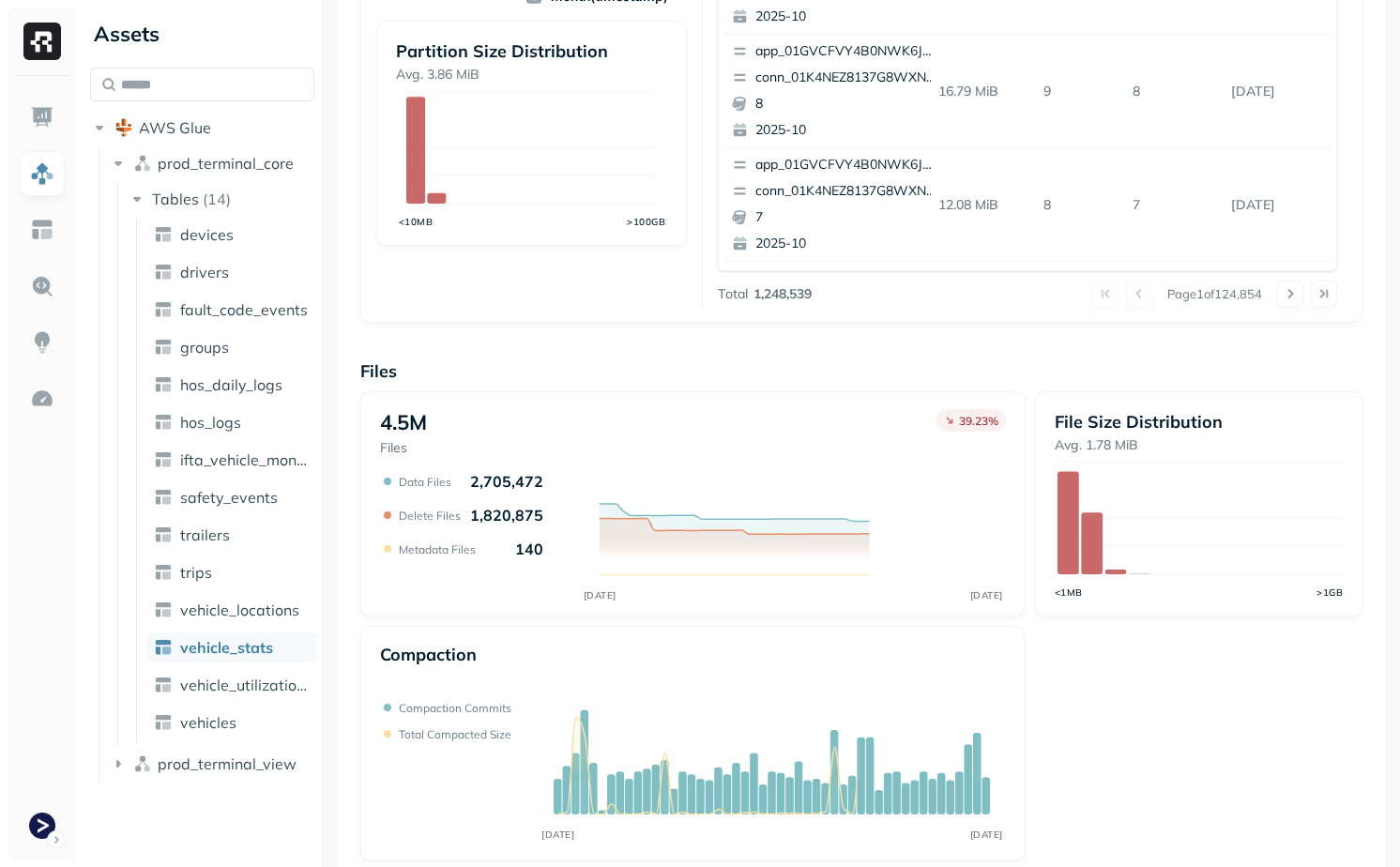
scroll to position [557, 0]
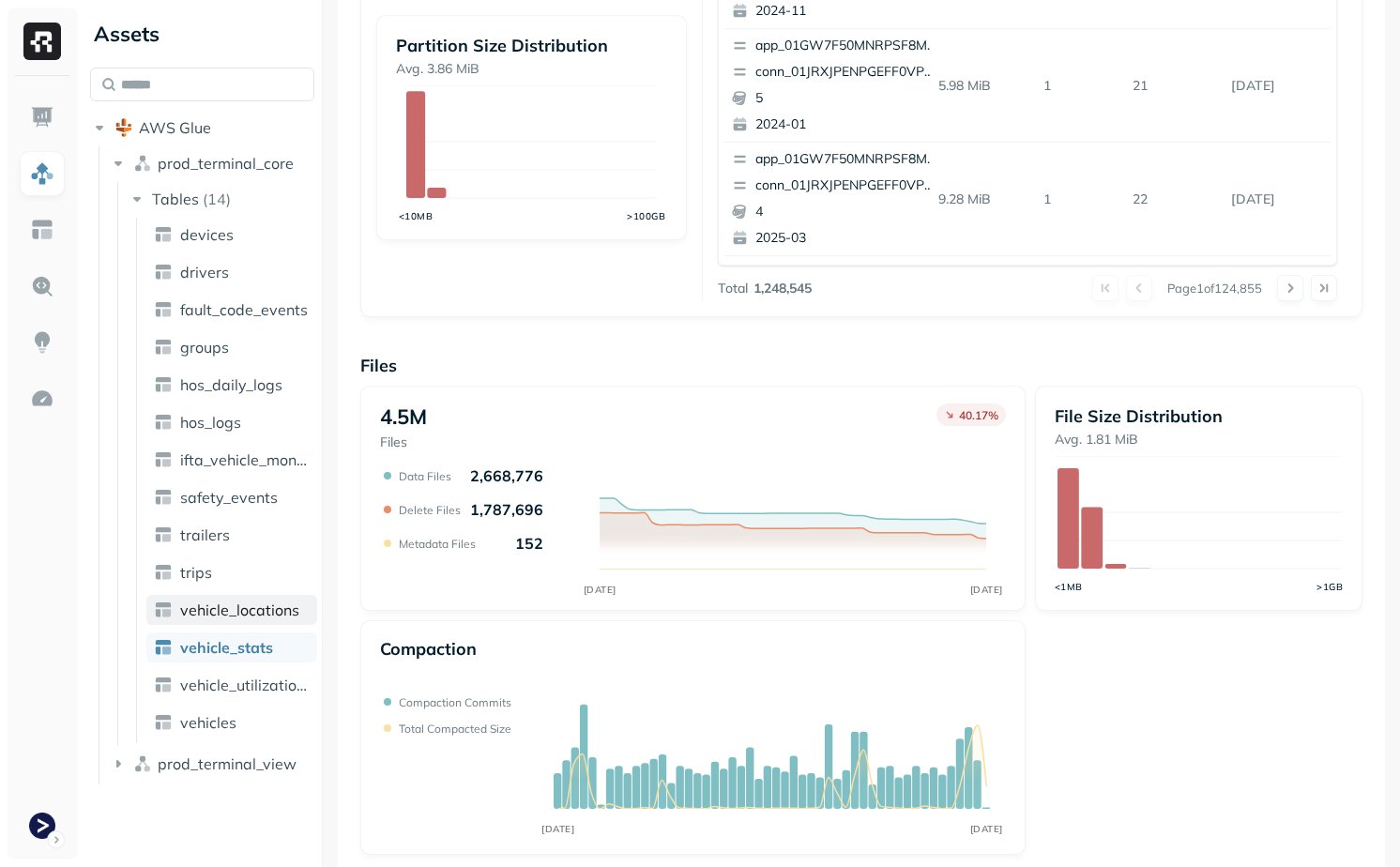
click at [231, 604] on span "vehicle_locations" at bounding box center [239, 609] width 119 height 18
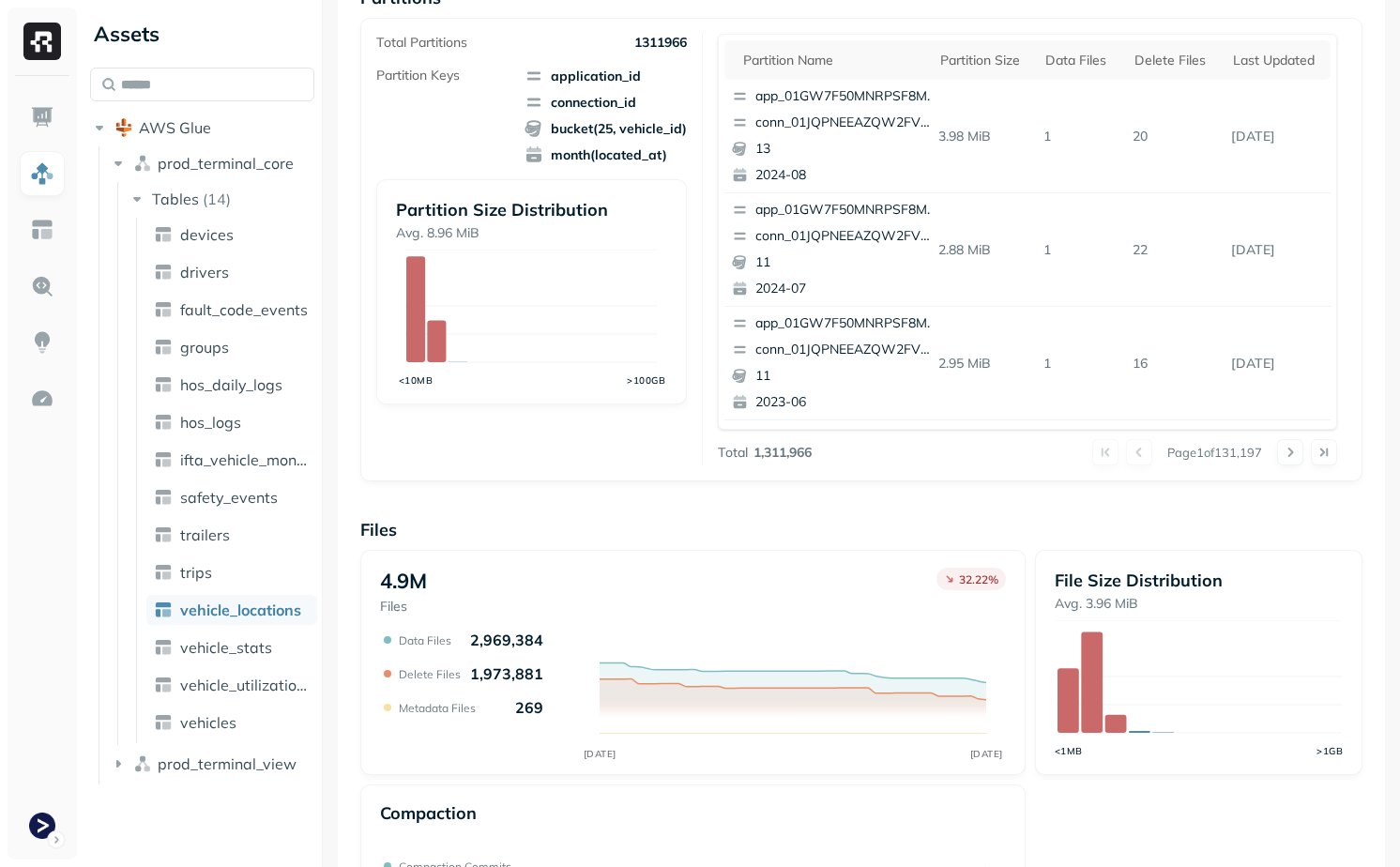
scroll to position [401, 0]
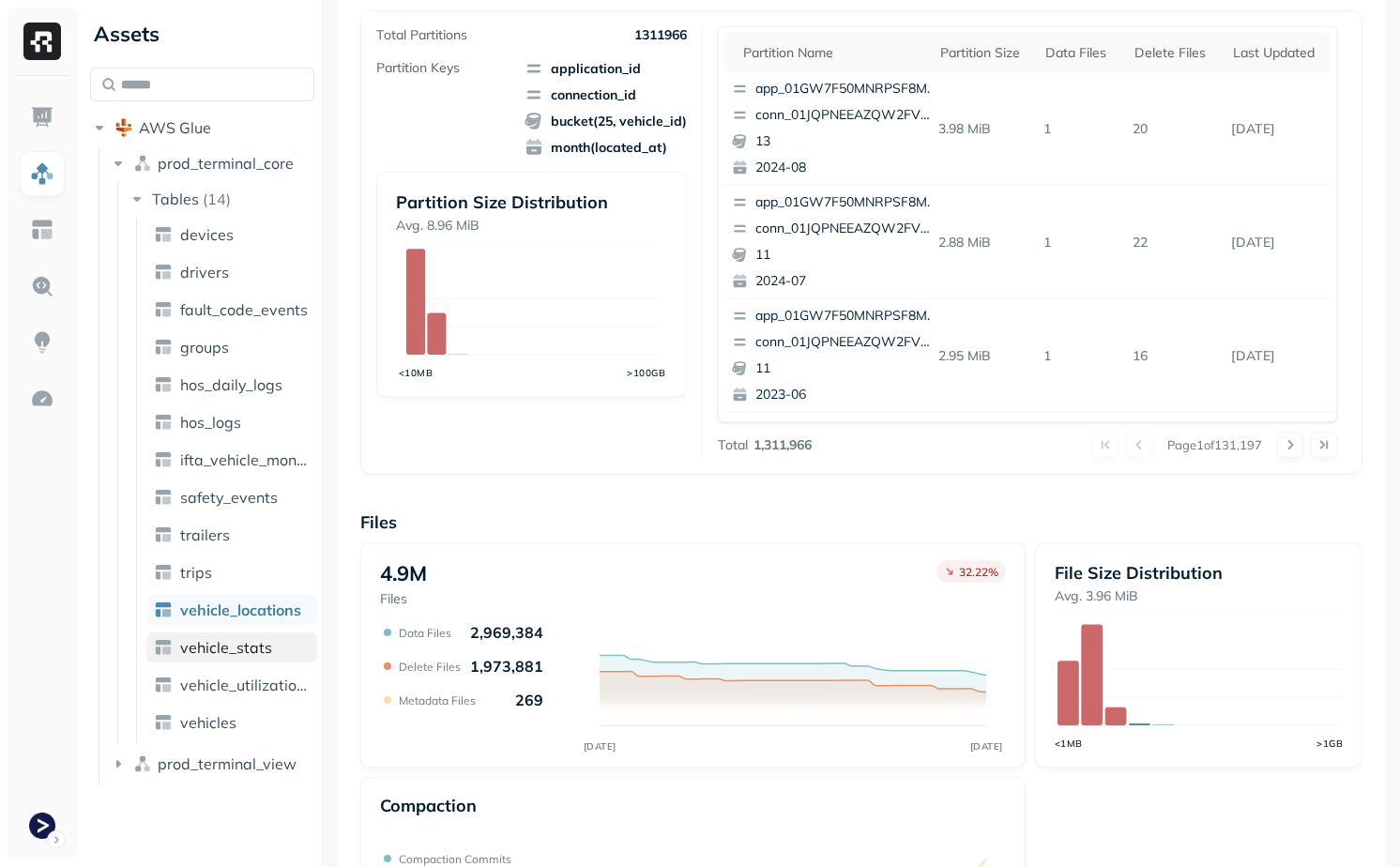
click at [239, 647] on span "vehicle_stats" at bounding box center [226, 646] width 92 height 18
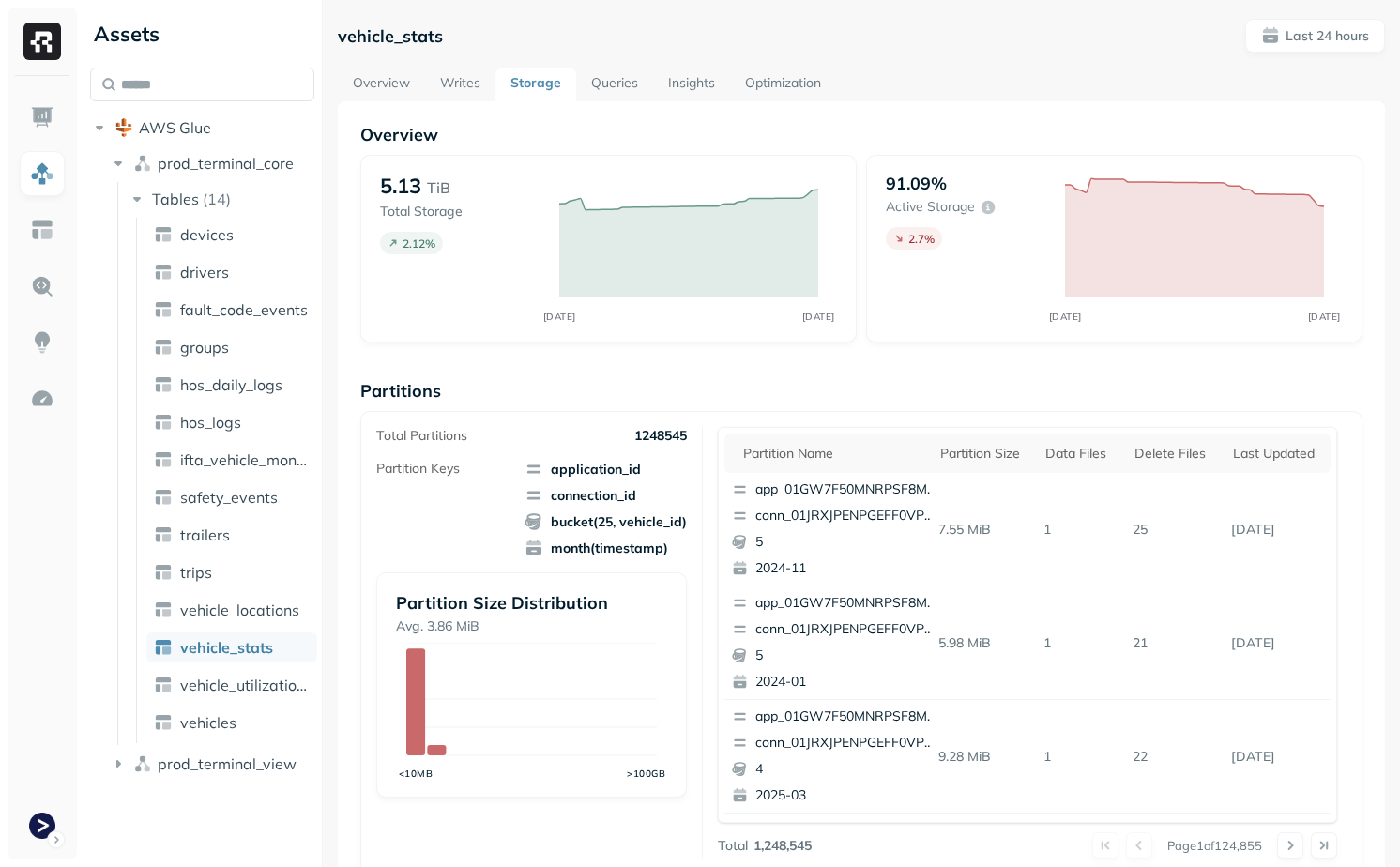
click at [432, 78] on link "Writes" at bounding box center [460, 84] width 71 height 34
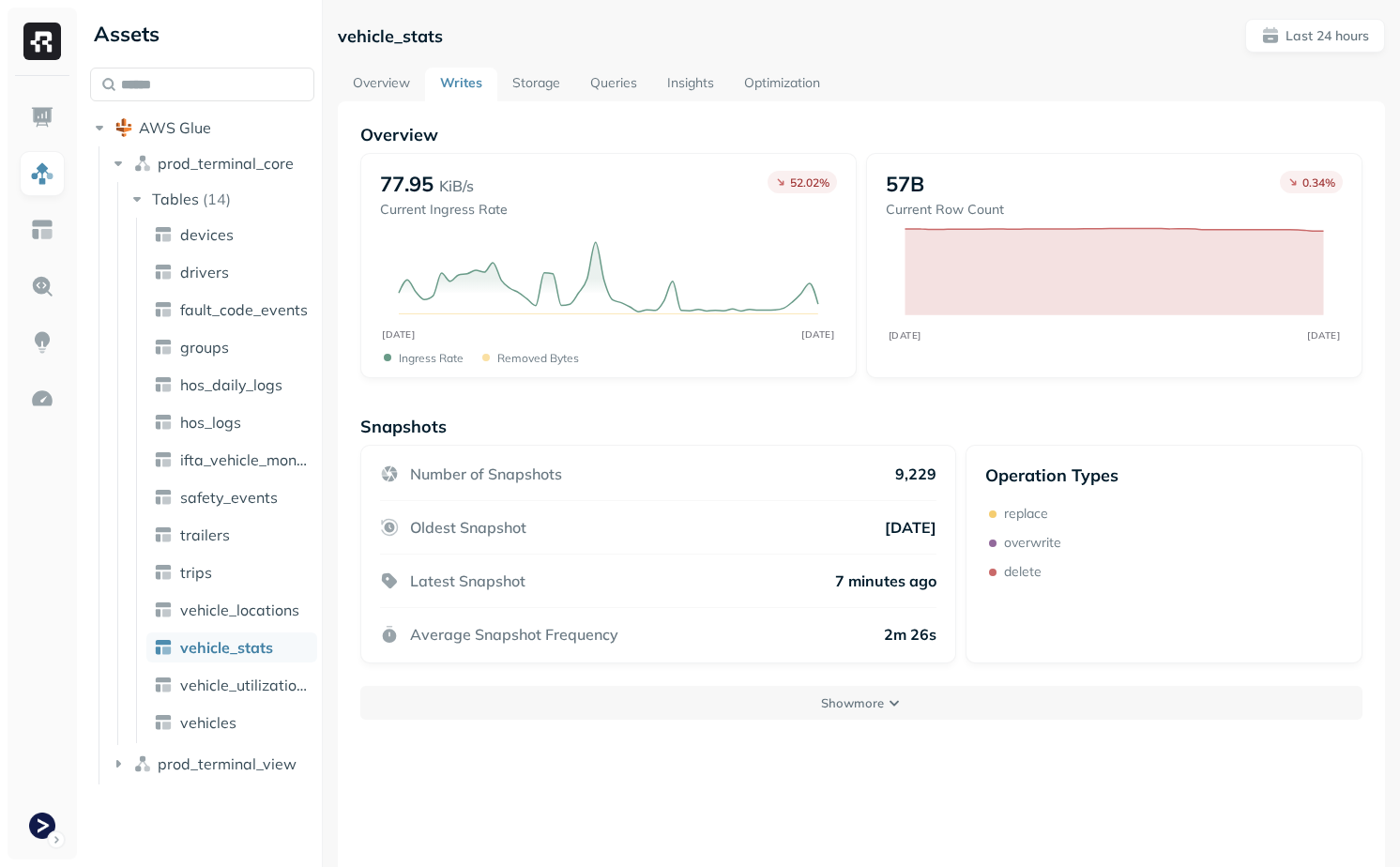
scroll to position [102, 0]
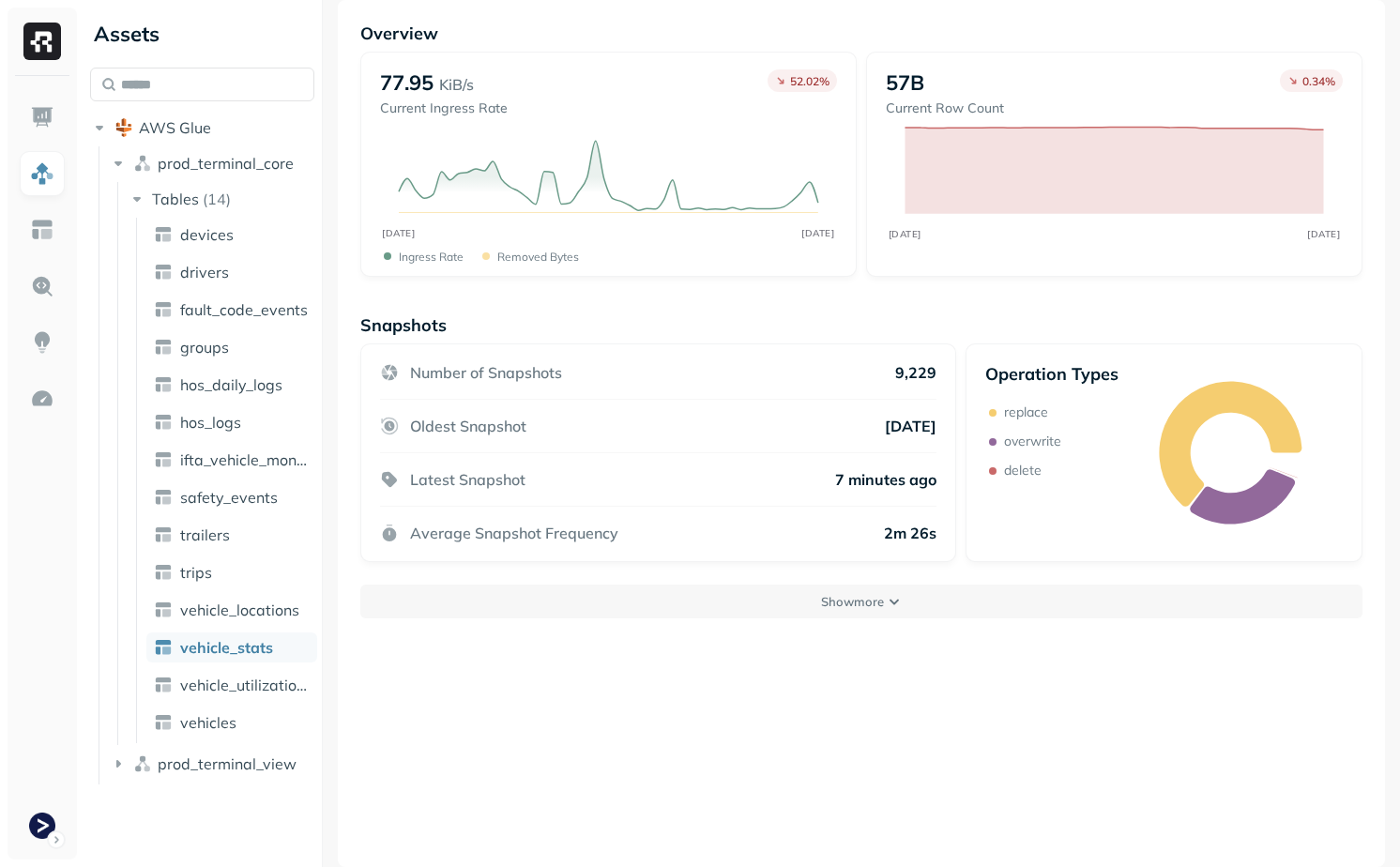
click at [230, 593] on ul "devices drivers fault_code_events groups hos_daily_logs hos_logs ifta_vehicle_m…" at bounding box center [227, 480] width 181 height 525
click at [231, 603] on span "vehicle_locations" at bounding box center [239, 609] width 119 height 18
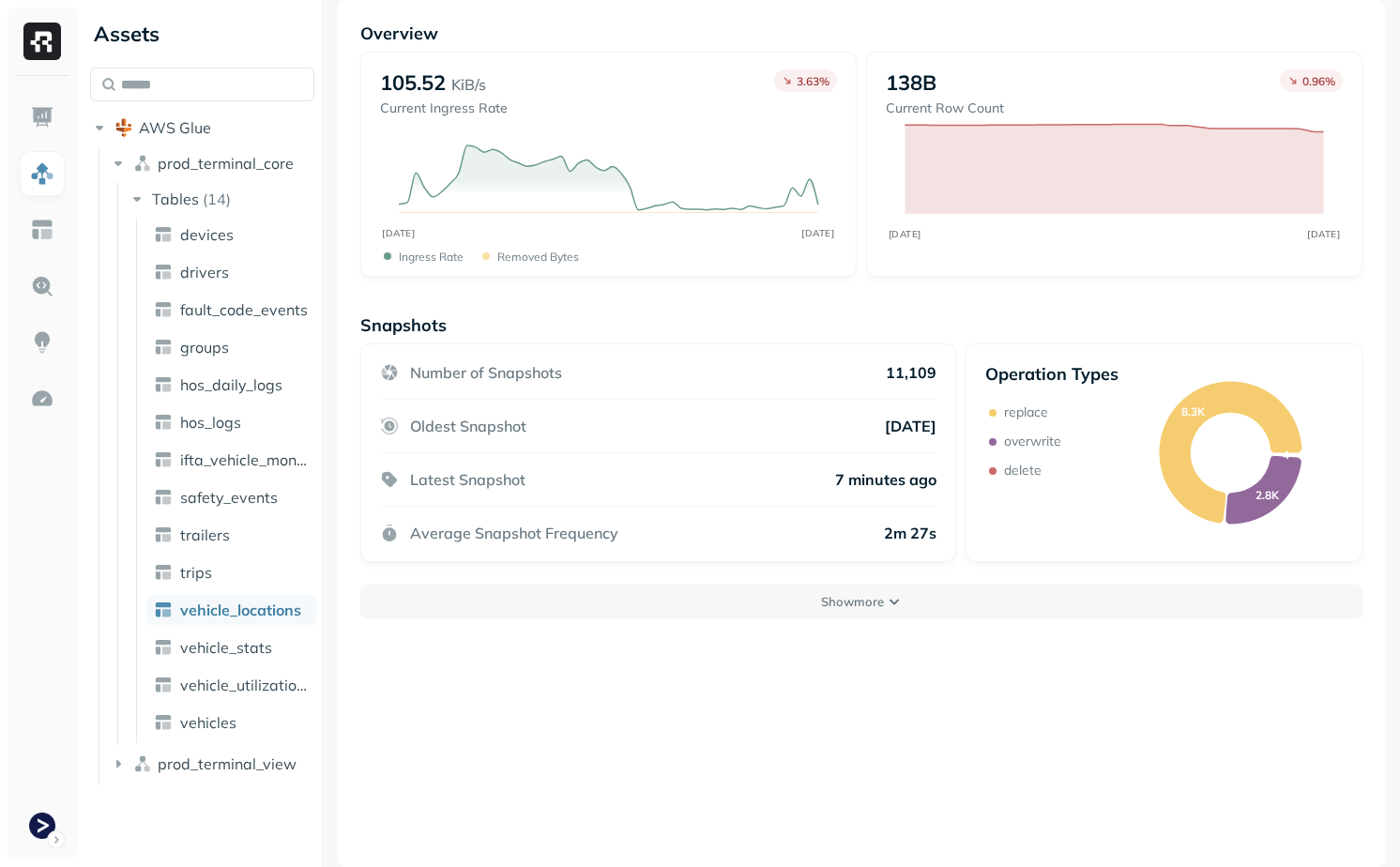
click at [627, 569] on div "Snapshots Number of Snapshots 11,109 Oldest Snapshot [DATE] Latest Snapshot 7 m…" at bounding box center [861, 466] width 1002 height 304
click at [627, 580] on div "Snapshots Number of Snapshots 11,109 Oldest Snapshot [DATE] Latest Snapshot 7 m…" at bounding box center [861, 466] width 1002 height 304
click at [626, 604] on button "Show more" at bounding box center [861, 601] width 1002 height 34
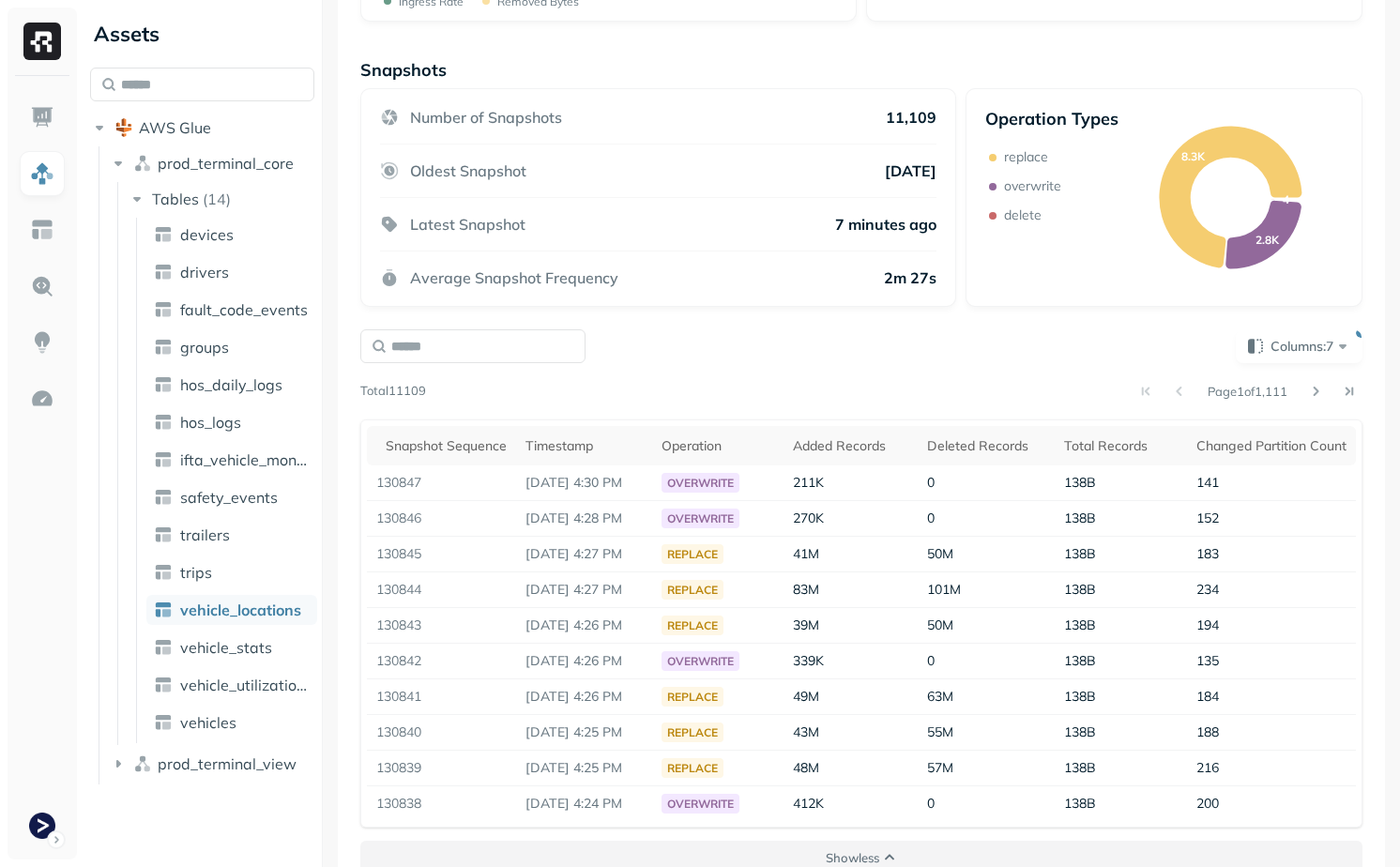
scroll to position [386, 0]
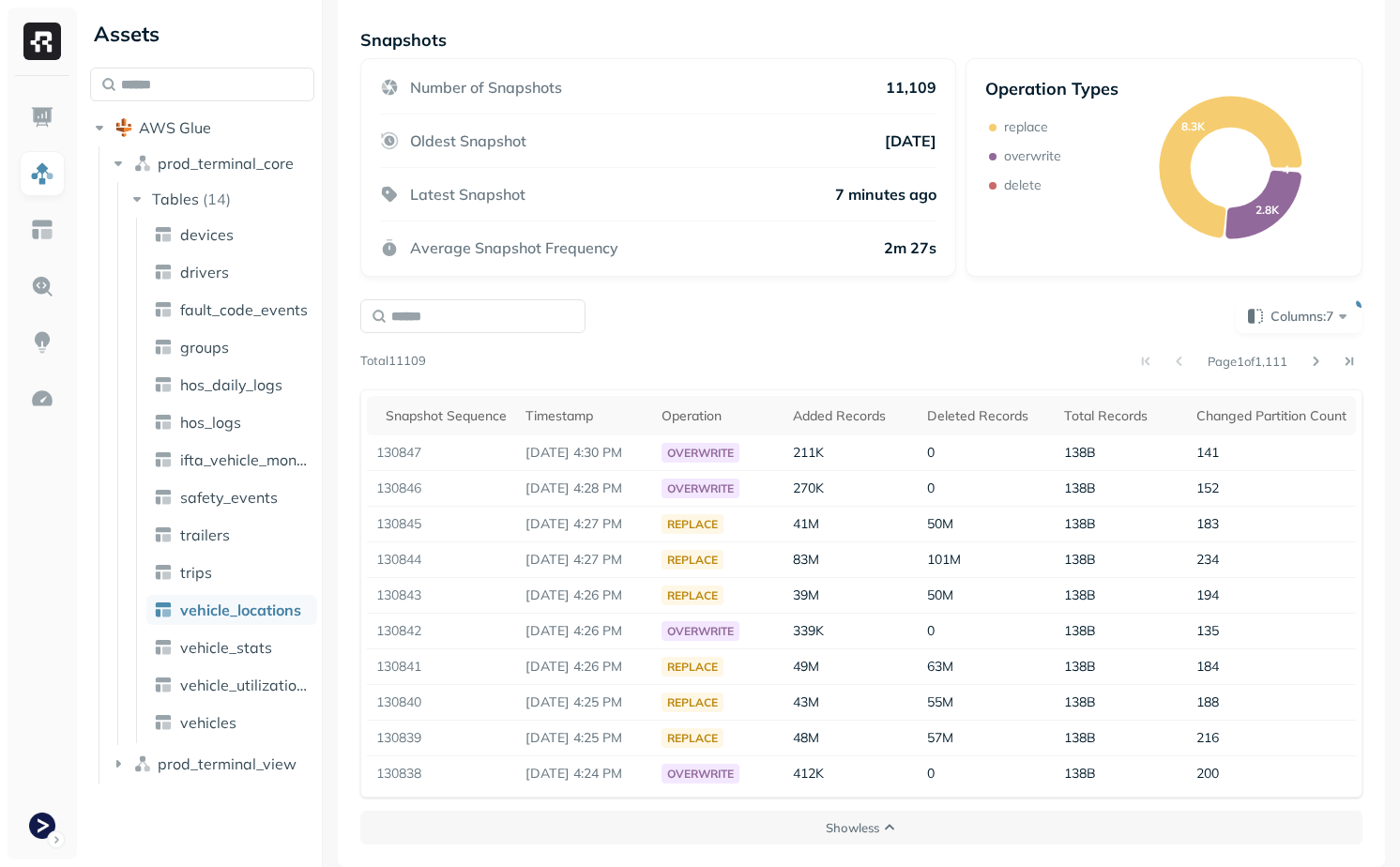
click at [421, 194] on p "Latest Snapshot" at bounding box center [468, 194] width 115 height 18
drag, startPoint x: 421, startPoint y: 194, endPoint x: 564, endPoint y: 192, distance: 143.0
click at [564, 192] on div "Latest Snapshot 7 minutes ago" at bounding box center [658, 194] width 557 height 53
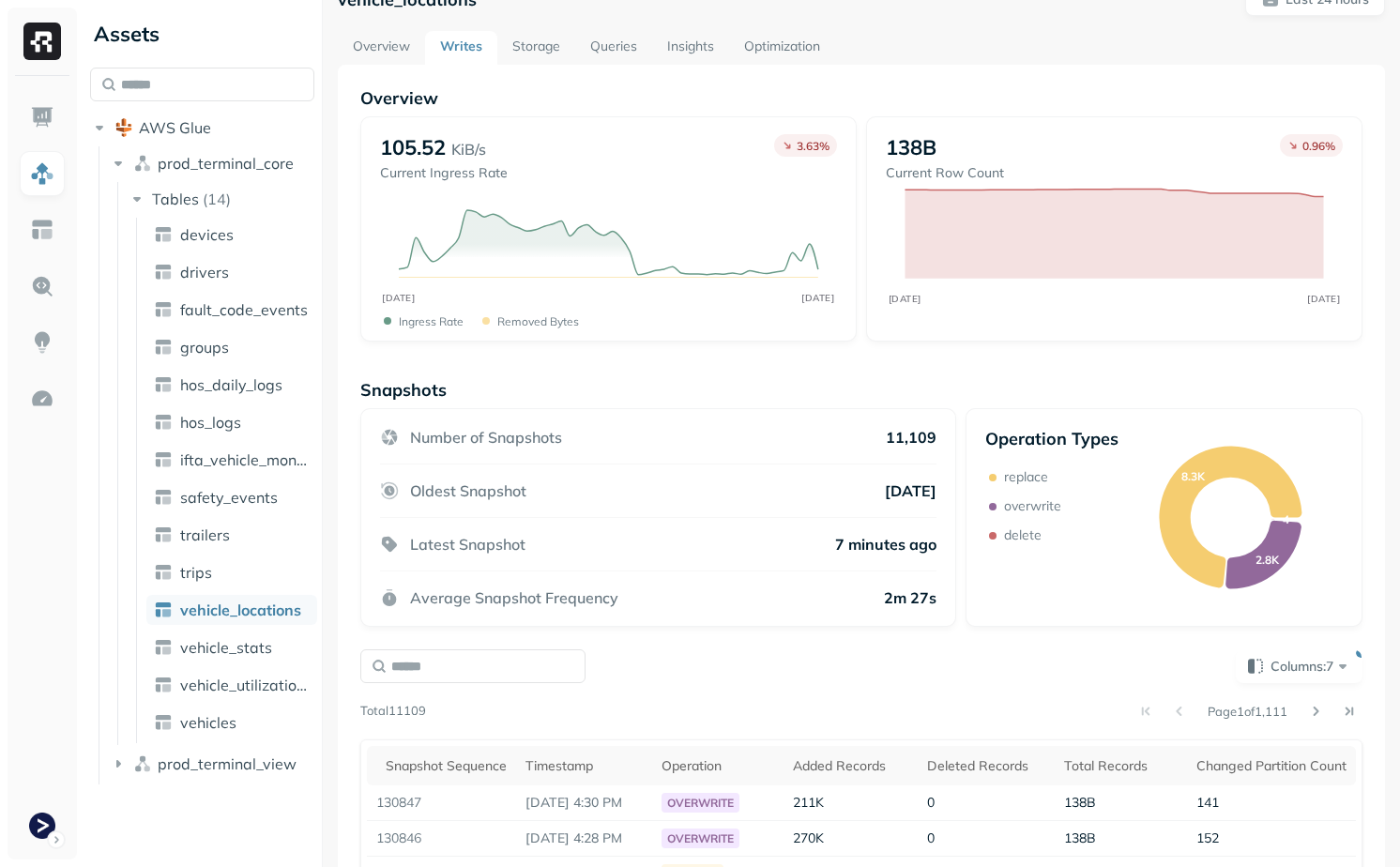
scroll to position [96, 0]
